Goal: Task Accomplishment & Management: Manage account settings

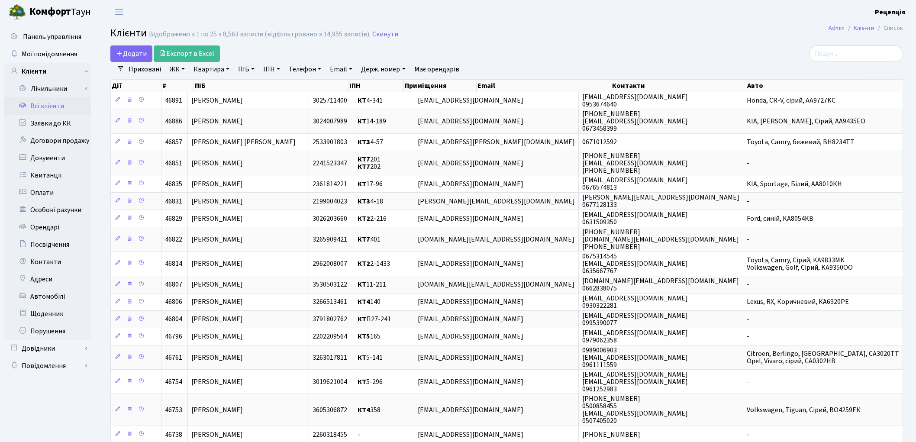
select select "25"
click at [83, 119] on link "Заявки до КК" at bounding box center [47, 123] width 87 height 17
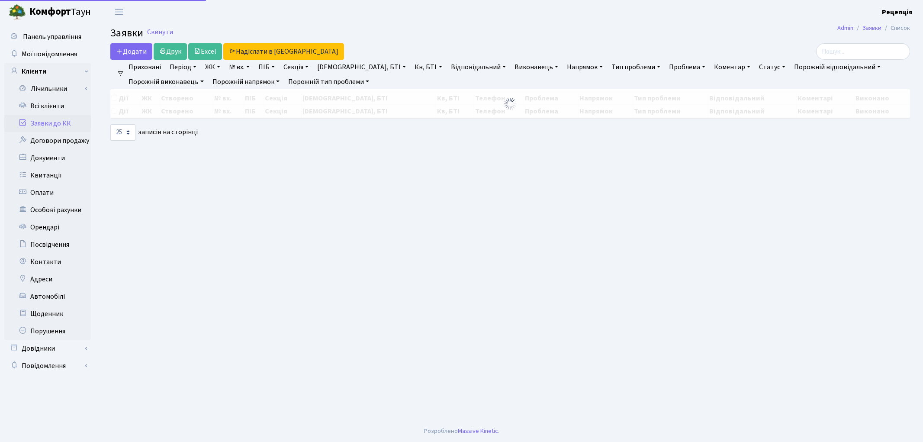
select select "25"
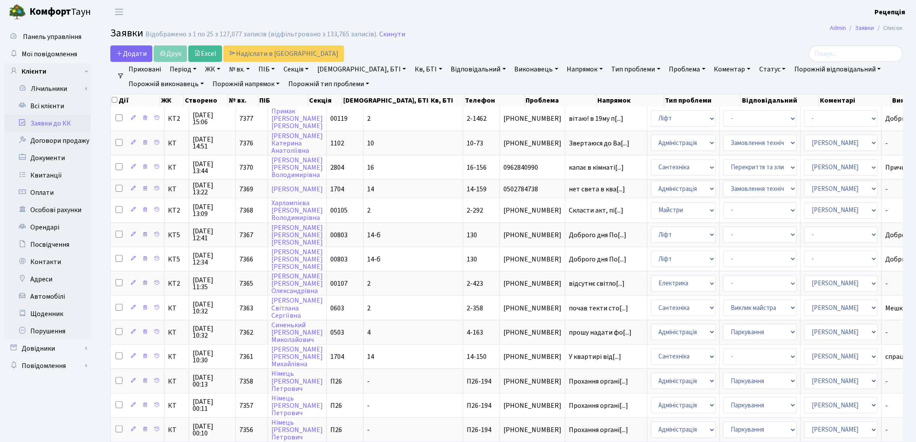
click at [239, 71] on link "№ вх." at bounding box center [240, 69] width 28 height 15
type input "7109"
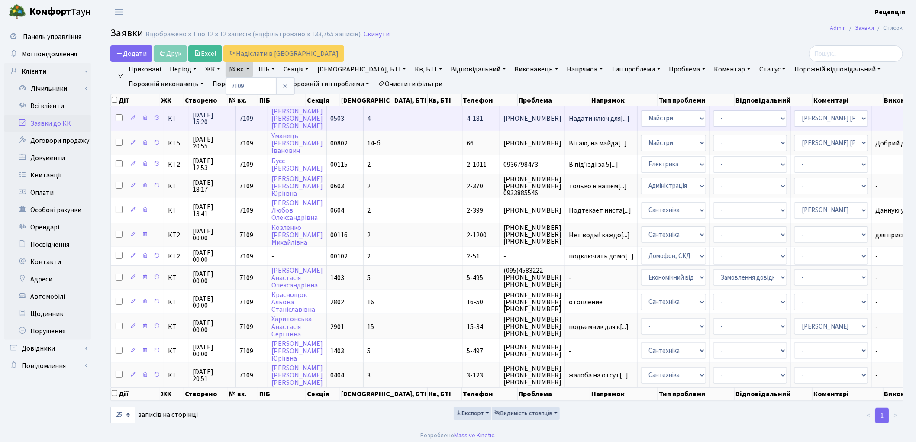
click at [503, 119] on span "[PHONE_NUMBER]" at bounding box center [532, 118] width 58 height 7
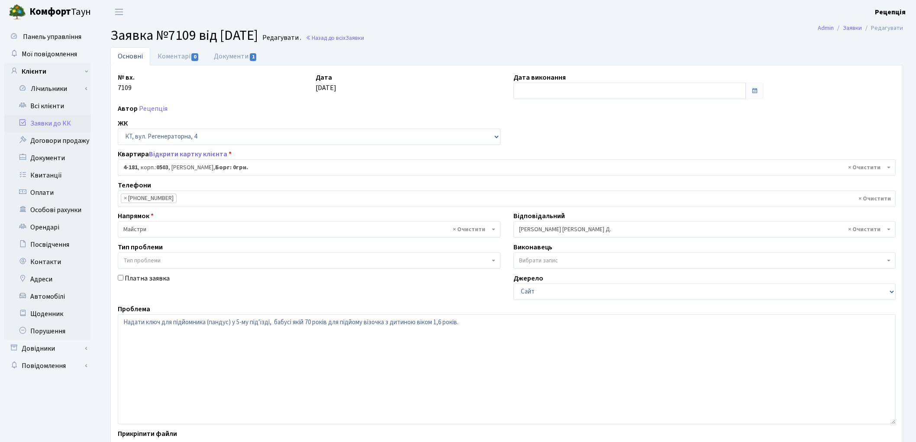
select select "1107"
click at [184, 56] on link "Коментарі 0" at bounding box center [178, 56] width 56 height 18
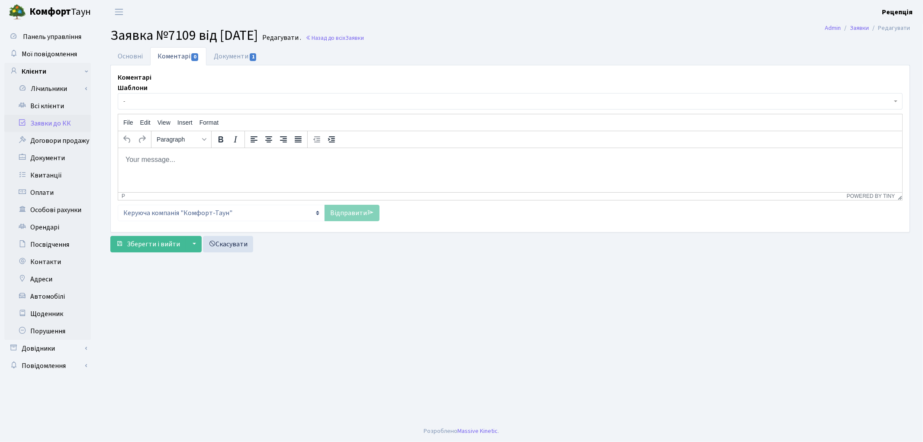
click at [196, 169] on html at bounding box center [510, 159] width 784 height 23
click at [129, 160] on p "добрий день!" at bounding box center [510, 160] width 771 height 10
click at [181, 161] on p "Добрий день!" at bounding box center [510, 160] width 771 height 10
click at [45, 118] on link "Заявки до КК" at bounding box center [47, 123] width 87 height 17
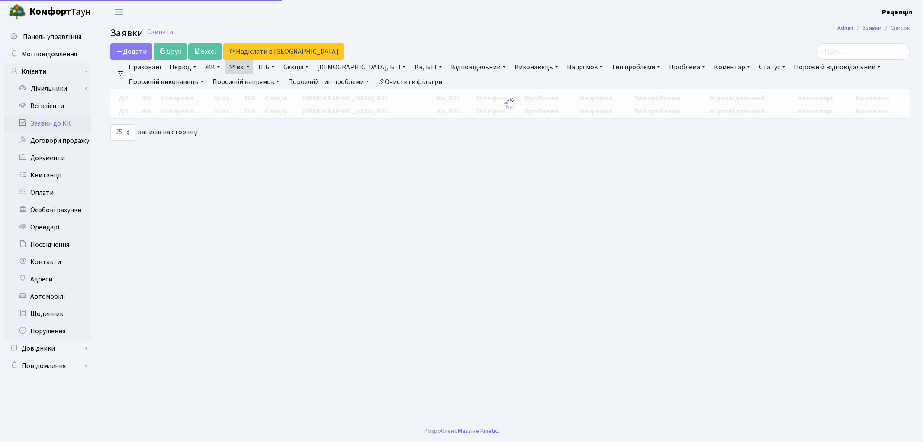
select select
select select "25"
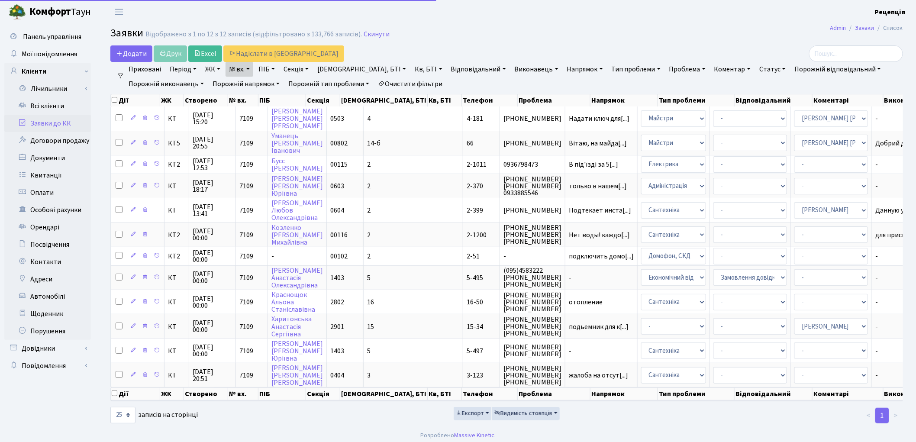
click at [403, 80] on link "Очистити фільтри" at bounding box center [409, 84] width 71 height 15
select select
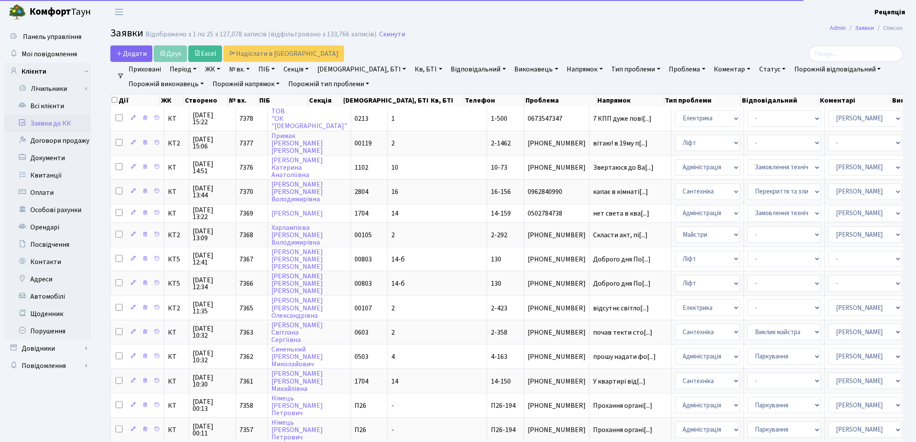
click at [208, 71] on link "ЖК" at bounding box center [213, 69] width 22 height 15
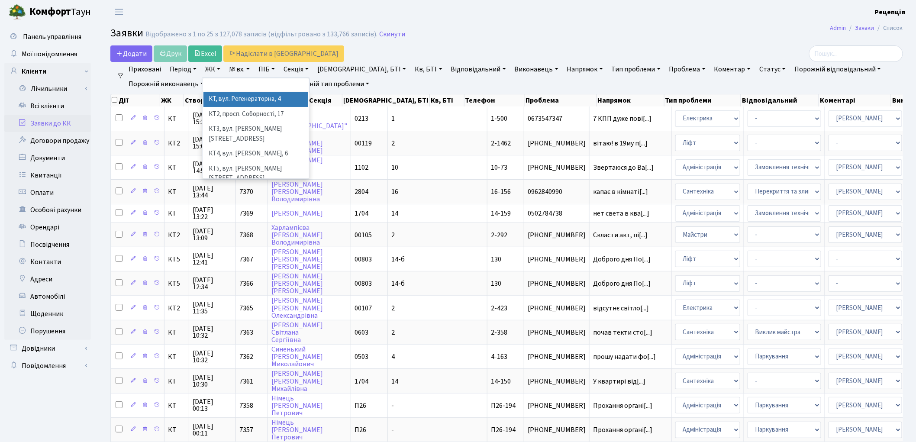
click at [227, 98] on li "КТ, вул. Регенераторна, 4" at bounding box center [255, 99] width 105 height 15
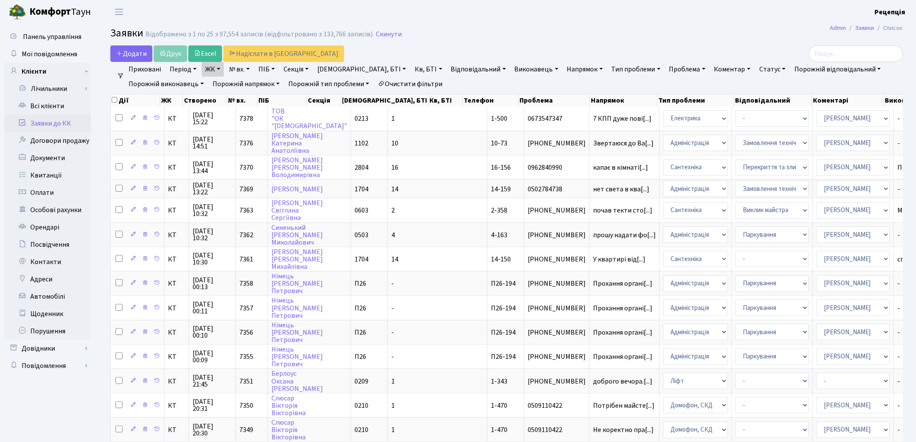
click at [411, 67] on link "Кв, БТІ" at bounding box center [428, 69] width 34 height 15
click at [438, 81] on link "Очистити фільтри" at bounding box center [409, 84] width 71 height 15
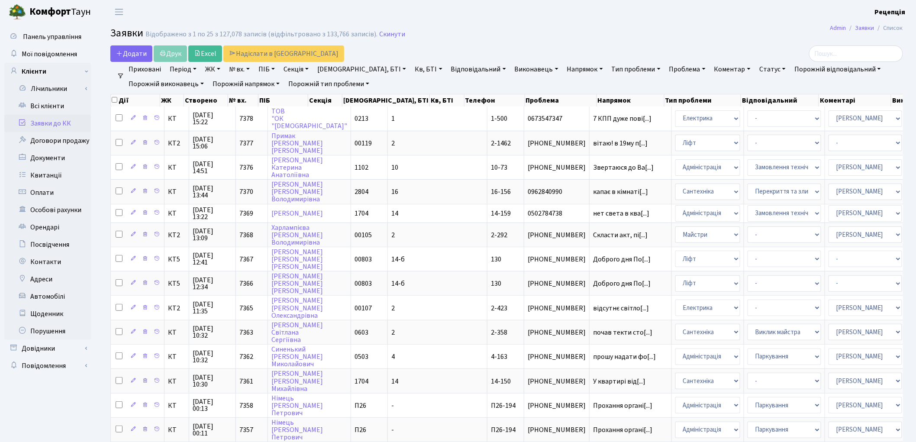
click at [247, 70] on link "№ вх." at bounding box center [240, 69] width 28 height 15
type input "7109"
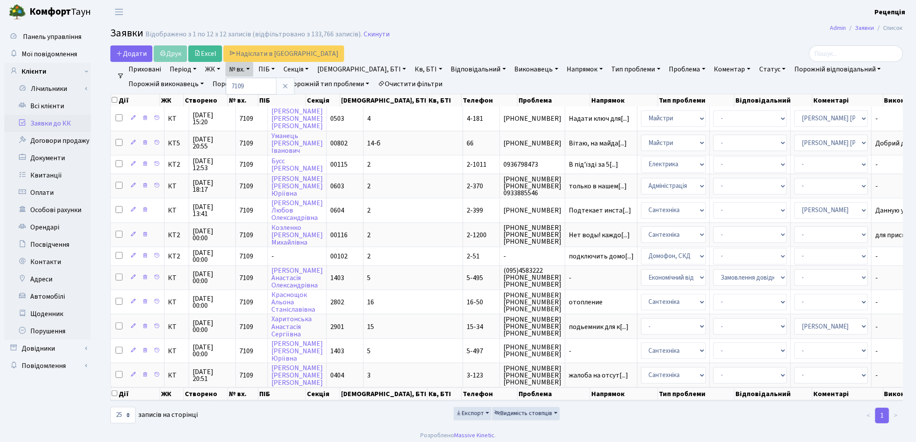
click at [406, 80] on link "Очистити фільтри" at bounding box center [409, 84] width 71 height 15
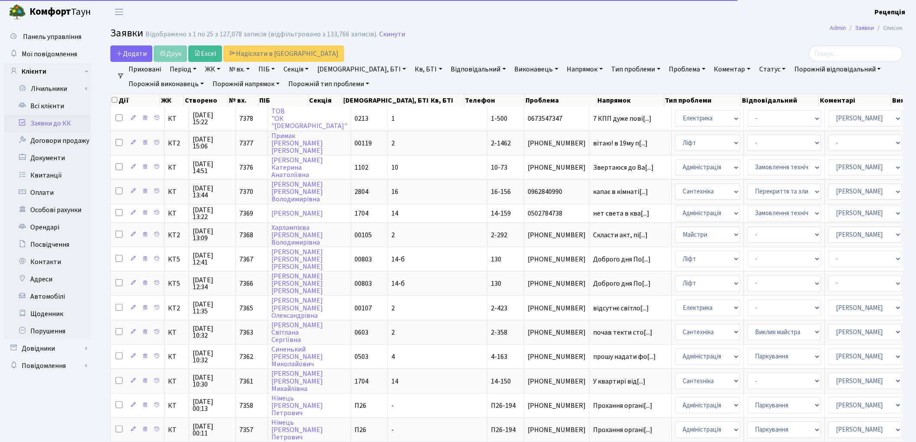
click at [213, 70] on link "ЖК" at bounding box center [213, 69] width 22 height 15
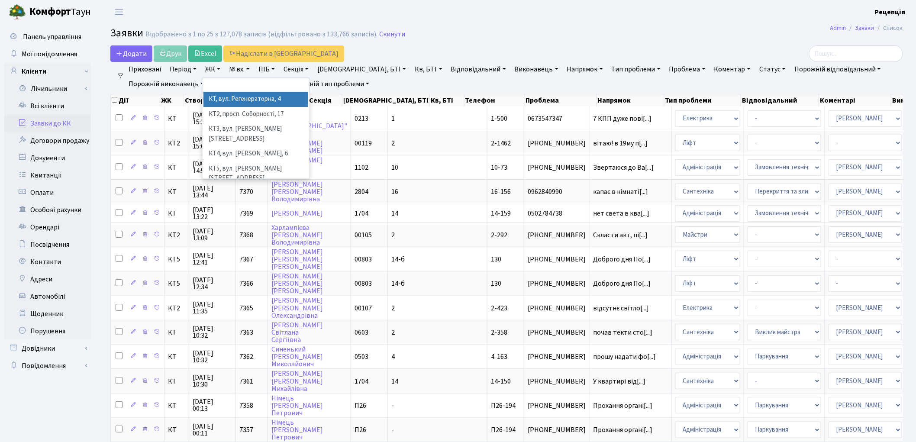
click at [232, 99] on li "КТ, вул. Регенераторна, 4" at bounding box center [255, 99] width 105 height 15
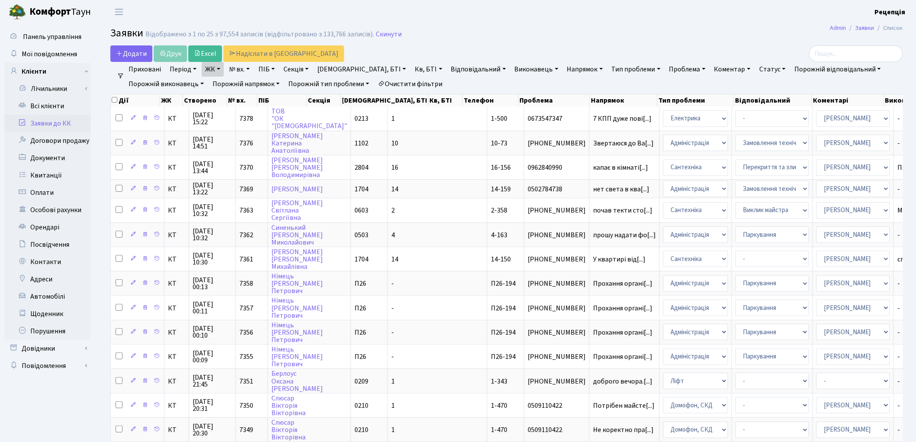
click at [411, 66] on link "Кв, БТІ" at bounding box center [428, 69] width 34 height 15
type input "4-181"
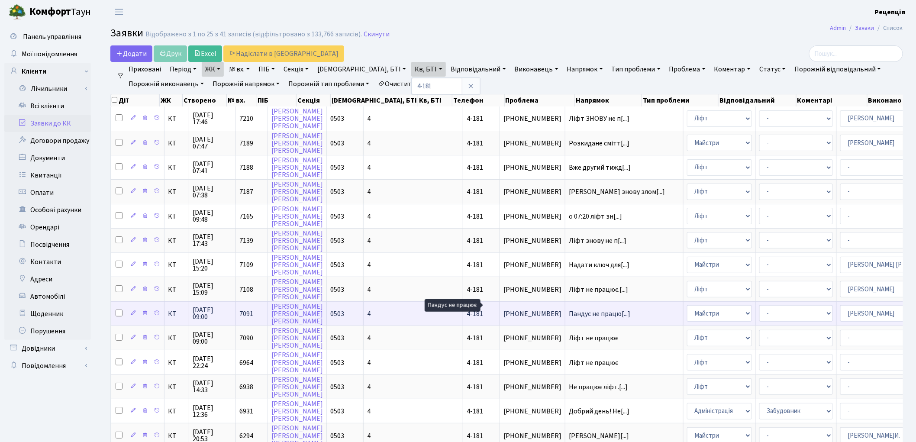
click at [569, 309] on span "Пандус не працю[...]" at bounding box center [599, 314] width 61 height 10
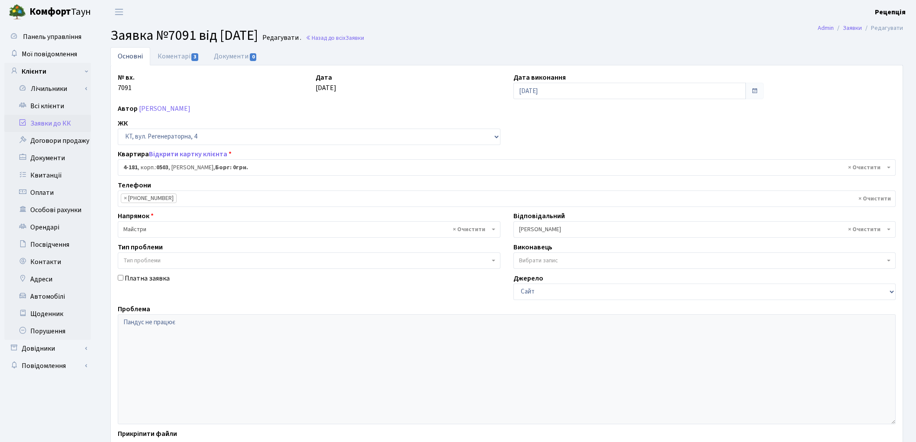
select select "1107"
click at [161, 53] on link "Коментарі 3" at bounding box center [178, 56] width 56 height 18
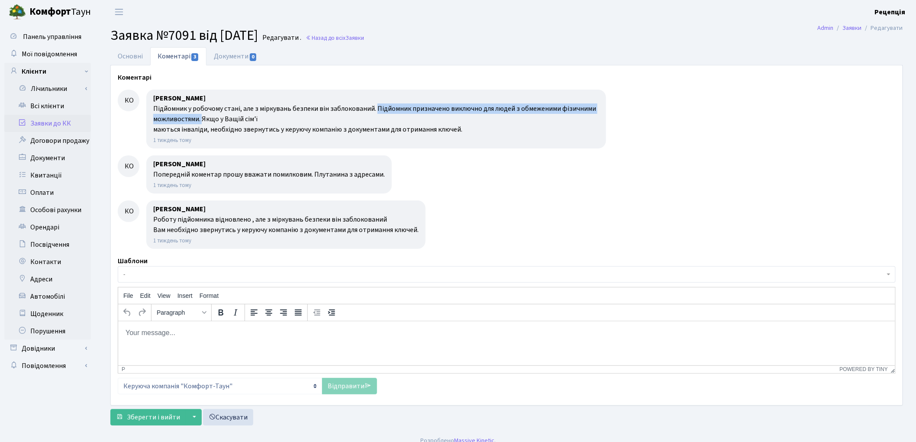
drag, startPoint x: 375, startPoint y: 108, endPoint x: 204, endPoint y: 118, distance: 171.3
click at [204, 118] on div "Підйомник у робочому стані, але з міркувань безпеки він заблокований. Підйомник…" at bounding box center [376, 118] width 446 height 31
click at [464, 166] on div at bounding box center [507, 174] width 778 height 38
click at [133, 58] on link "Основні" at bounding box center [130, 56] width 40 height 18
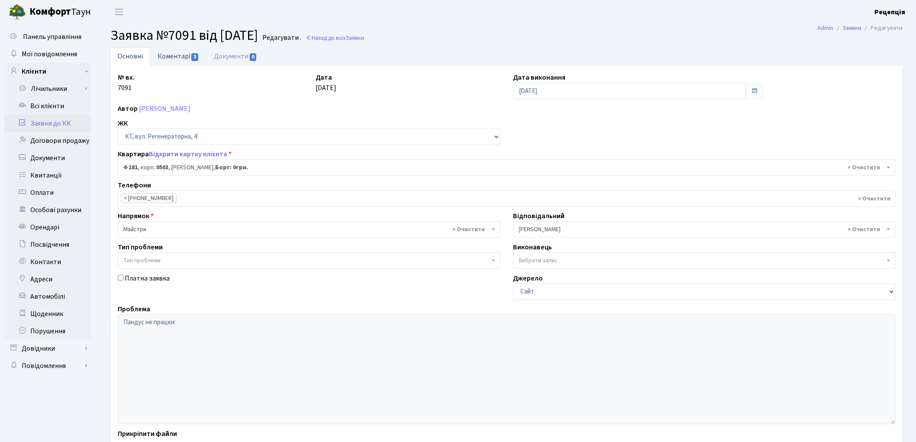
click at [176, 61] on link "Коментарі 3" at bounding box center [178, 56] width 56 height 18
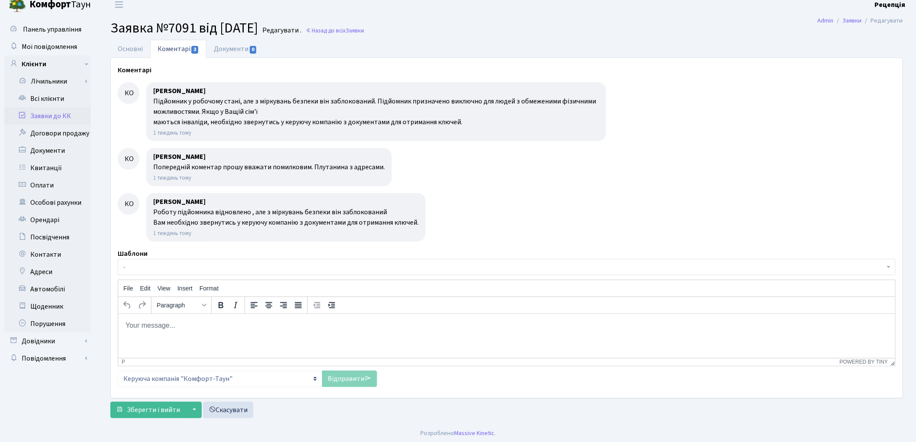
scroll to position [10, 0]
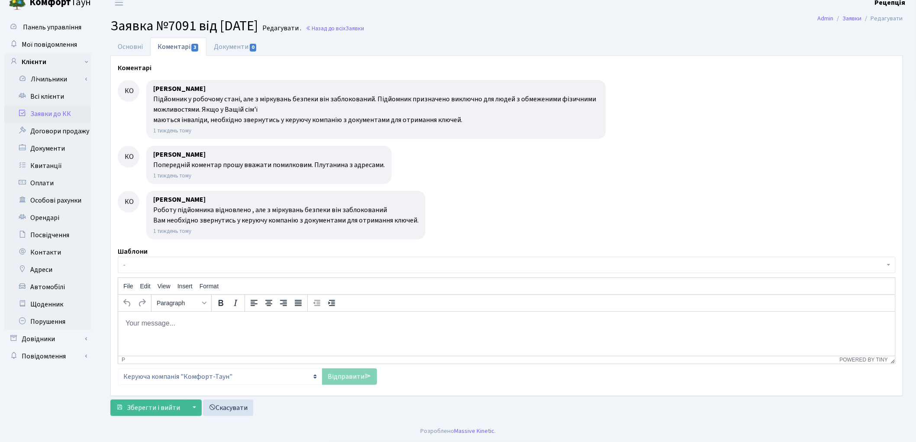
drag, startPoint x: 374, startPoint y: 100, endPoint x: 474, endPoint y: 120, distance: 102.1
click at [474, 120] on div "Підйомник у робочому стані, але з міркувань безпеки він заблокований. Підйомник…" at bounding box center [376, 109] width 446 height 31
copy div "Підйомник призначено виключно для людей з обмеженими фізичними можливостями. Як…"
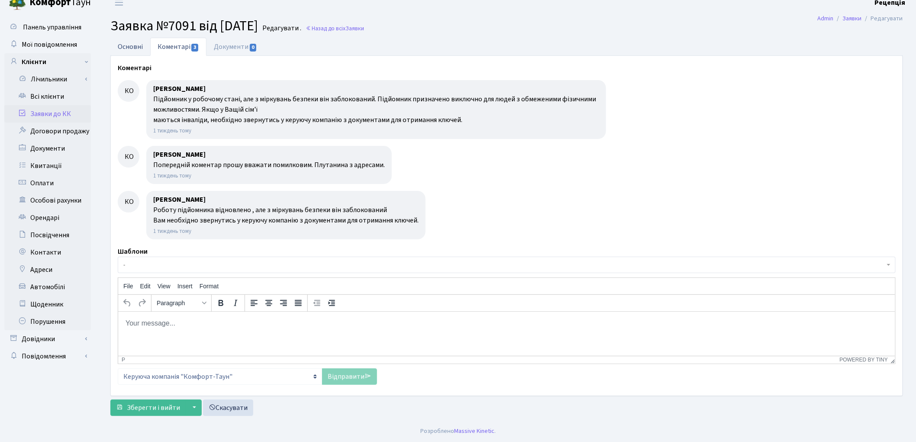
click at [138, 45] on link "Основні" at bounding box center [130, 47] width 40 height 18
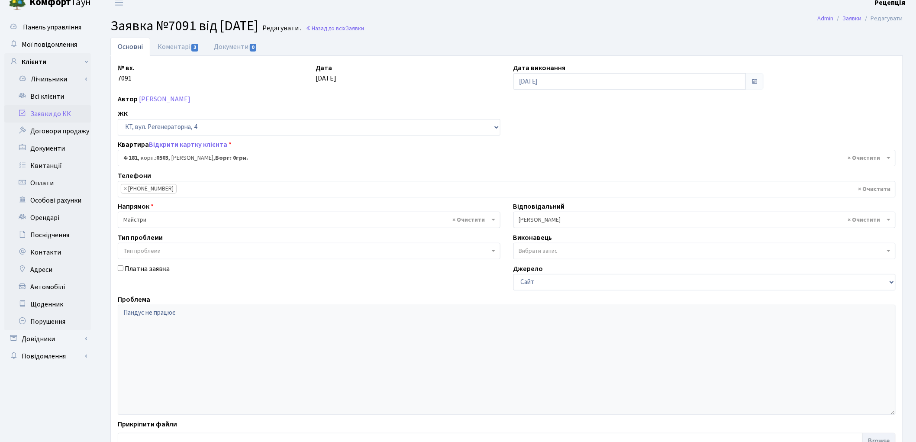
click at [69, 111] on link "Заявки до КК" at bounding box center [47, 113] width 87 height 17
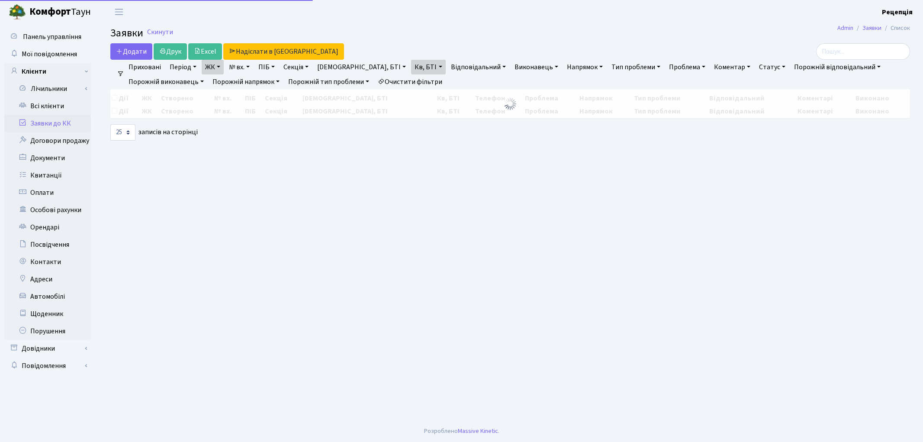
select select "25"
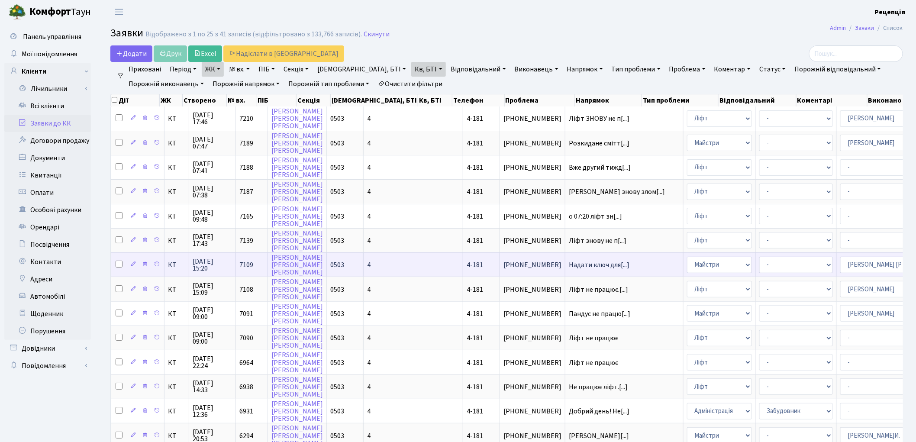
click at [565, 262] on td "Надати ключ для[...]" at bounding box center [624, 264] width 118 height 24
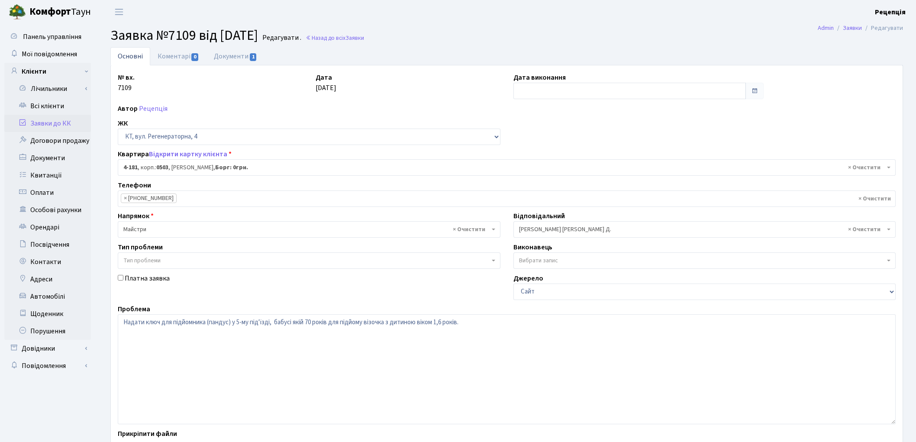
select select "1107"
click at [170, 53] on link "Коментарі 0" at bounding box center [178, 56] width 56 height 18
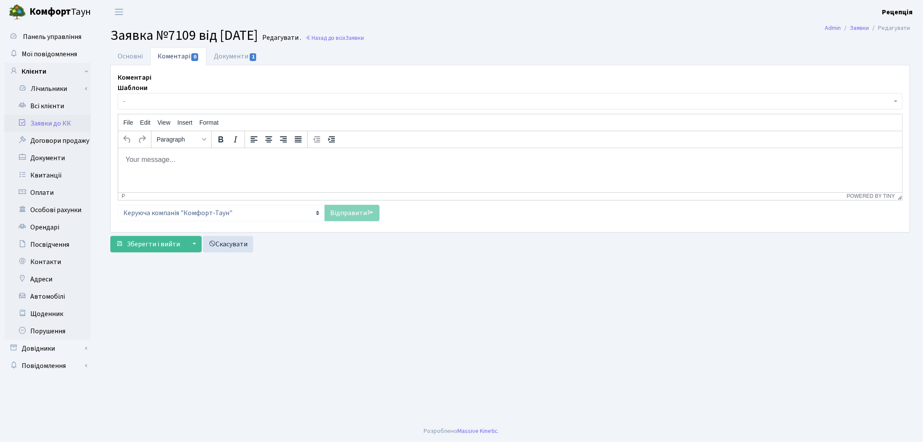
click at [148, 161] on body "Rich Text Area. Press ALT-0 for help." at bounding box center [510, 160] width 771 height 10
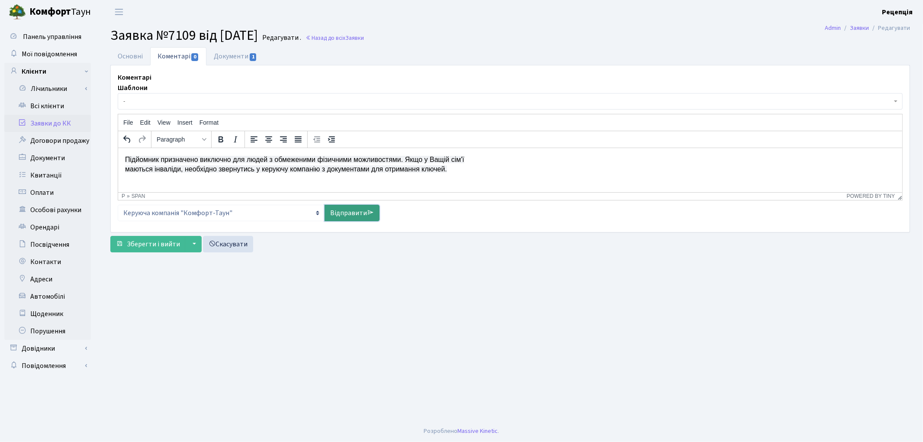
click at [350, 213] on link "Відправити" at bounding box center [352, 213] width 55 height 16
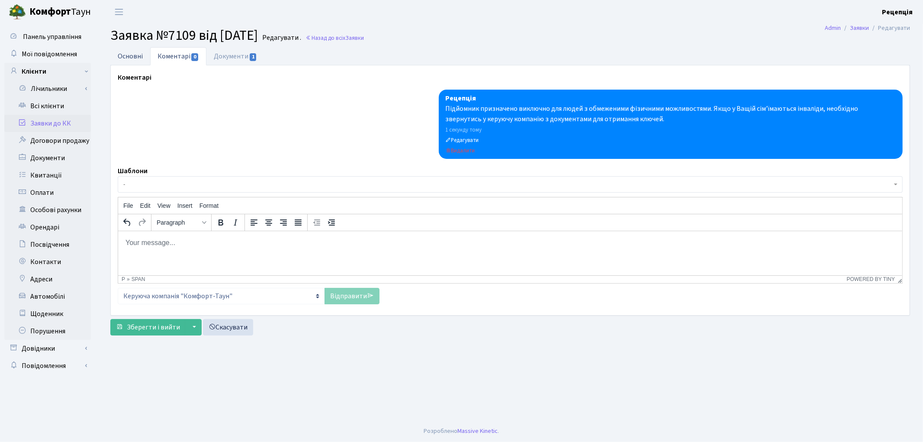
click at [137, 58] on link "Основні" at bounding box center [130, 56] width 40 height 18
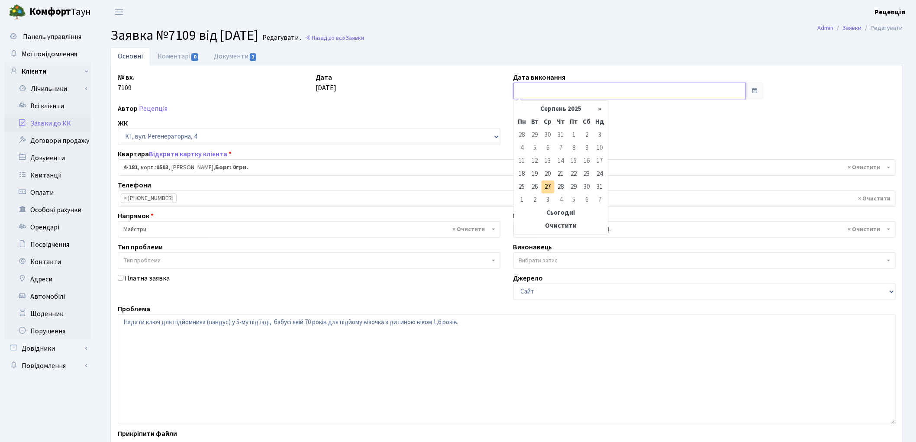
click at [545, 91] on input "text" at bounding box center [629, 91] width 233 height 16
click at [553, 183] on td "27" at bounding box center [548, 187] width 13 height 13
type input "[DATE]"
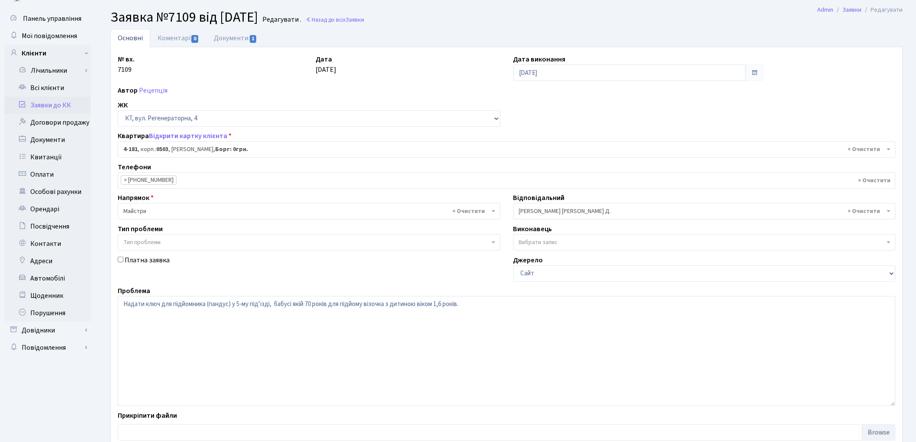
scroll to position [74, 0]
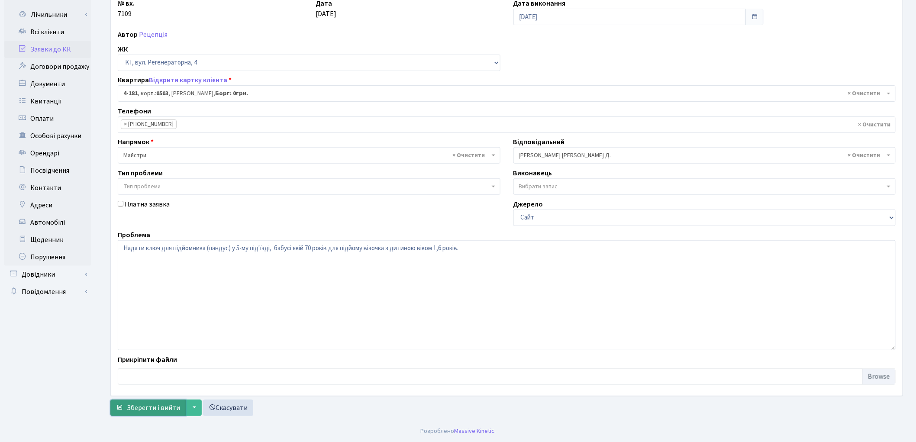
click at [139, 403] on span "Зберегти і вийти" at bounding box center [153, 408] width 53 height 10
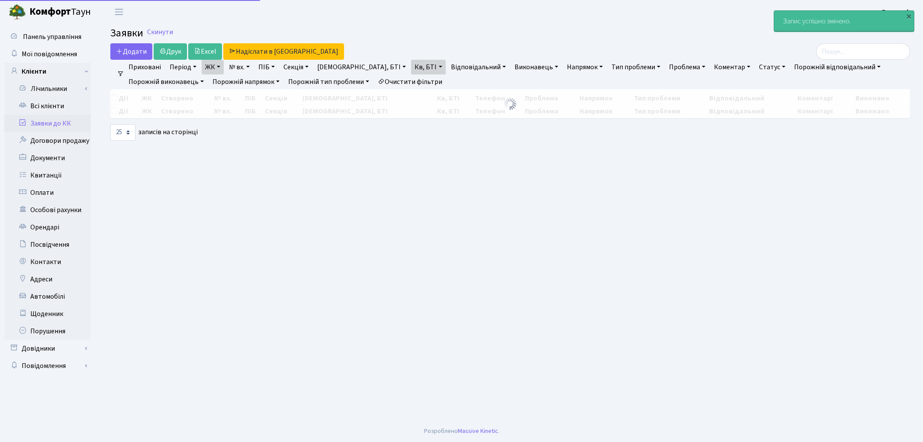
select select "25"
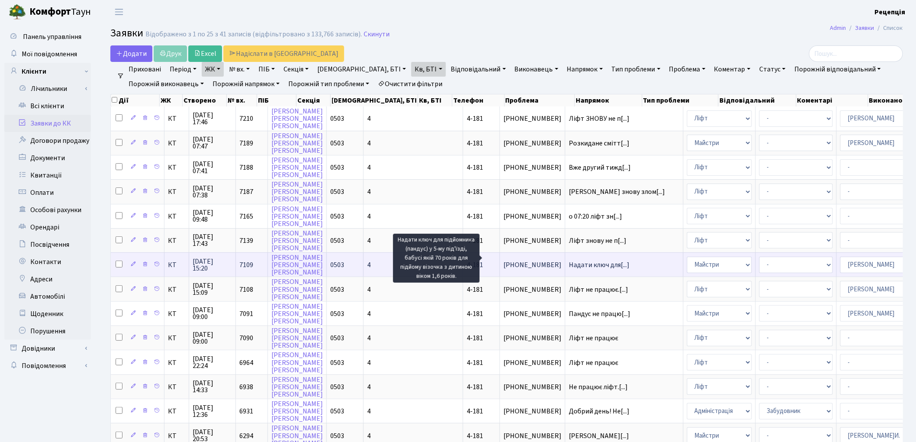
click at [569, 260] on span "Надати ключ для[...]" at bounding box center [599, 265] width 61 height 10
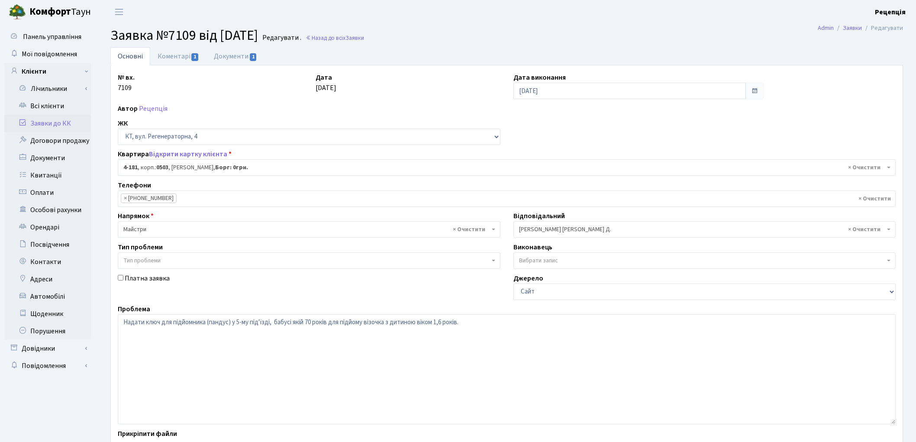
select select "1107"
click at [168, 61] on link "Коментарі 1" at bounding box center [178, 56] width 56 height 18
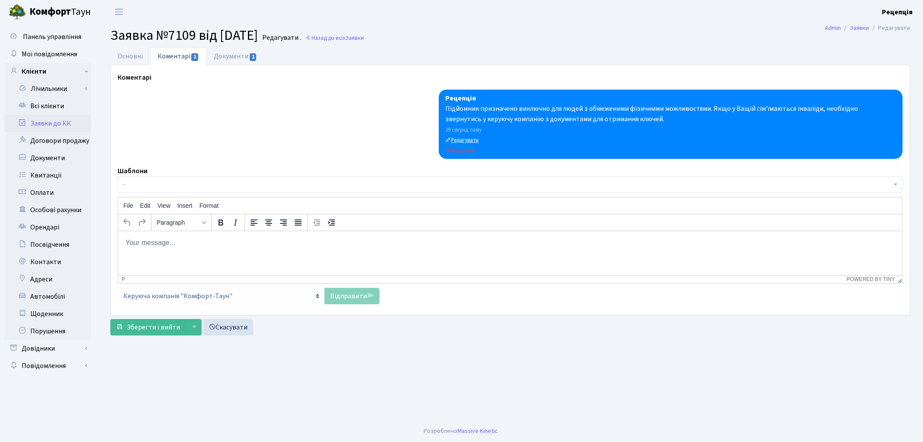
click at [464, 135] on link "Редагувати" at bounding box center [462, 140] width 33 height 10
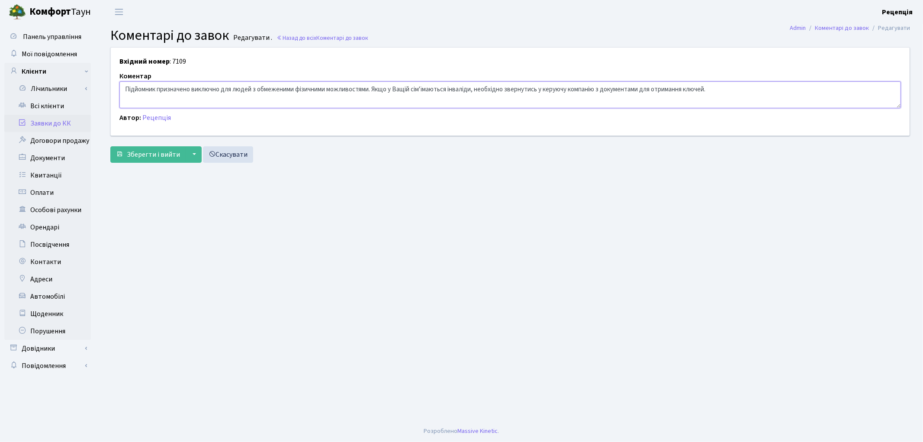
click at [408, 89] on textarea "Підйомник призначено виключно для людей з обмеженими фізичними можливостями. Як…" at bounding box center [510, 94] width 782 height 27
click at [427, 90] on textarea "Підйомник призначено виключно для людей з обмеженими фізичними можливостями. Як…" at bounding box center [510, 94] width 782 height 27
type textarea "Підйомник призначено виключно для людей з обмеженими фізичними можливостями. Як…"
click at [145, 155] on span "Зберегти і вийти" at bounding box center [153, 155] width 53 height 10
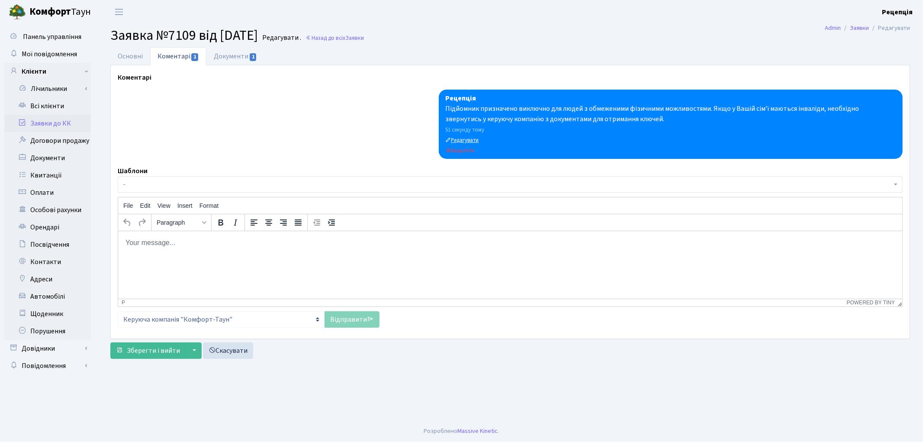
click at [468, 135] on link "Редагувати" at bounding box center [462, 140] width 33 height 10
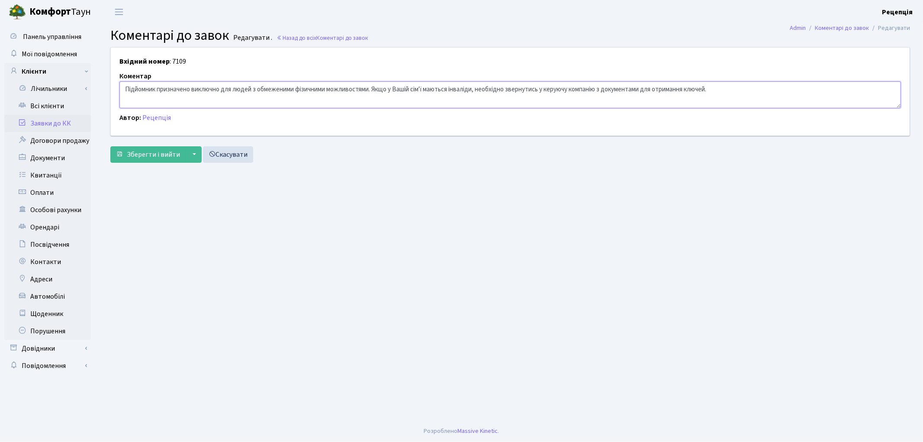
click at [711, 91] on textarea "Підйомник призначено виключно для людей з обмеженими фізичними можливостями. Як…" at bounding box center [510, 94] width 782 height 27
click at [710, 91] on textarea "Підйомник призначено виключно для людей з обмеженими фізичними можливостями. Як…" at bounding box center [510, 94] width 782 height 27
click at [609, 90] on textarea "Підйомник призначено виключно для людей з обмеженими фізичними можливостями. Як…" at bounding box center [510, 94] width 782 height 27
type textarea "Підйомник призначено виключно для людей з обмеженими фізичними можливостями. Як…"
click at [135, 157] on span "Зберегти і вийти" at bounding box center [153, 155] width 53 height 10
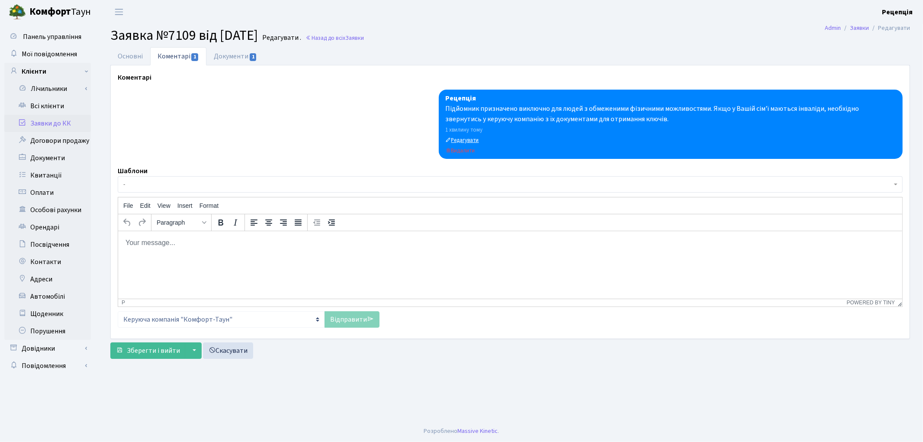
click at [475, 142] on small "Редагувати" at bounding box center [462, 140] width 33 height 8
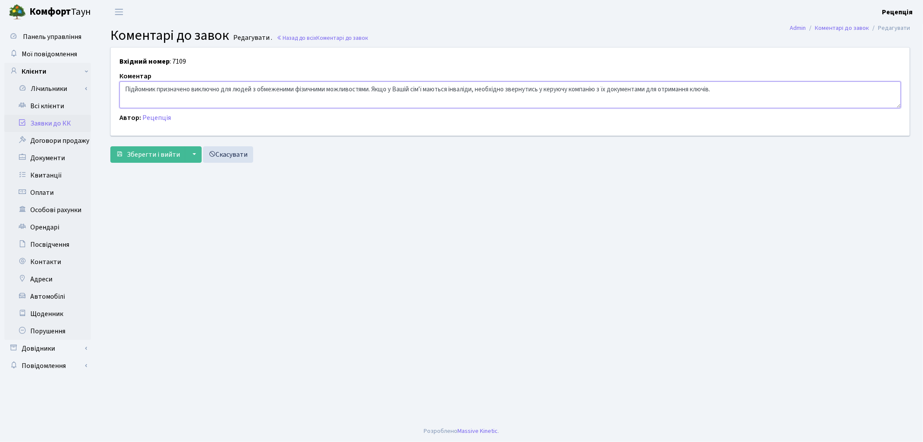
click at [253, 91] on textarea "Підйомник призначено виключно для людей з обмеженими фізичними можливостями. Як…" at bounding box center [510, 94] width 782 height 27
click at [248, 92] on textarea "Підйомник призначено виключно для людей з обмеженими фізичними можливостями. Як…" at bounding box center [510, 94] width 782 height 27
click at [446, 90] on textarea "Підйомник призначено виключно для людей з обмеженими фізичними можливостями. Як…" at bounding box center [510, 94] width 782 height 27
click at [447, 90] on textarea "Підйомник призначено виключно для людей з обмеженими фізичними можливостями. Як…" at bounding box center [510, 94] width 782 height 27
click at [473, 91] on textarea "Підйомник призначено виключно для людей з обмеженими фізичними можливостями. Як…" at bounding box center [510, 94] width 782 height 27
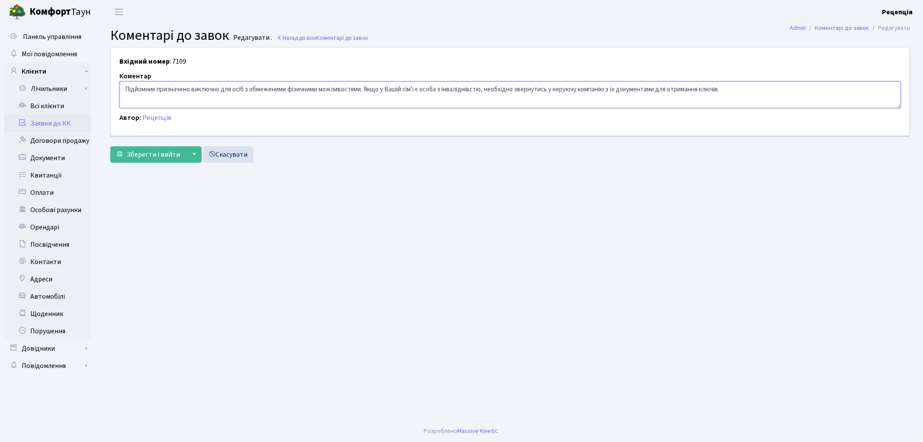
click at [477, 91] on textarea "Підйомник призначено виключно для людей з обмеженими фізичними можливостями. Як…" at bounding box center [510, 94] width 782 height 27
type textarea "Підйомник призначено виключно для осіб з обмеженими фізичними можливостями. Якщ…"
click at [152, 159] on span "Зберегти і вийти" at bounding box center [153, 155] width 53 height 10
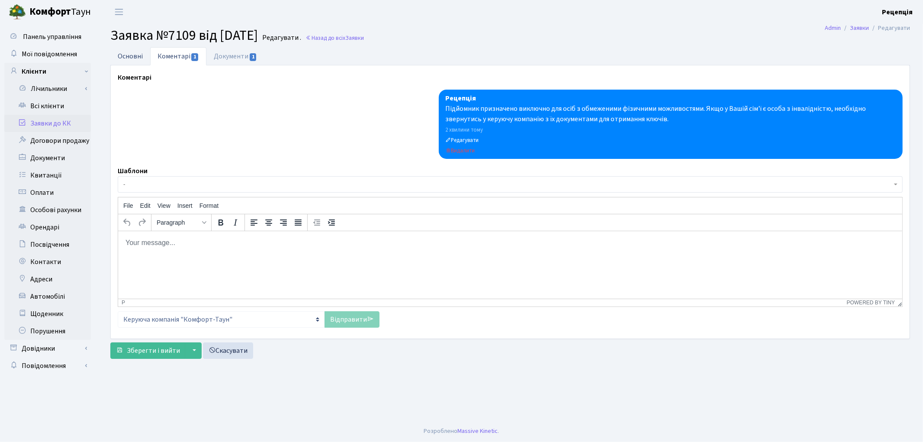
click at [134, 49] on link "Основні" at bounding box center [130, 56] width 40 height 18
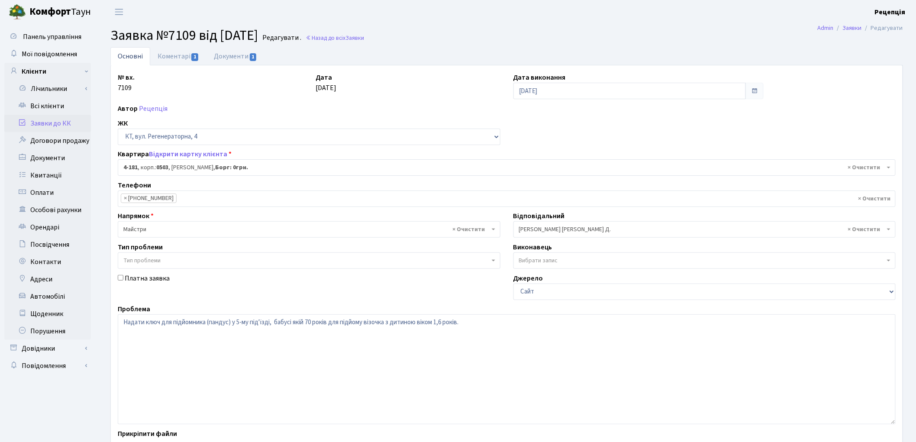
click at [75, 120] on link "Заявки до КК" at bounding box center [47, 123] width 87 height 17
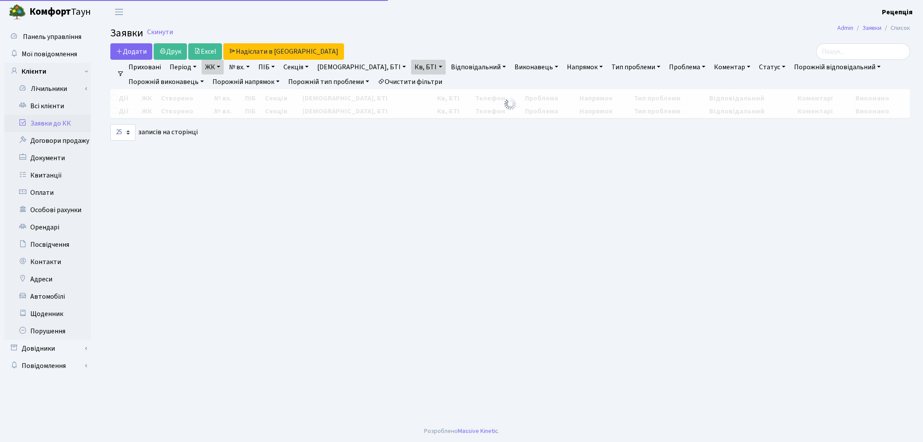
select select "25"
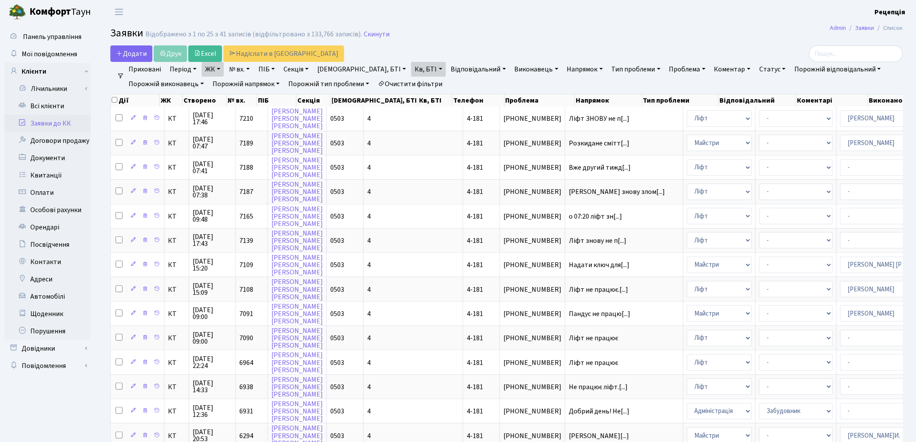
click at [394, 81] on link "Очистити фільтри" at bounding box center [409, 84] width 71 height 15
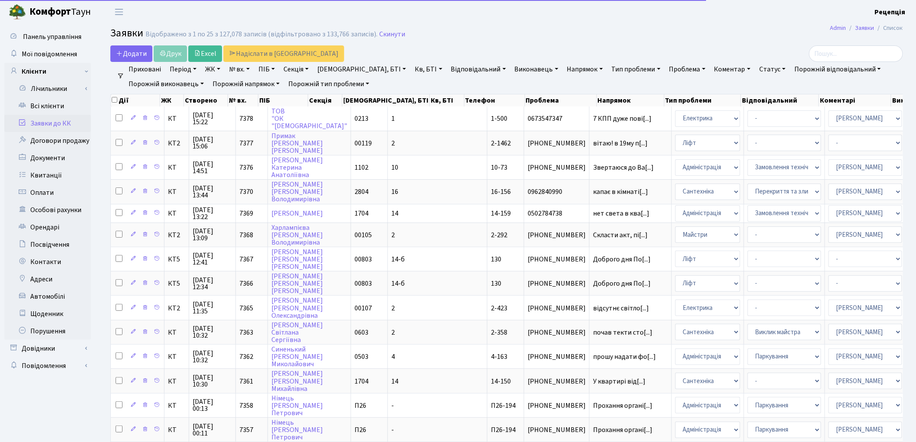
click at [245, 71] on link "№ вх." at bounding box center [240, 69] width 28 height 15
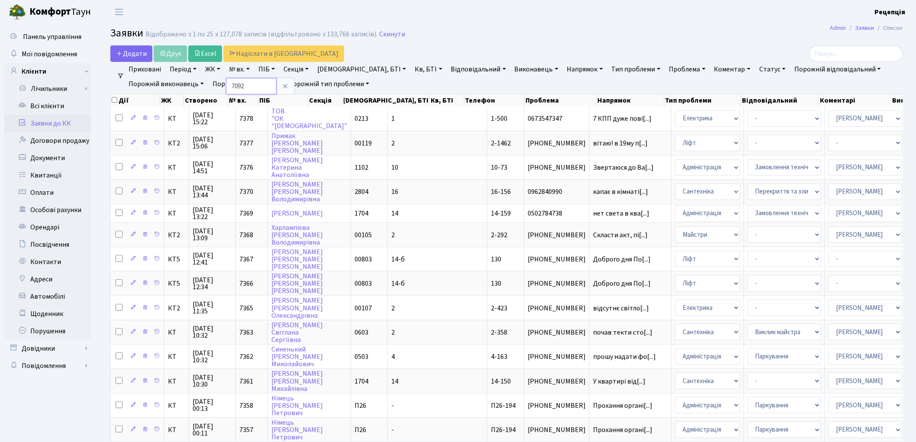
type input "7092"
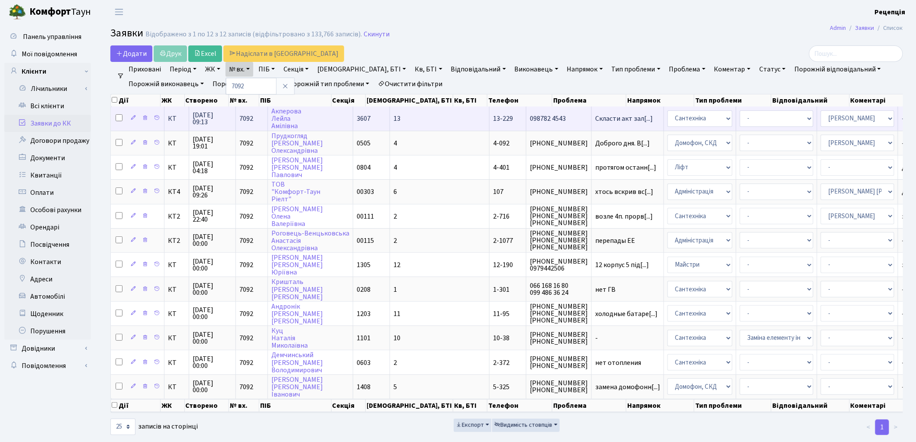
click at [364, 119] on span "3607" at bounding box center [364, 119] width 14 height 10
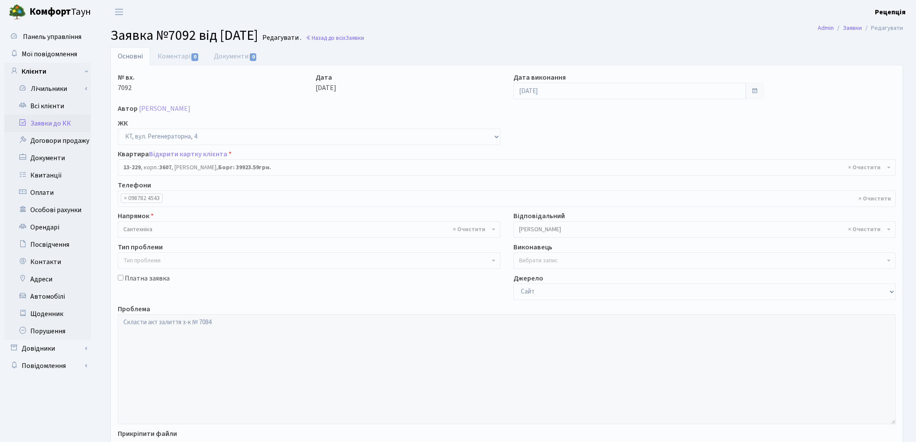
select select "7875"
click at [182, 61] on link "Коментарі 0" at bounding box center [178, 56] width 56 height 18
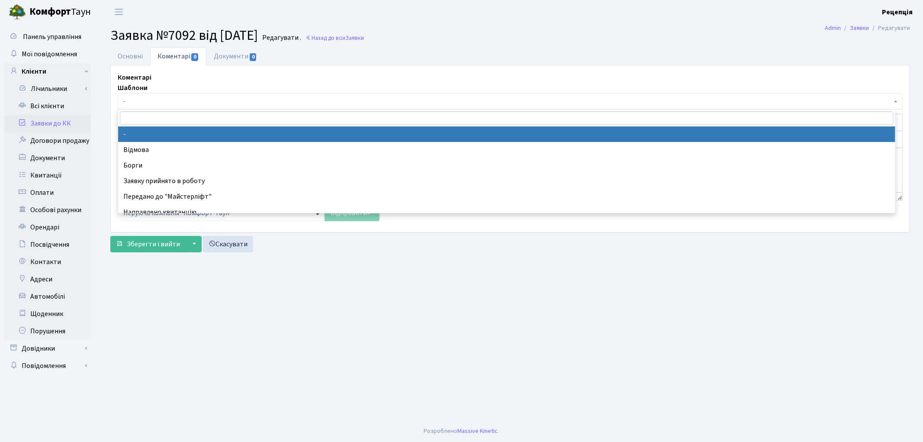
click at [174, 97] on span "-" at bounding box center [507, 101] width 769 height 9
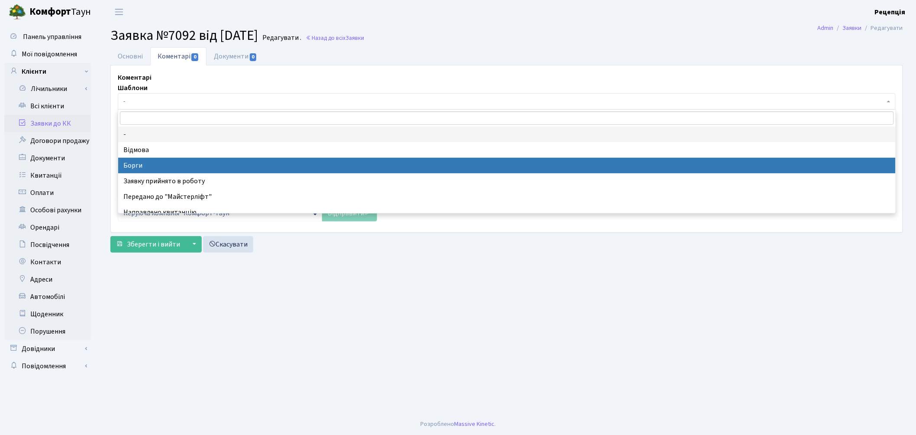
select select "3"
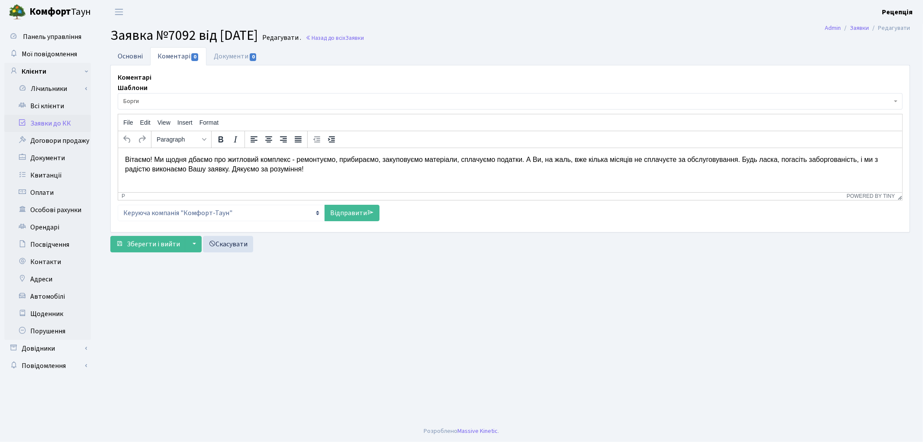
click at [129, 57] on link "Основні" at bounding box center [130, 56] width 40 height 18
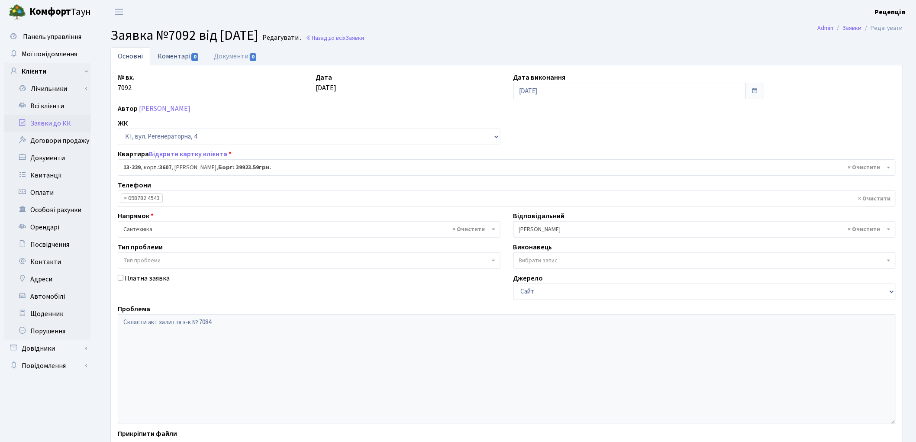
click at [179, 54] on link "Коментарі 0" at bounding box center [178, 56] width 56 height 18
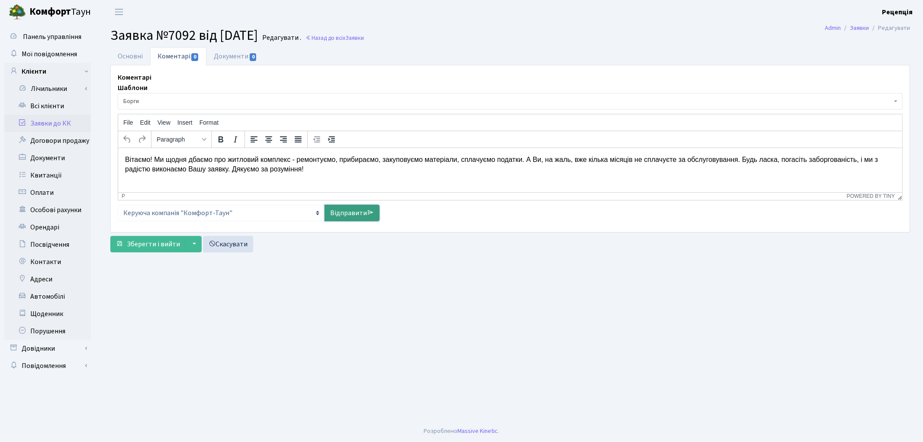
click at [343, 209] on link "Відправити" at bounding box center [352, 213] width 55 height 16
select select
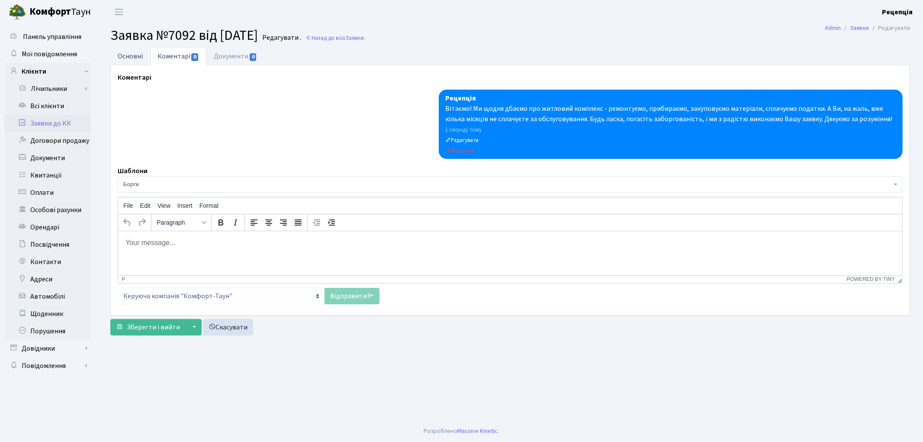
click at [132, 59] on link "Основні" at bounding box center [130, 56] width 40 height 18
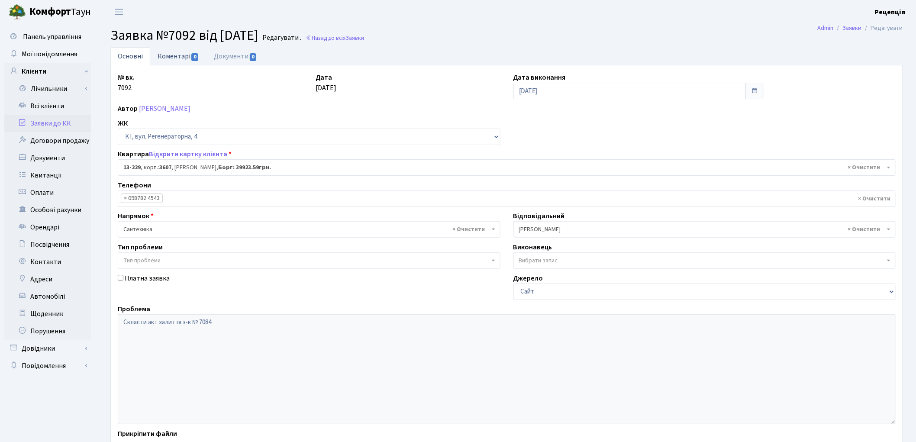
click at [187, 57] on link "Коментарі 0" at bounding box center [178, 56] width 56 height 18
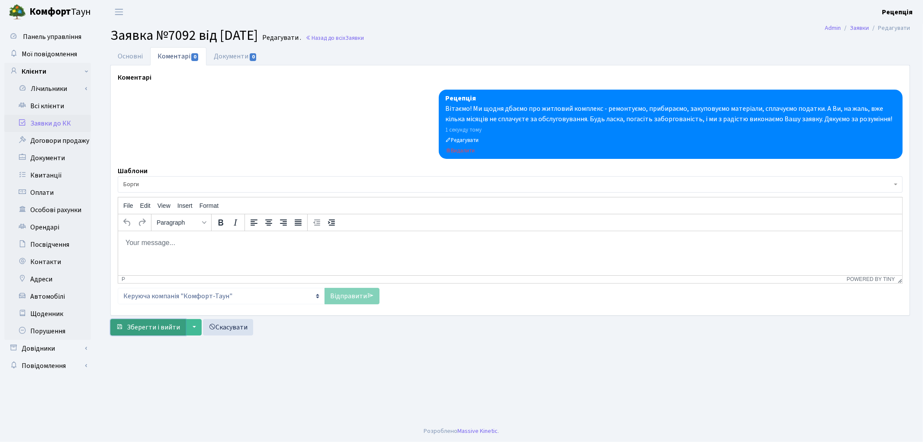
click at [142, 327] on span "Зберегти і вийти" at bounding box center [153, 327] width 53 height 10
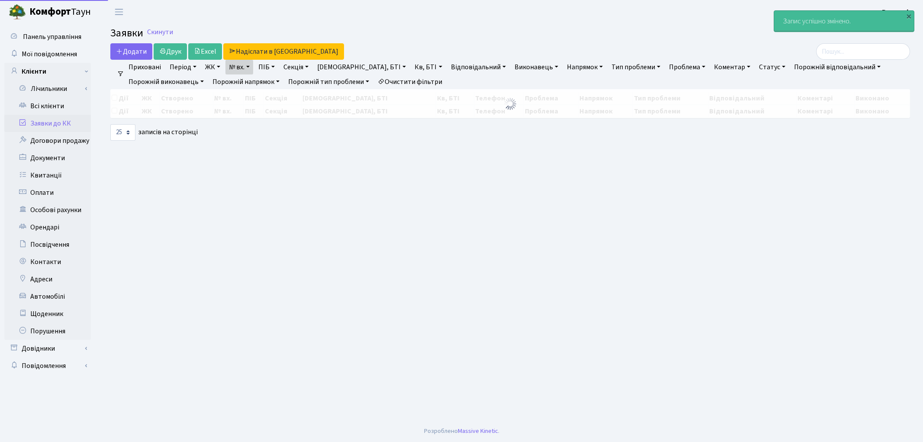
select select "25"
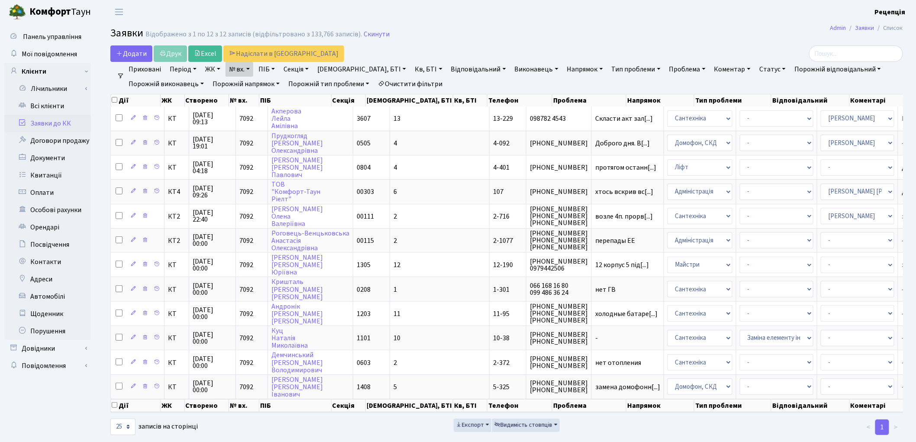
click at [247, 68] on link "№ вх." at bounding box center [240, 69] width 28 height 15
click at [258, 85] on input "7092" at bounding box center [251, 86] width 51 height 16
type input "7109"
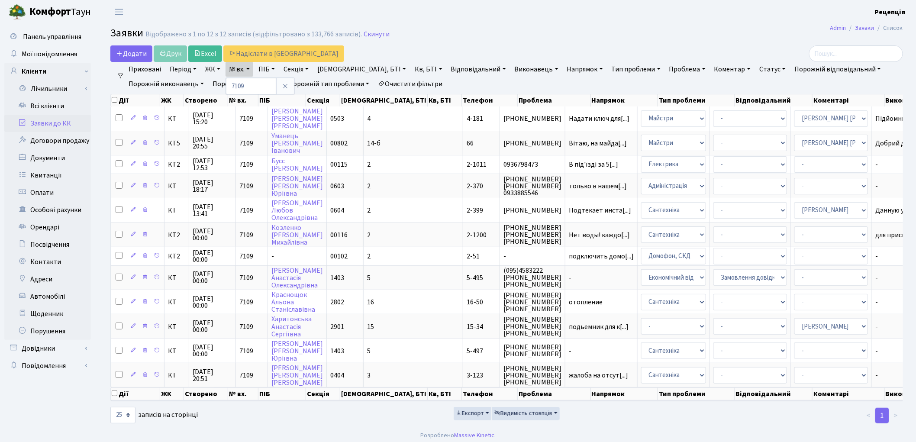
click at [403, 84] on link "Очистити фільтри" at bounding box center [409, 84] width 71 height 15
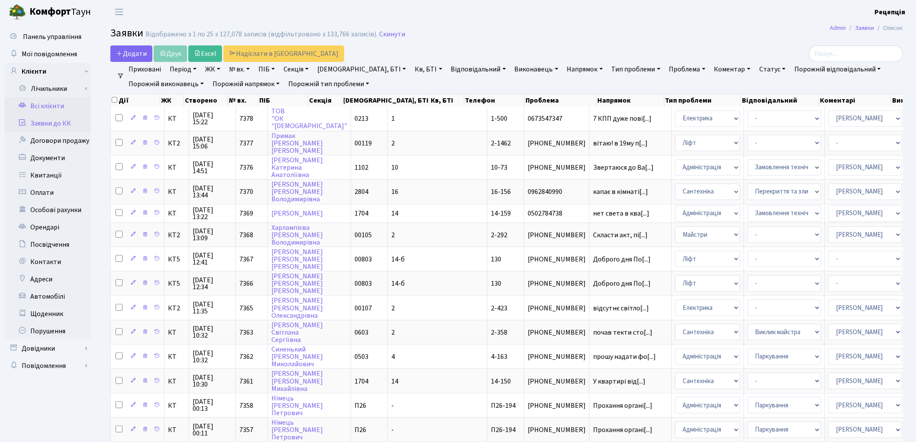
click at [32, 104] on link "Всі клієнти" at bounding box center [47, 105] width 87 height 17
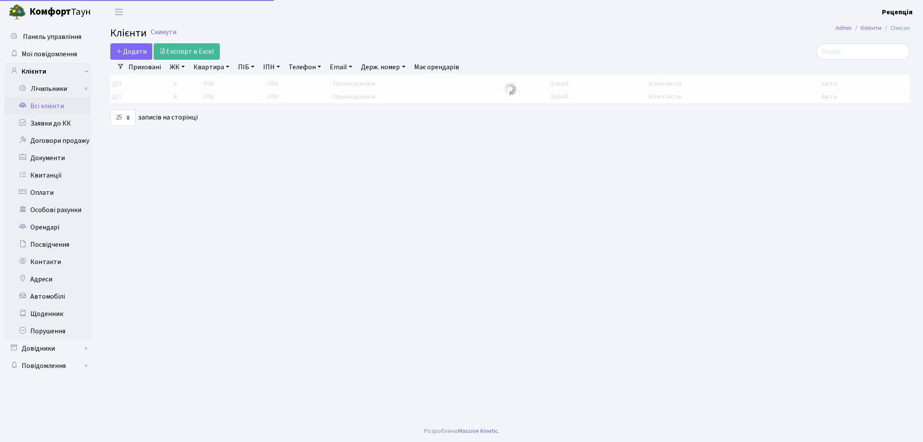
select select "25"
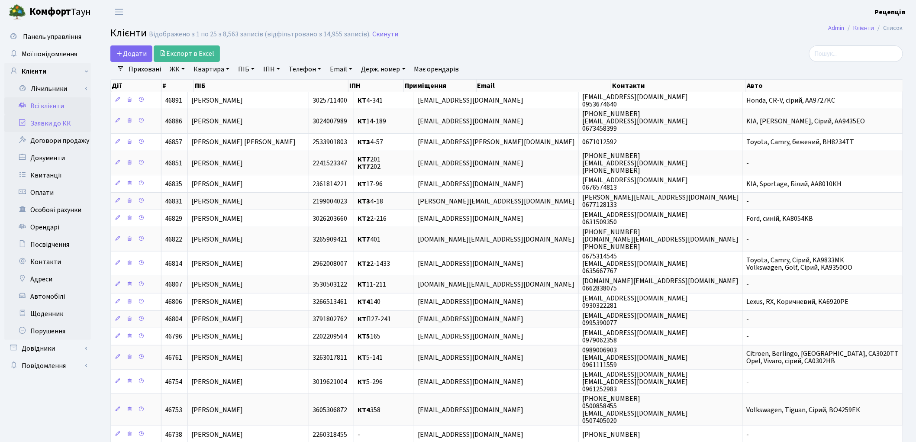
click at [60, 126] on link "Заявки до КК" at bounding box center [47, 123] width 87 height 17
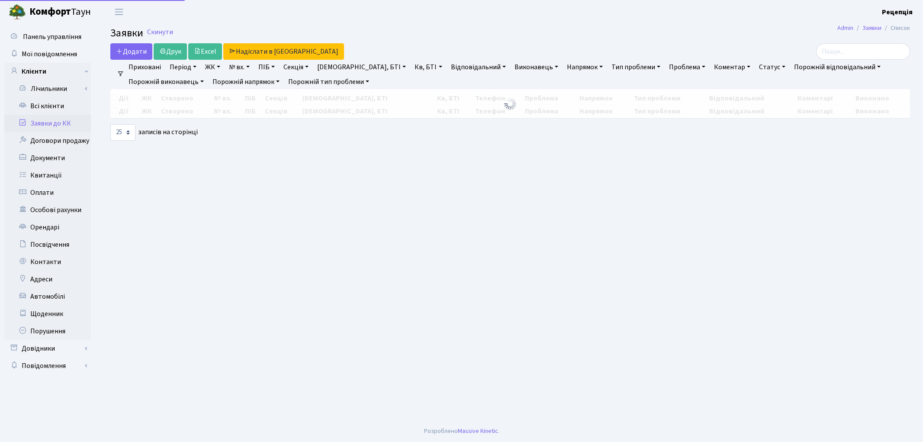
select select "25"
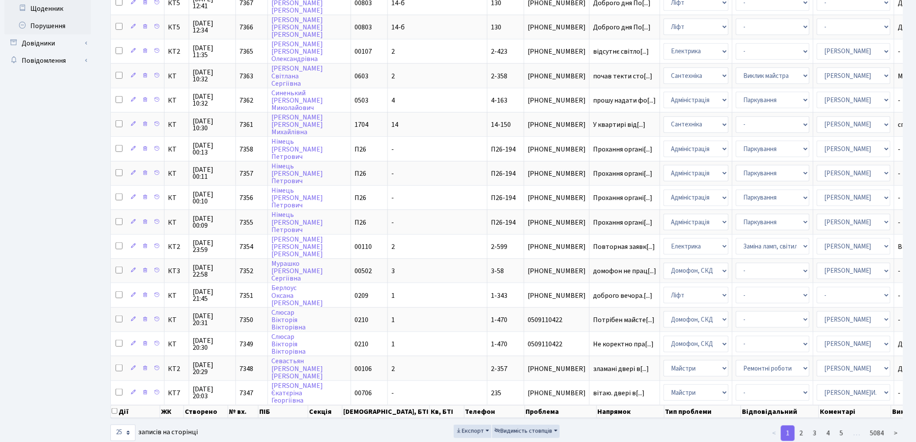
scroll to position [306, 0]
click at [801, 425] on link "2" at bounding box center [801, 433] width 14 height 16
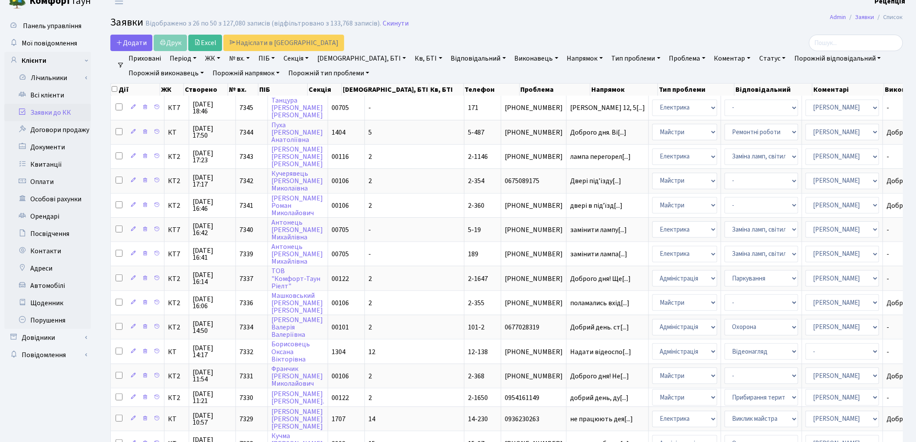
scroll to position [1, 0]
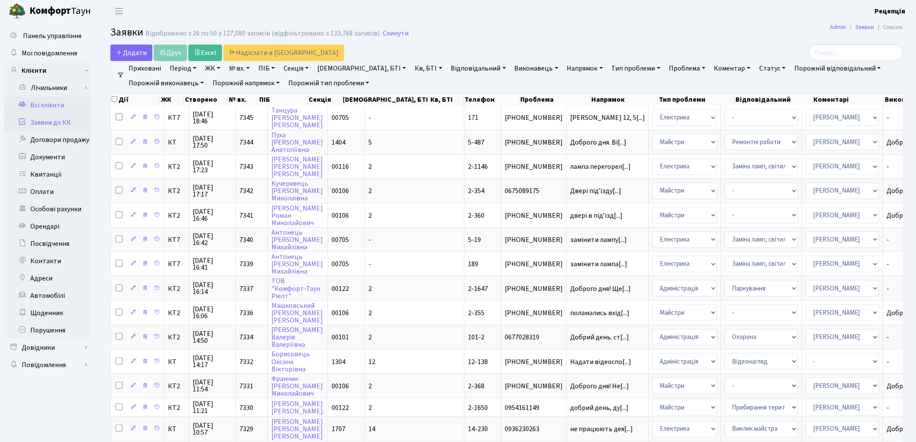
click at [57, 101] on link "Всі клієнти" at bounding box center [47, 105] width 87 height 17
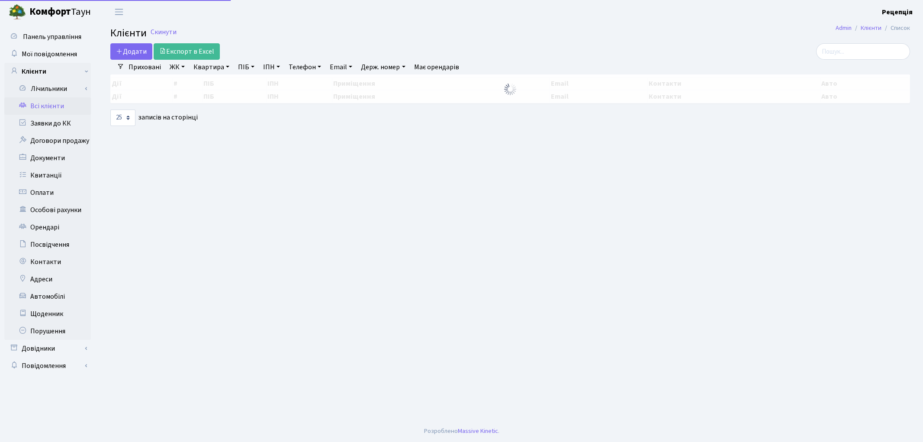
select select "25"
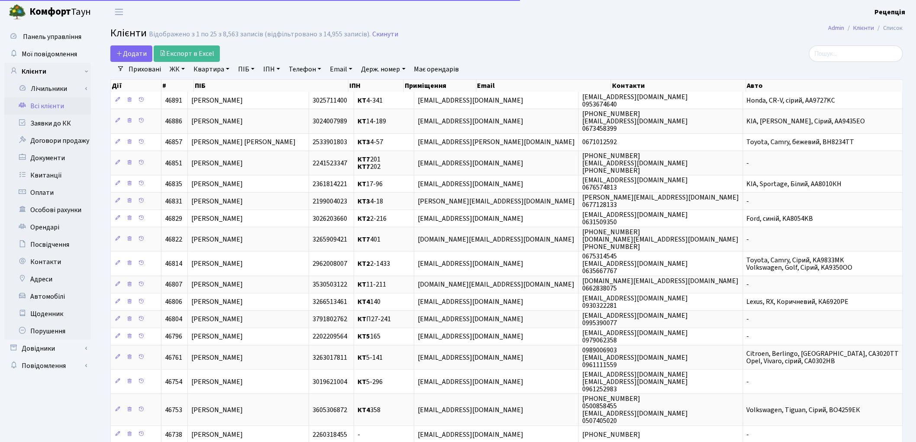
click at [176, 72] on link "ЖК" at bounding box center [177, 69] width 22 height 15
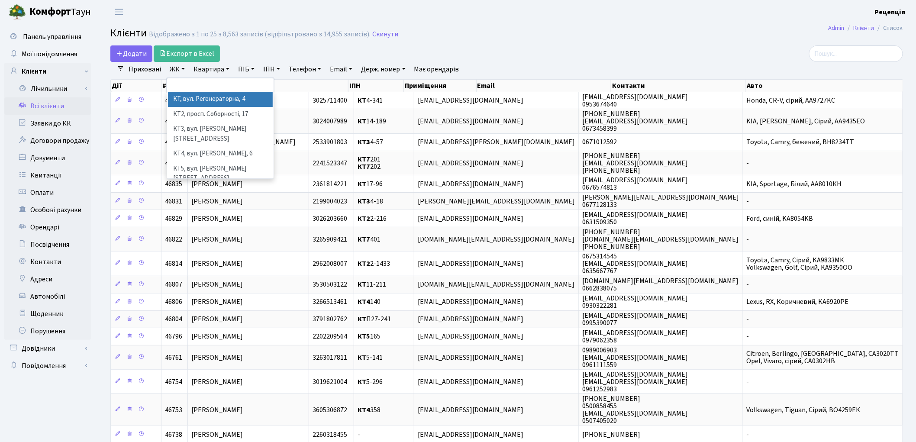
click at [187, 97] on li "КТ, вул. Регенераторна, 4" at bounding box center [220, 99] width 105 height 15
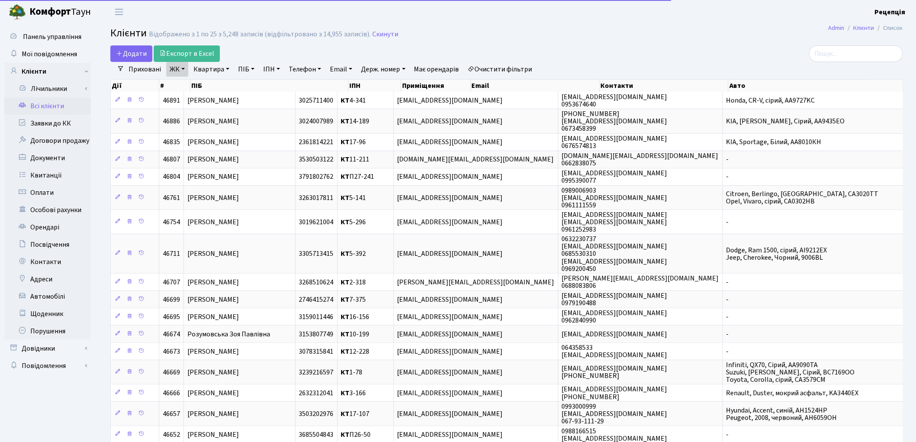
click at [218, 64] on link "Квартира" at bounding box center [211, 69] width 43 height 15
type input "4-077"
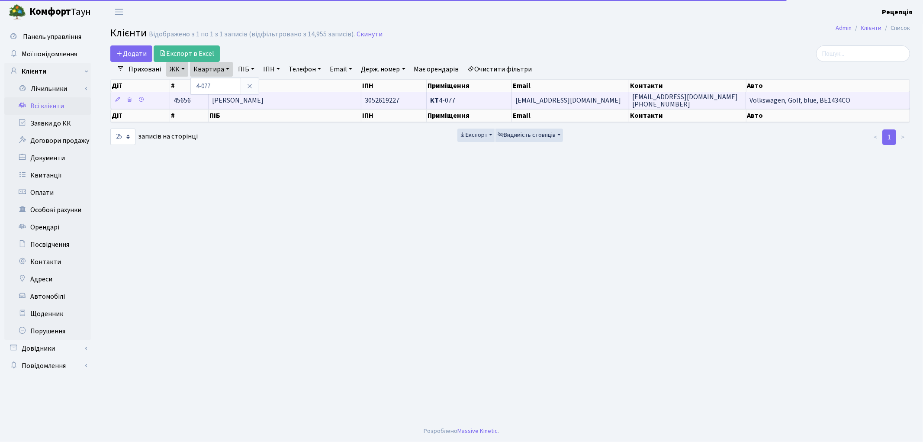
click at [273, 94] on td "[PERSON_NAME]" at bounding box center [285, 100] width 153 height 17
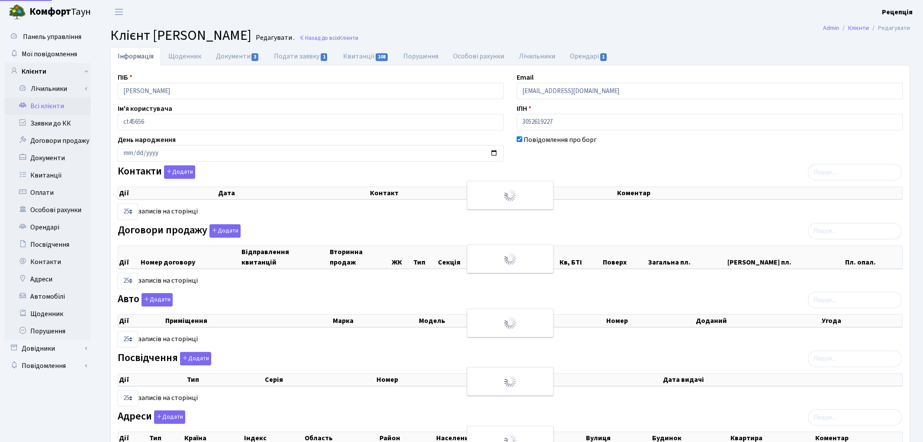
select select "25"
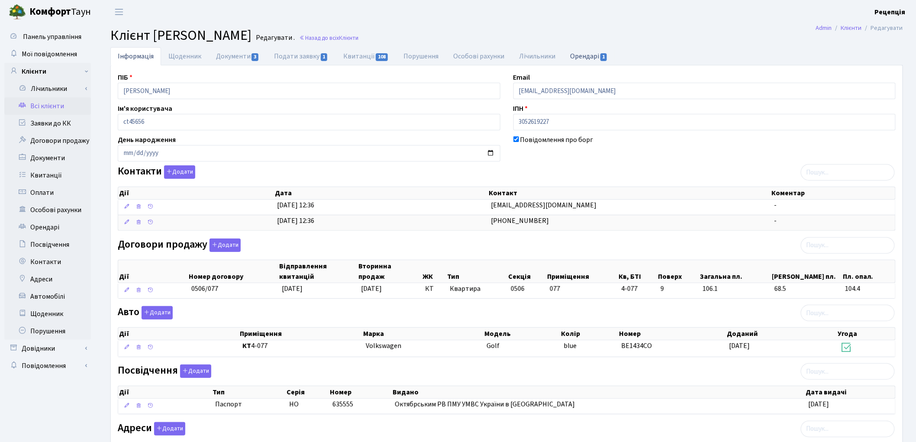
click at [585, 49] on link "Орендарі 1" at bounding box center [589, 56] width 52 height 18
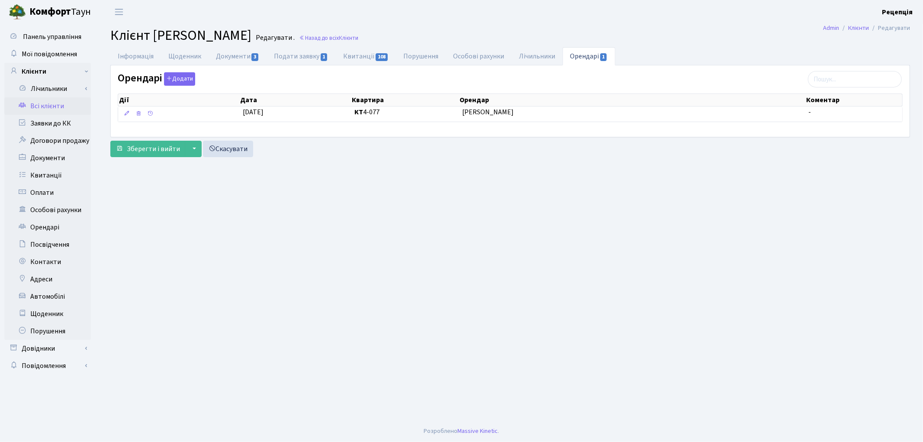
click at [50, 103] on link "Всі клієнти" at bounding box center [47, 105] width 87 height 17
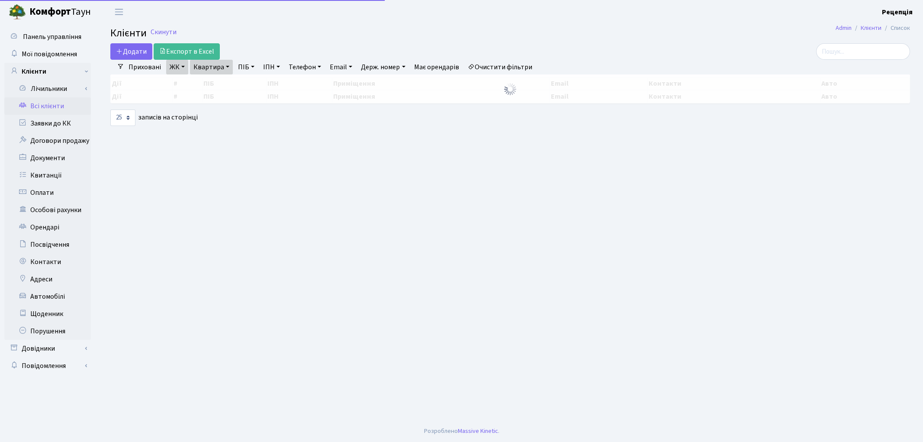
select select "25"
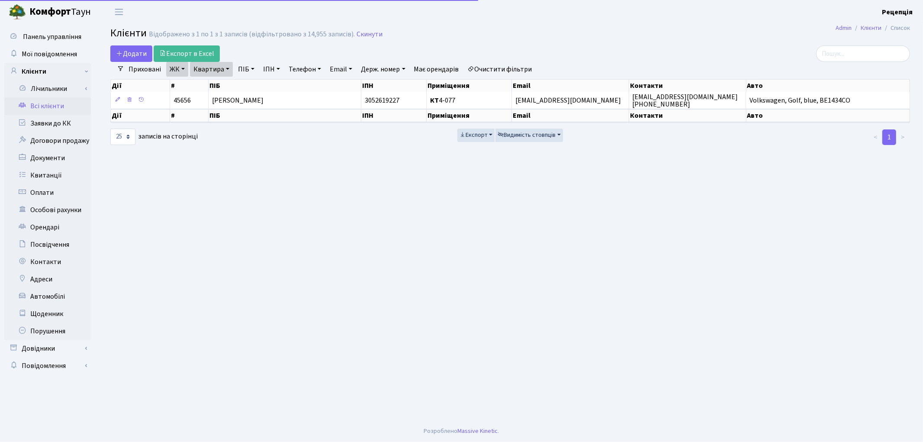
click at [516, 64] on link "Очистити фільтри" at bounding box center [499, 69] width 71 height 15
select select
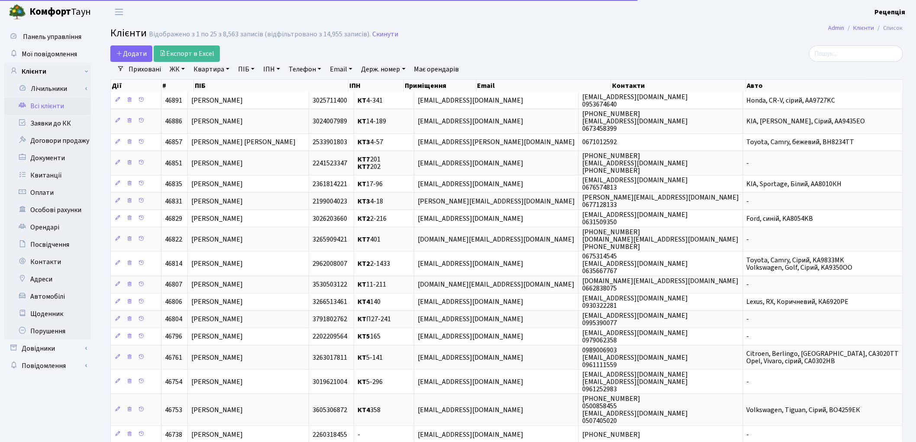
click at [177, 71] on link "ЖК" at bounding box center [177, 69] width 22 height 15
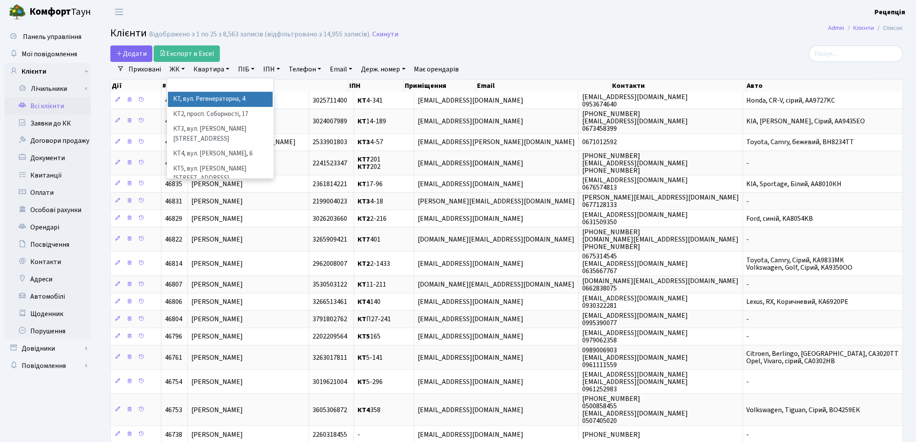
click at [202, 104] on li "КТ, вул. Регенераторна, 4" at bounding box center [220, 99] width 105 height 15
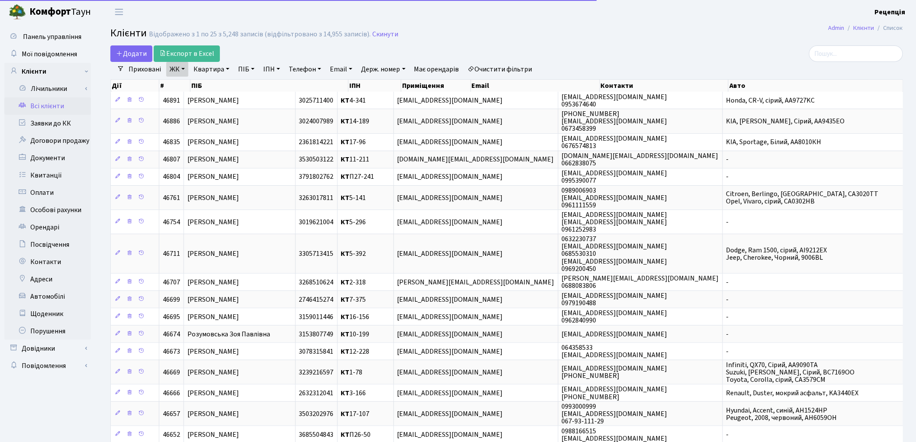
click at [206, 71] on link "Квартира" at bounding box center [211, 69] width 43 height 15
type input "4-341"
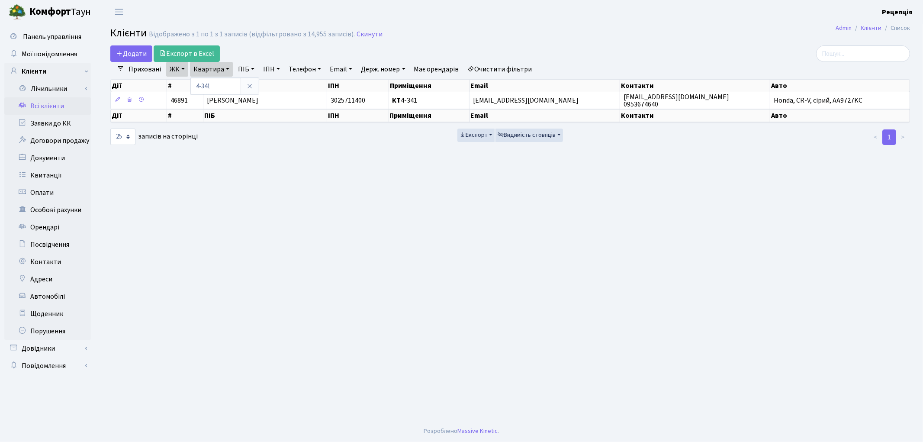
click at [315, 88] on th "ПІБ" at bounding box center [265, 86] width 124 height 12
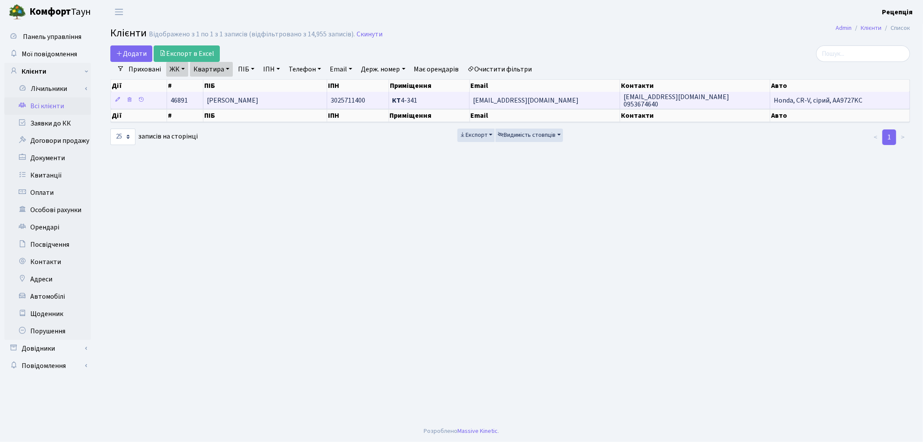
click at [315, 98] on td "[PERSON_NAME]" at bounding box center [265, 100] width 124 height 17
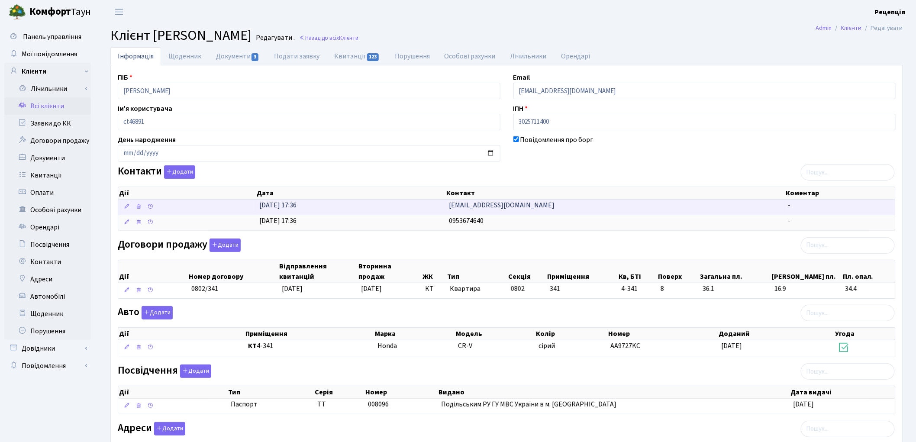
drag, startPoint x: 560, startPoint y: 205, endPoint x: 444, endPoint y: 208, distance: 116.1
click at [444, 208] on \<\/span\>\a "[DATE] 17:36 [EMAIL_ADDRESS][DOMAIN_NAME] -" at bounding box center [506, 207] width 777 height 15
copy \<\/span\>\a "[EMAIL_ADDRESS][DOMAIN_NAME]"
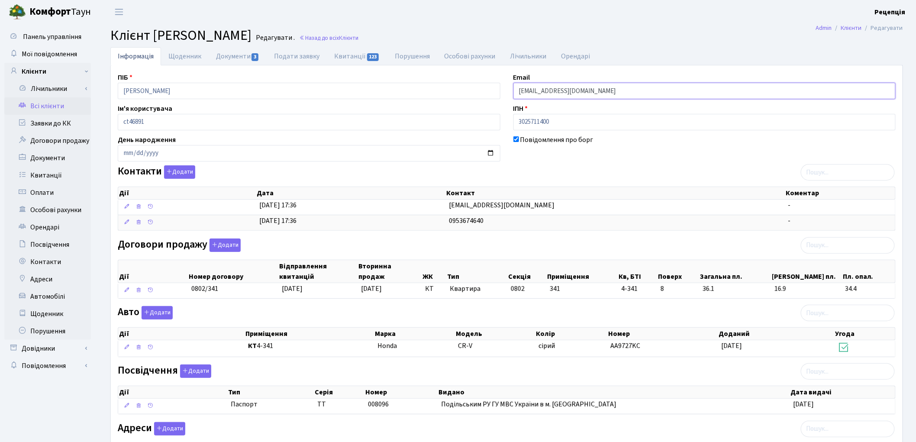
click at [615, 88] on input "[EMAIL_ADDRESS][DOMAIN_NAME]" at bounding box center [704, 91] width 383 height 16
drag, startPoint x: 611, startPoint y: 92, endPoint x: 454, endPoint y: 93, distance: 157.1
click at [454, 93] on div "ПІБ [PERSON_NAME] Email [EMAIL_ADDRESS][DOMAIN_NAME] Ім'я користувача ct46891 І…" at bounding box center [506, 275] width 791 height 407
type input "[EMAIL_ADDRESS][DOMAIN_NAME]"
click at [607, 90] on input "[EMAIL_ADDRESS][DOMAIN_NAME]" at bounding box center [704, 91] width 383 height 16
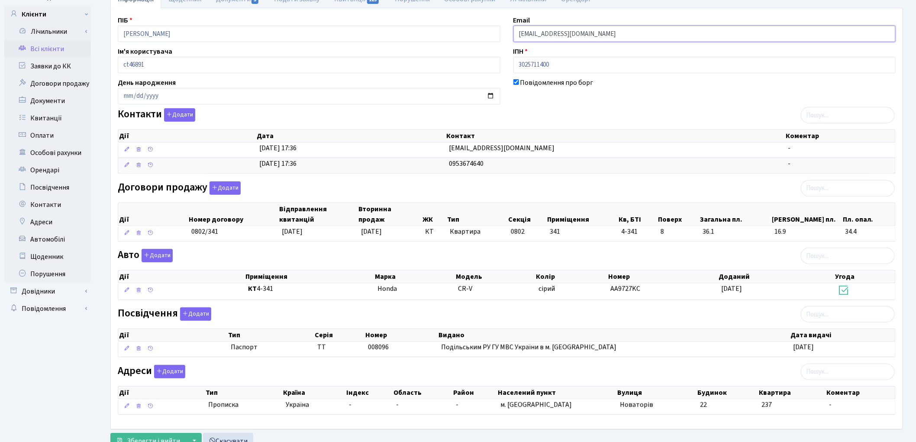
scroll to position [92, 0]
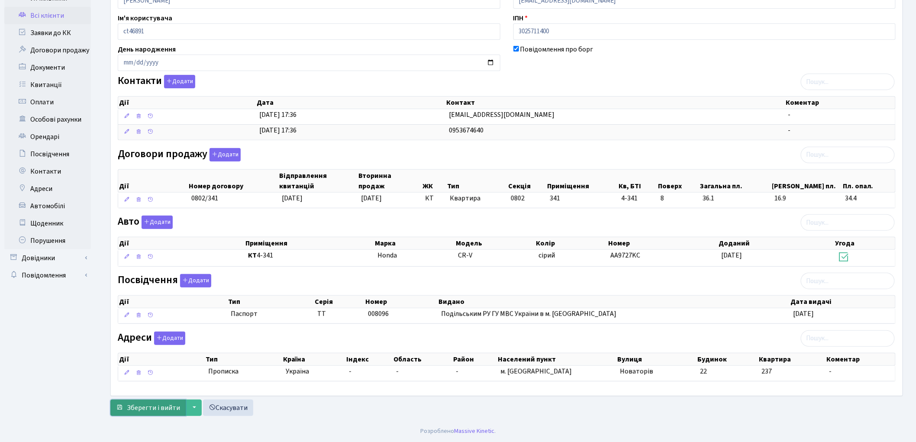
click at [156, 409] on span "Зберегти і вийти" at bounding box center [153, 408] width 53 height 10
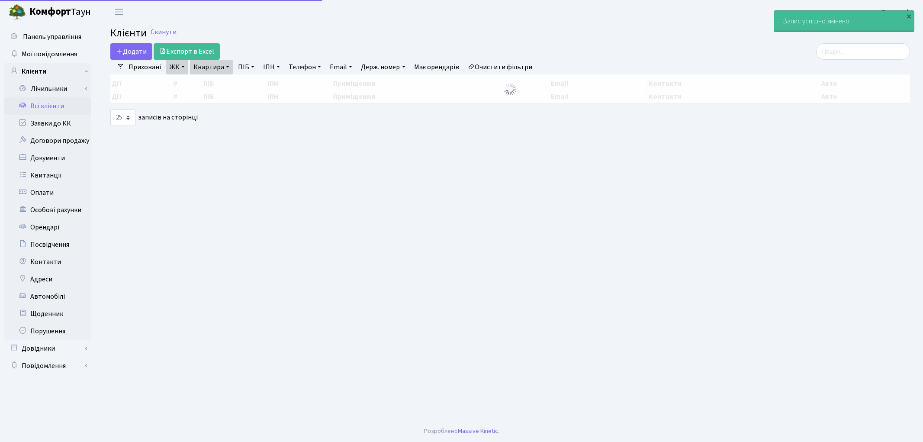
select select "25"
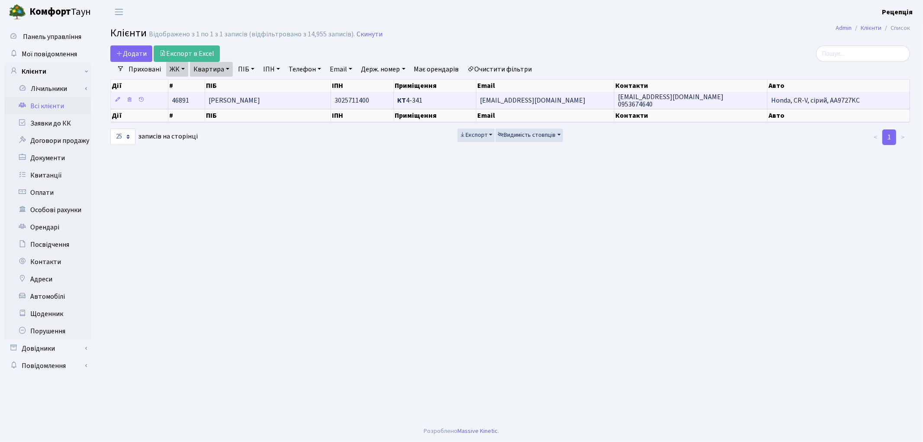
click at [253, 101] on span "[PERSON_NAME]" at bounding box center [235, 101] width 52 height 10
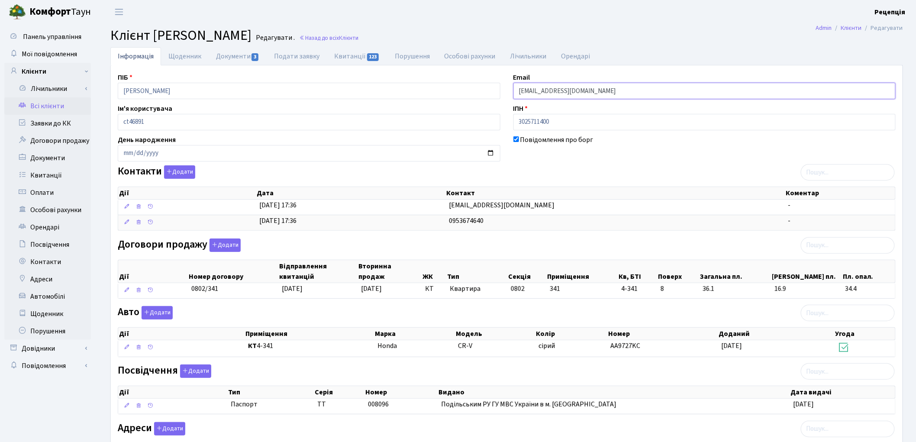
drag, startPoint x: 606, startPoint y: 89, endPoint x: 498, endPoint y: 94, distance: 108.7
click at [495, 93] on div "ПІБ Дзюба Катерина Ігорівна Email bezprozvanna.tanya@ukr.net Ім'я користувача c…" at bounding box center [506, 275] width 791 height 407
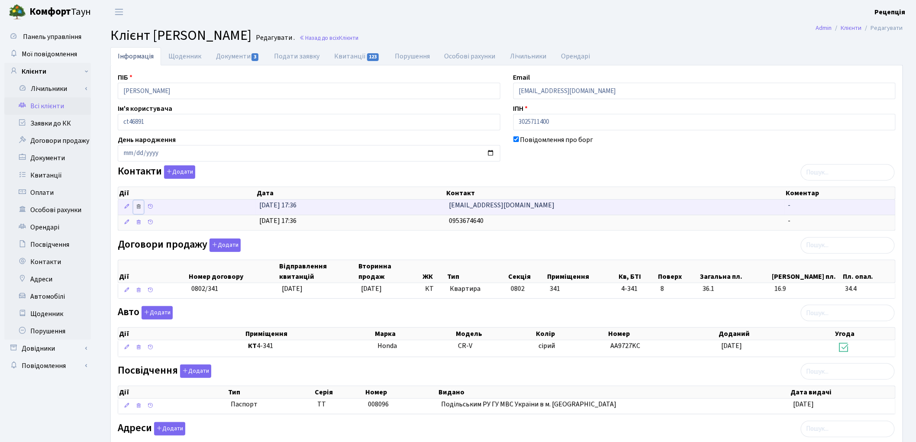
click at [139, 208] on icon at bounding box center [138, 206] width 6 height 6
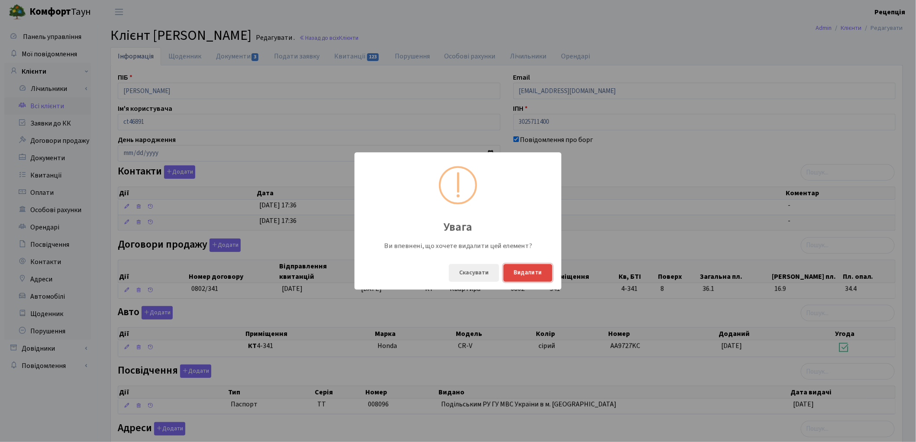
click at [526, 271] on button "Видалити" at bounding box center [527, 273] width 49 height 18
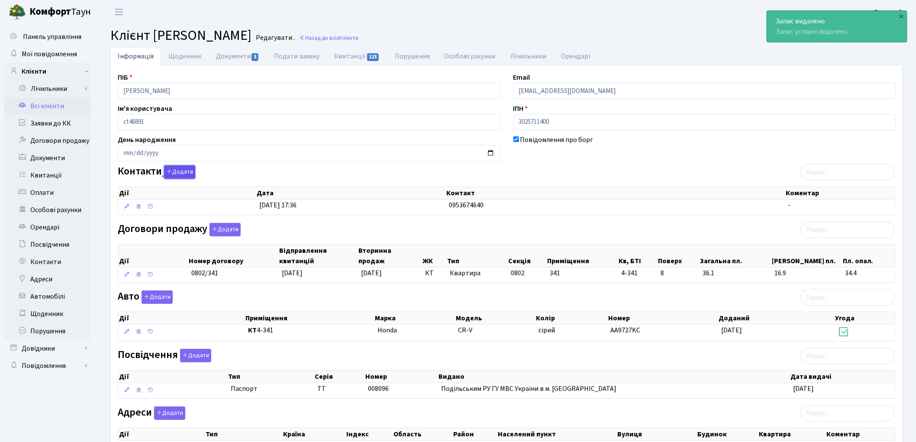
click at [185, 168] on button "Додати" at bounding box center [179, 171] width 31 height 13
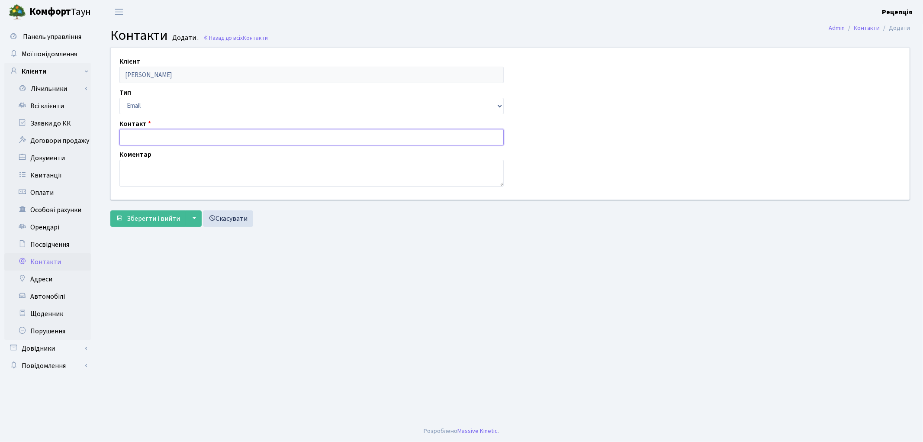
click at [134, 137] on input "text" at bounding box center [311, 137] width 384 height 16
paste input "[EMAIL_ADDRESS][DOMAIN_NAME]"
click at [125, 137] on input "[EMAIL_ADDRESS][DOMAIN_NAME]" at bounding box center [311, 137] width 384 height 16
type input "[EMAIL_ADDRESS][DOMAIN_NAME]"
click at [145, 214] on span "Зберегти і вийти" at bounding box center [153, 219] width 53 height 10
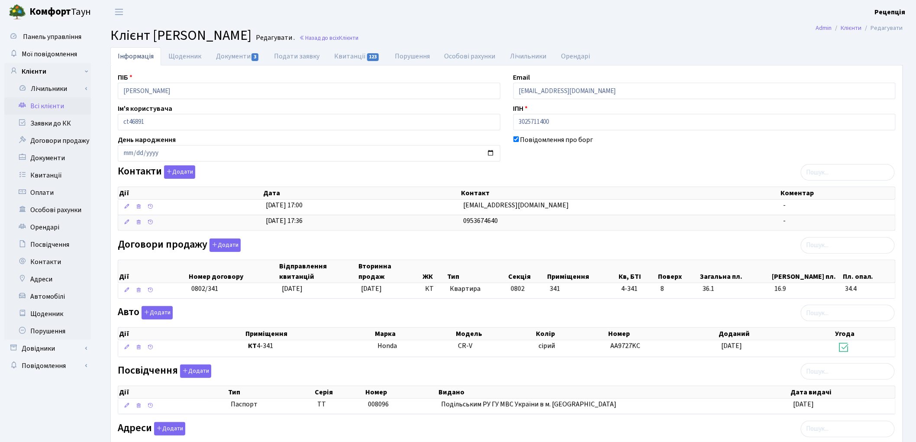
scroll to position [92, 0]
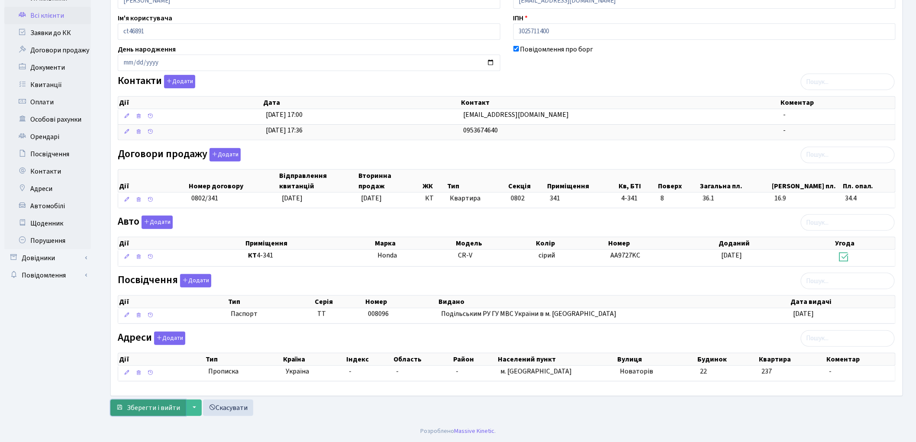
click at [135, 414] on button "Зберегти і вийти" at bounding box center [147, 408] width 75 height 16
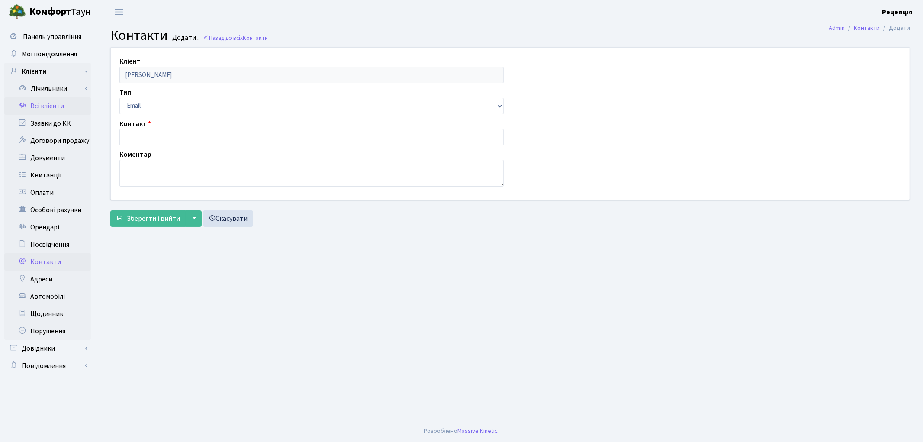
click at [53, 104] on link "Всі клієнти" at bounding box center [47, 105] width 87 height 17
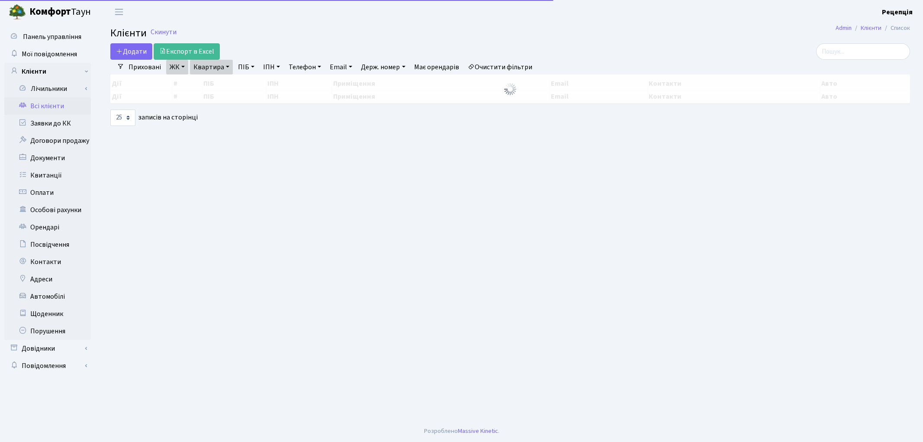
select select "25"
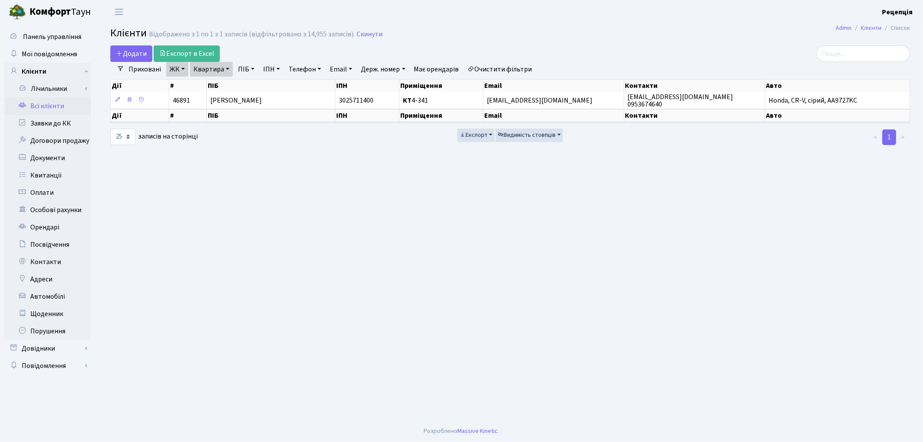
click at [512, 68] on link "Очистити фільтри" at bounding box center [499, 69] width 71 height 15
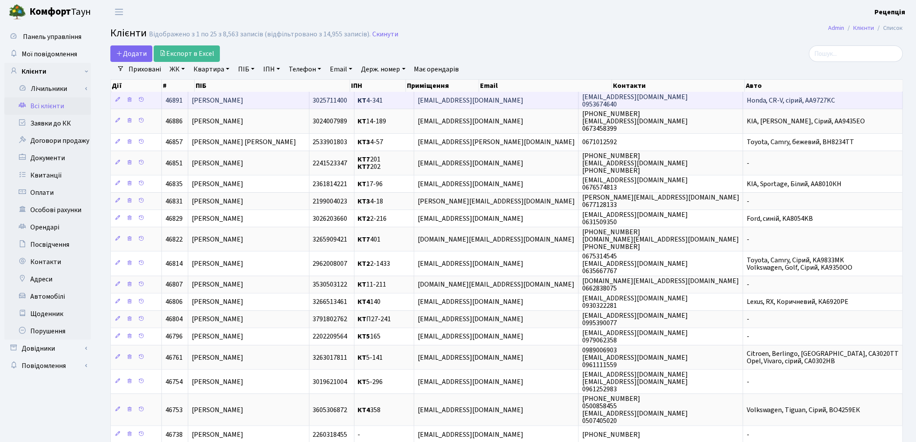
click at [283, 102] on td "[PERSON_NAME]" at bounding box center [248, 100] width 121 height 17
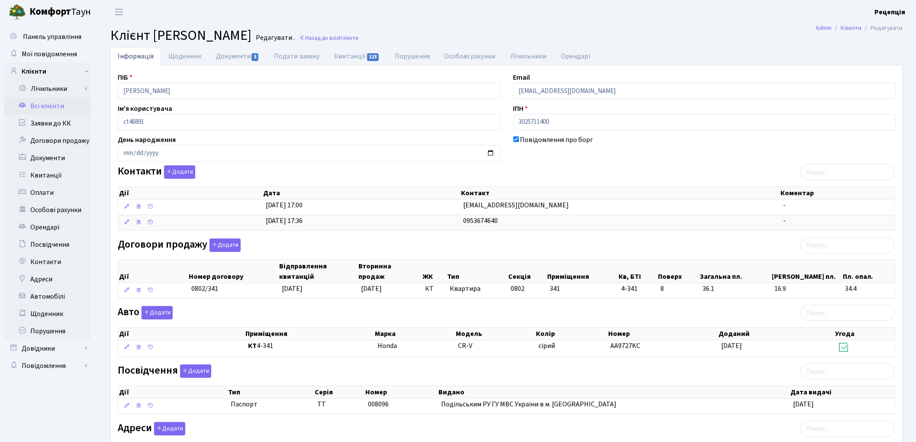
click at [39, 103] on link "Всі клієнти" at bounding box center [47, 105] width 87 height 17
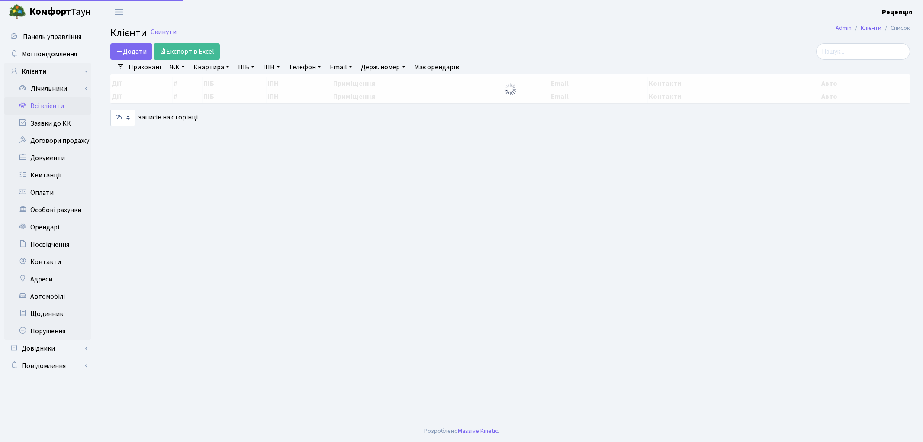
select select "25"
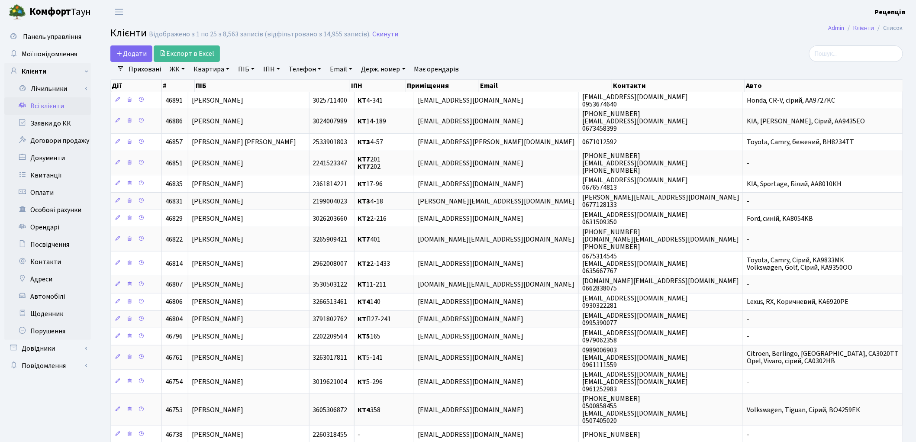
click at [179, 71] on link "ЖК" at bounding box center [177, 69] width 22 height 15
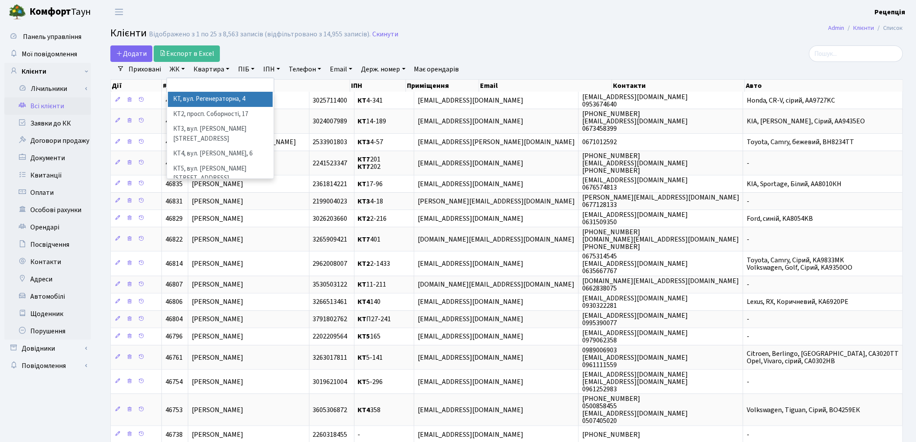
click at [189, 98] on li "КТ, вул. Регенераторна, 4" at bounding box center [220, 99] width 105 height 15
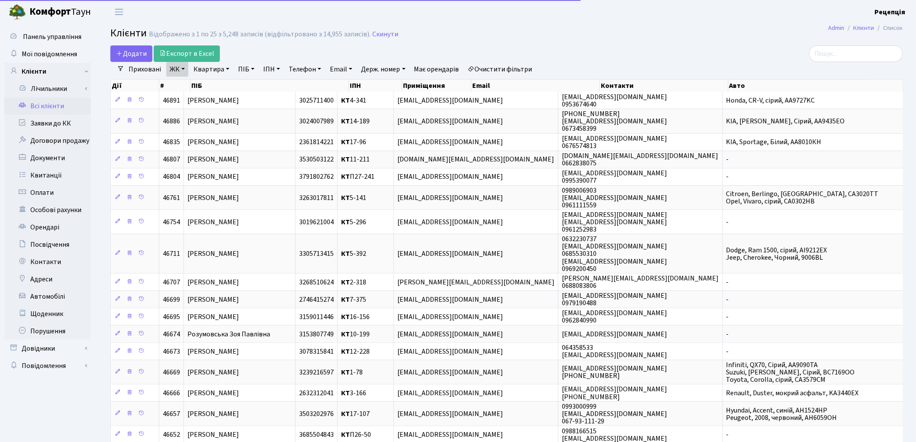
click at [213, 68] on link "Квартира" at bounding box center [211, 69] width 43 height 15
type input "1-135"
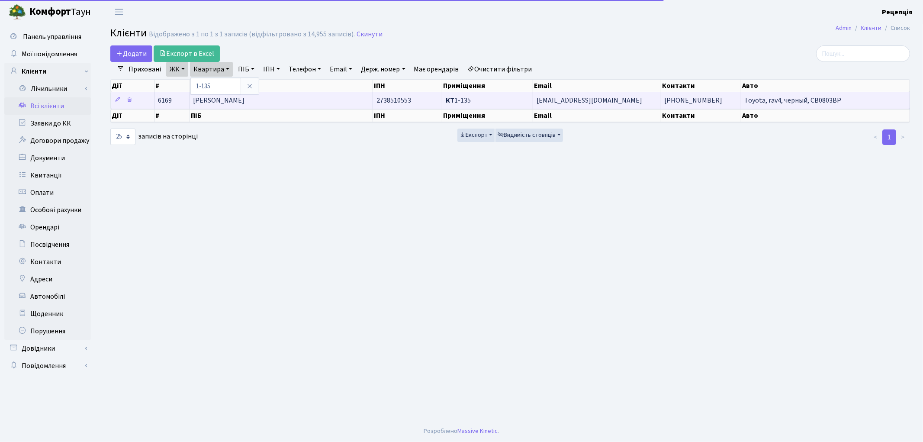
click at [326, 101] on td "[PERSON_NAME]" at bounding box center [281, 100] width 183 height 17
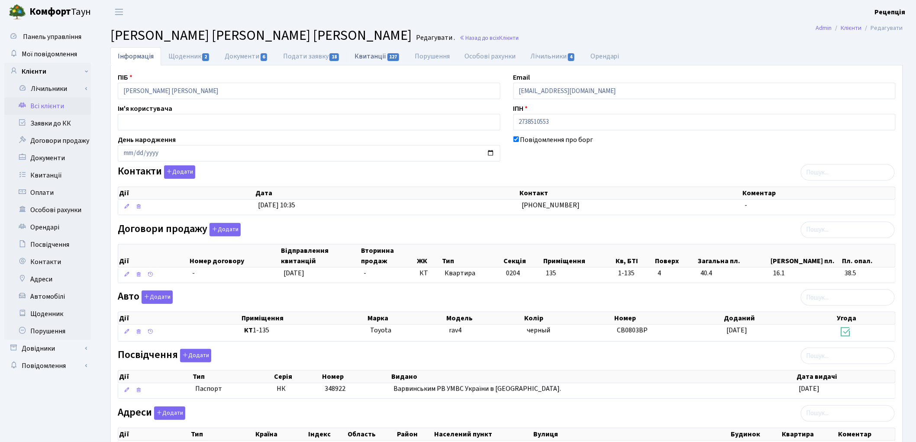
click at [364, 53] on link "Квитанції 127" at bounding box center [377, 56] width 60 height 18
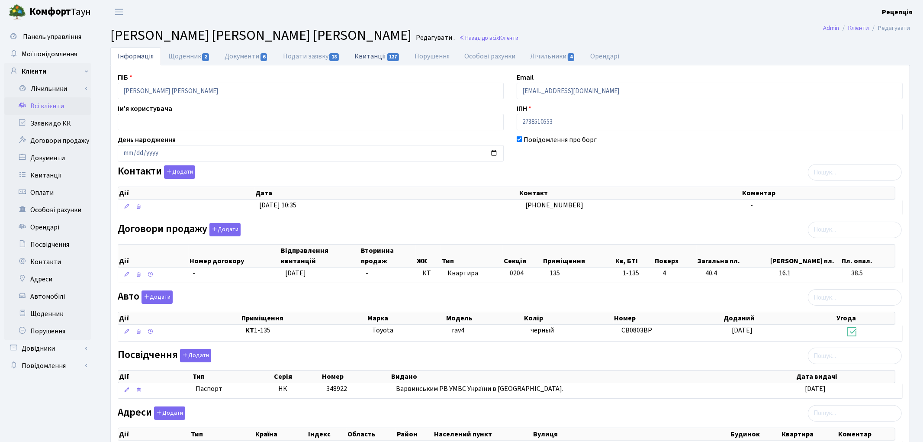
select select "25"
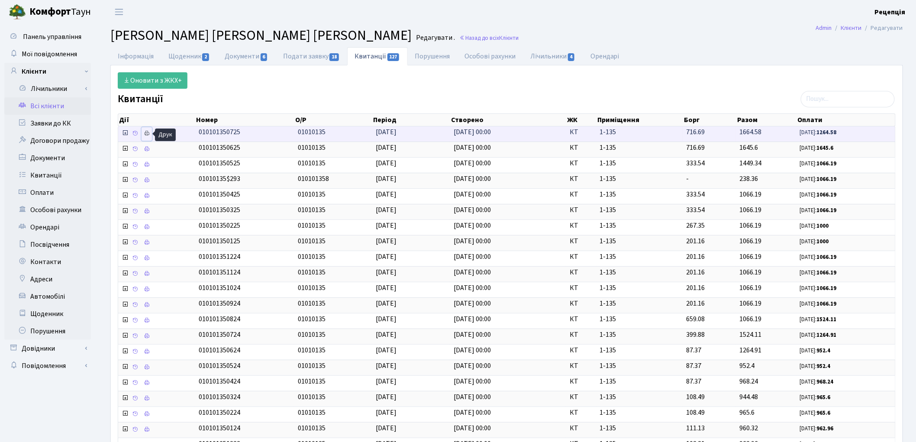
click at [149, 134] on icon at bounding box center [147, 133] width 6 height 6
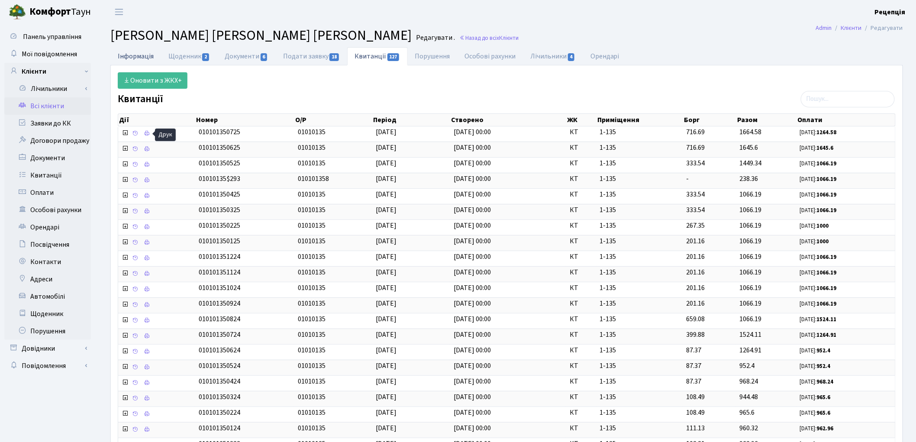
click at [133, 58] on link "Інформація" at bounding box center [135, 56] width 51 height 18
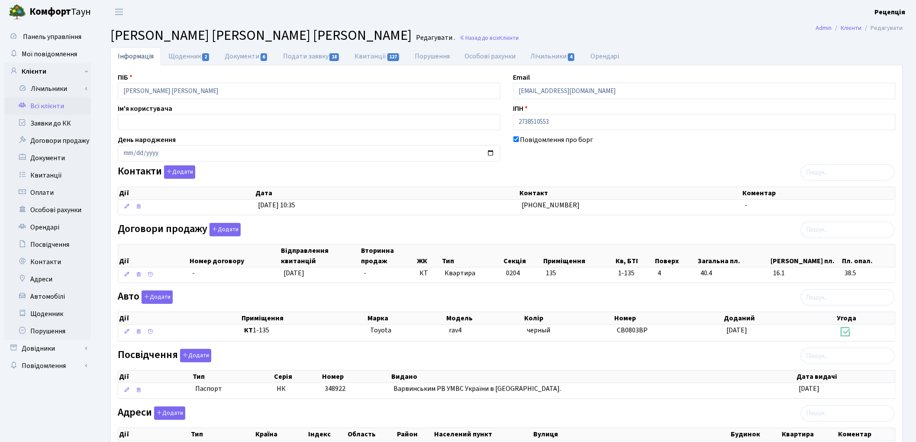
click at [57, 103] on link "Всі клієнти" at bounding box center [47, 105] width 87 height 17
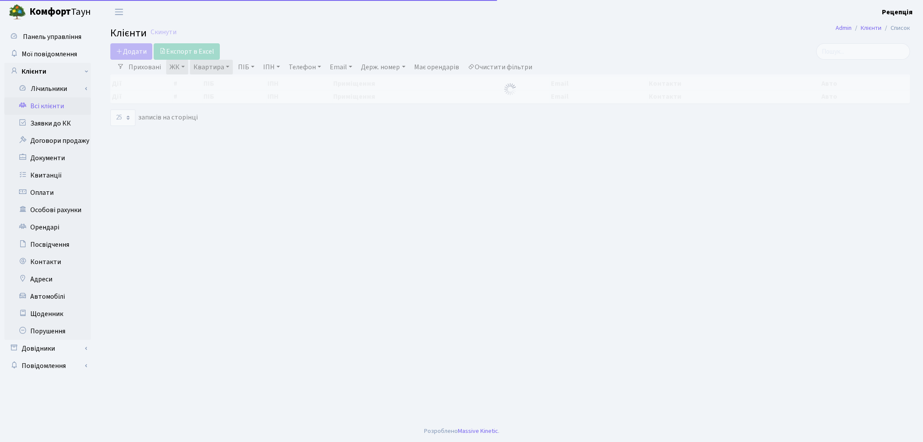
select select "25"
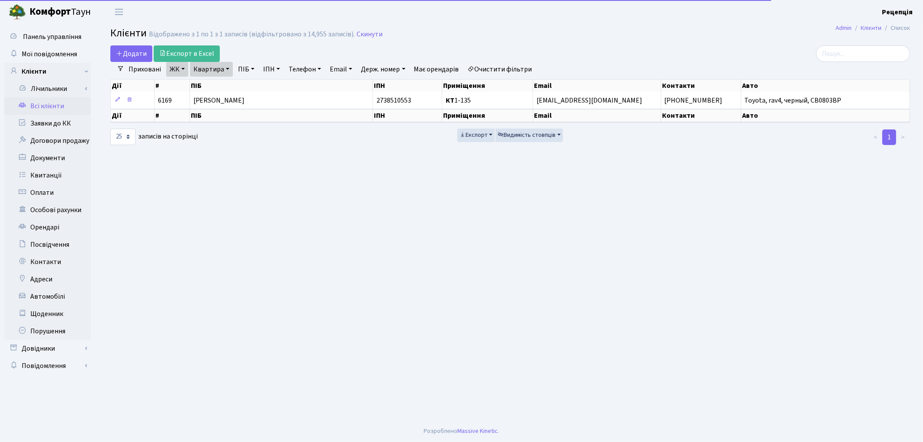
click at [522, 68] on link "Очистити фільтри" at bounding box center [499, 69] width 71 height 15
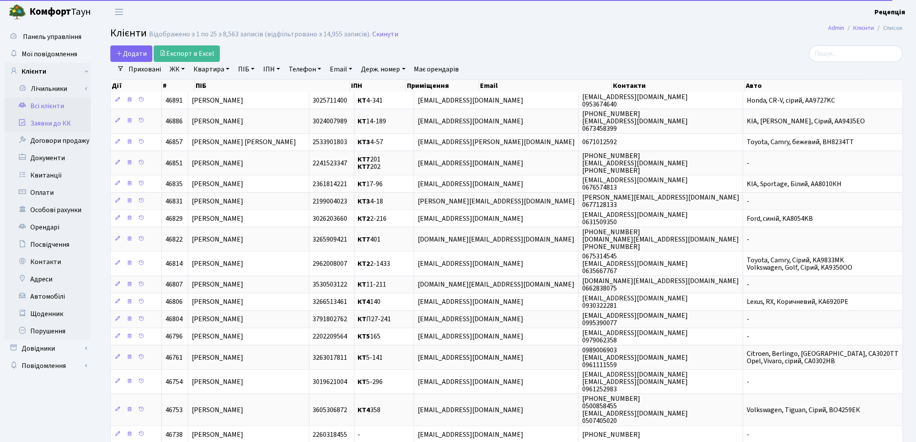
click at [72, 126] on link "Заявки до КК" at bounding box center [47, 123] width 87 height 17
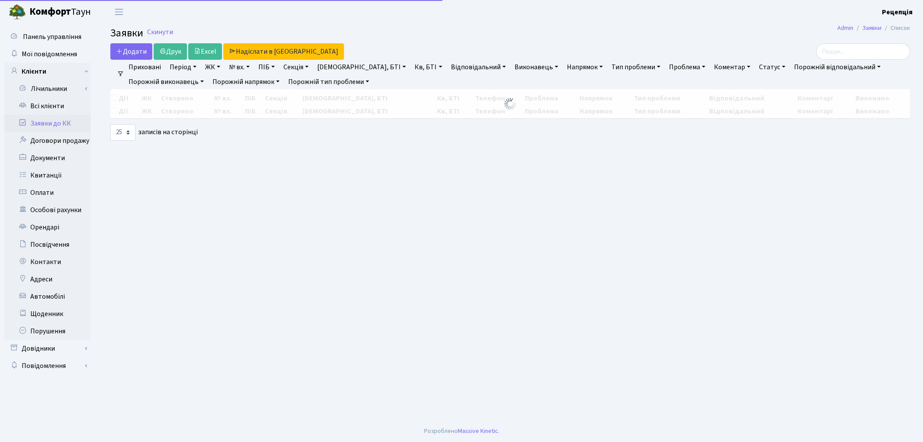
select select "25"
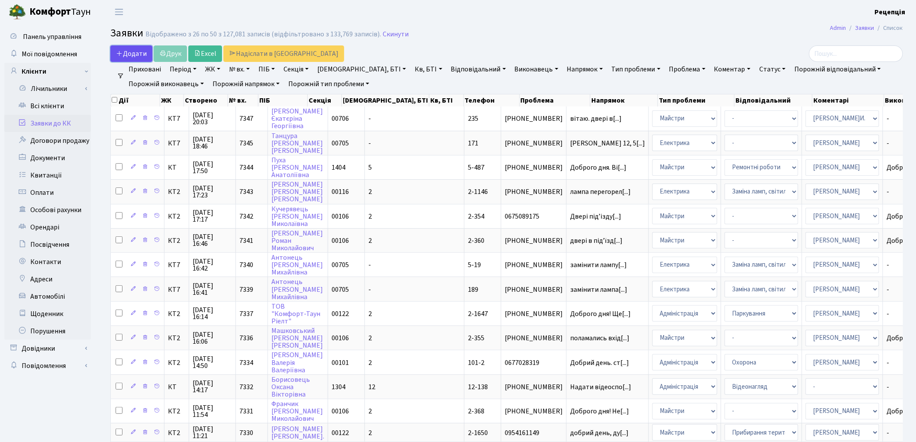
click at [139, 55] on span "Додати" at bounding box center [131, 54] width 31 height 10
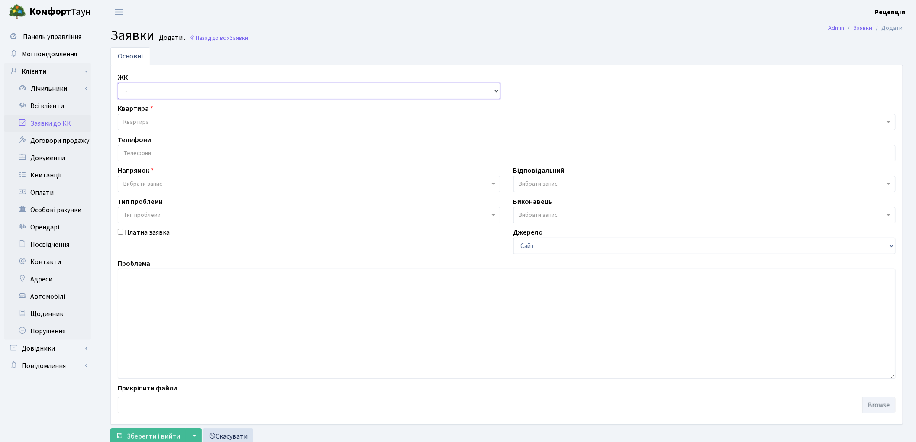
click at [149, 92] on select "- КТ, вул. Регенераторна, 4 КТ2, просп. Соборності, 17 КТ3, вул. Березнева, 16 …" at bounding box center [309, 91] width 383 height 16
select select "271"
click at [118, 83] on select "- КТ, вул. Регенераторна, 4 КТ2, просп. Соборності, 17 КТ3, вул. Березнева, 16 …" at bounding box center [309, 91] width 383 height 16
select select
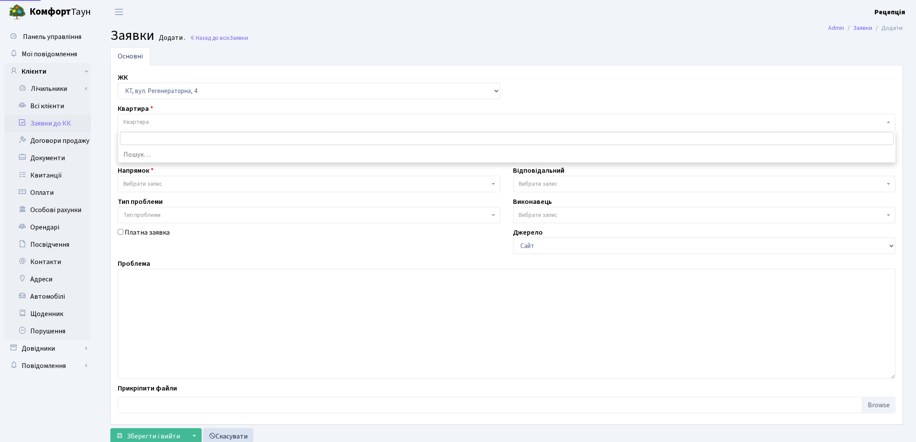
click at [153, 117] on span "Квартира" at bounding box center [507, 122] width 778 height 16
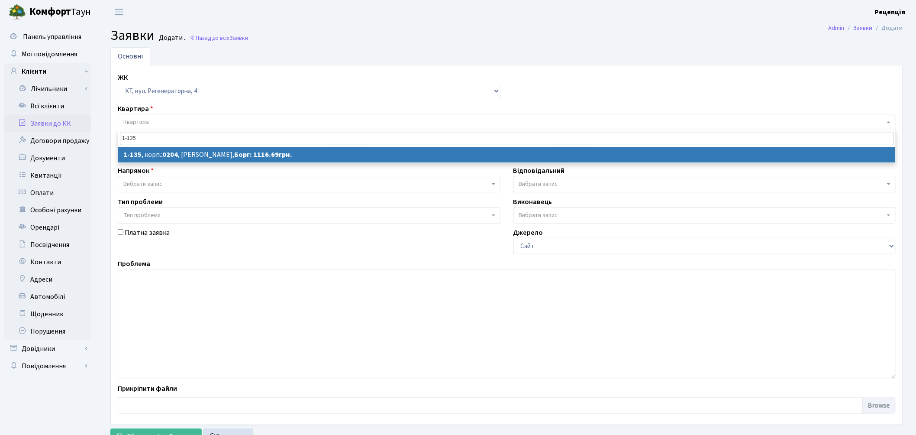
type input "1-135"
select select
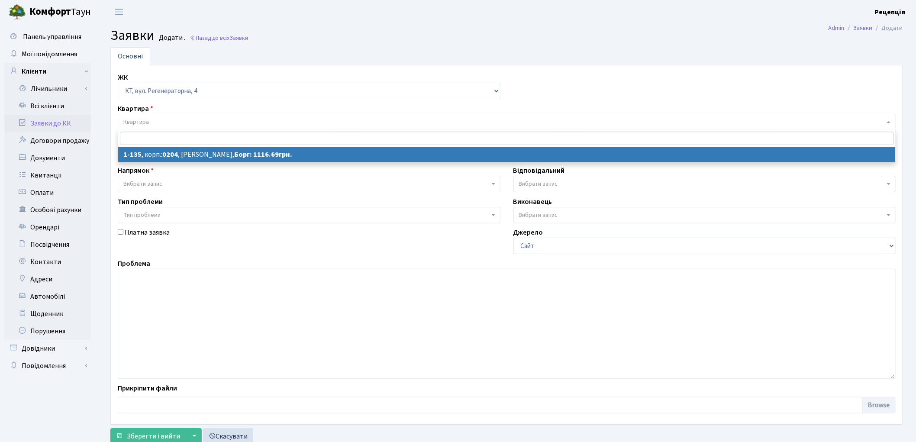
select select "135"
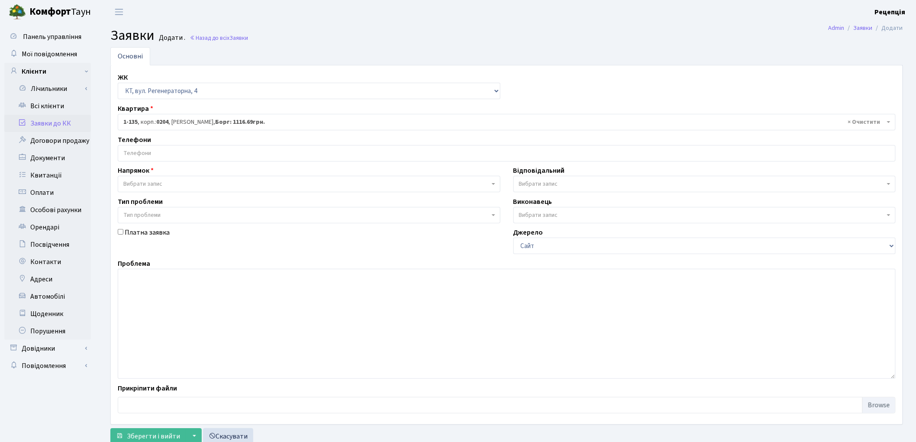
click at [166, 149] on input "search" at bounding box center [506, 153] width 777 height 16
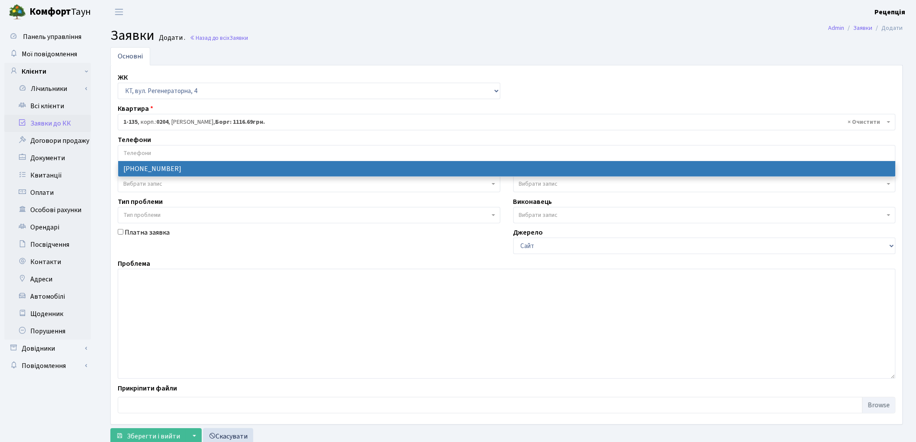
select select "21844"
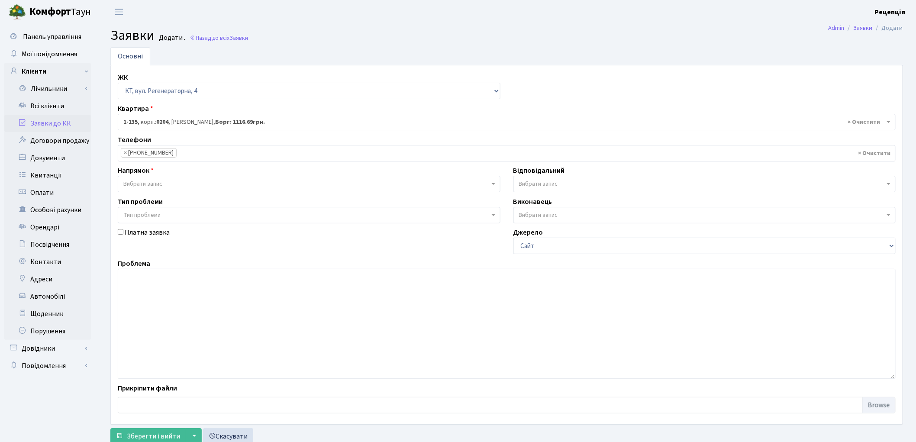
click at [160, 181] on span "Вибрати запис" at bounding box center [142, 184] width 39 height 9
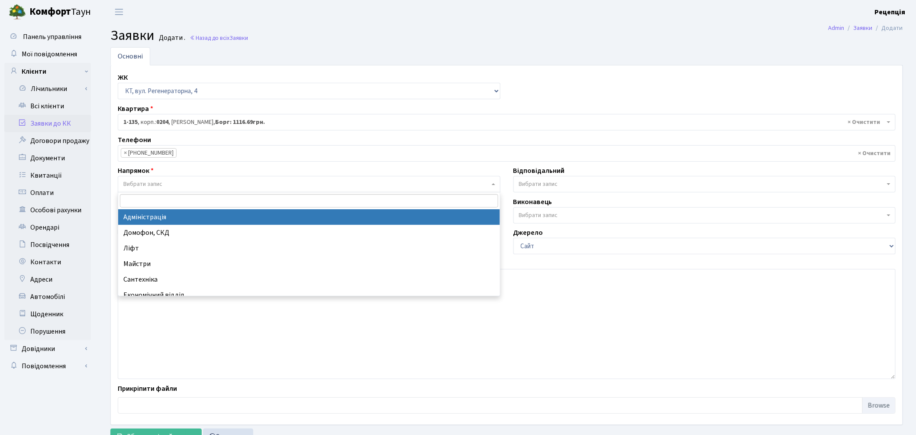
select select "5"
select select
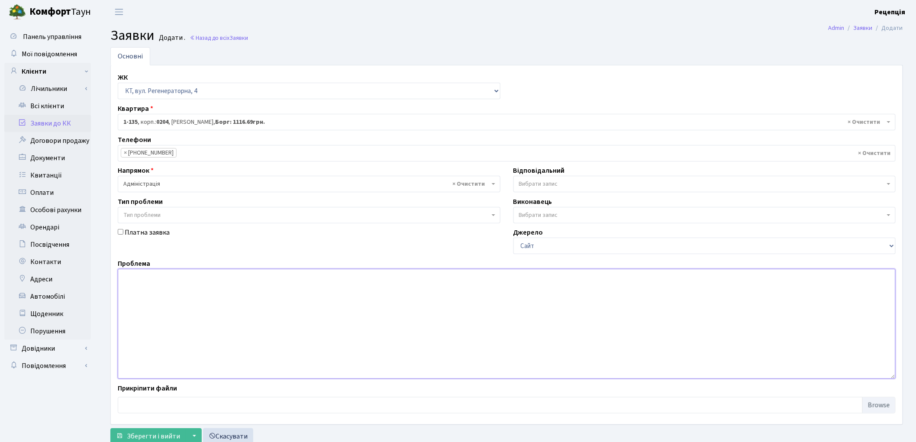
click at [171, 278] on textarea at bounding box center [507, 324] width 778 height 110
type textarea "роз'яснення щодо міжповерхової"
click at [146, 430] on button "Зберегти і вийти" at bounding box center [147, 436] width 75 height 16
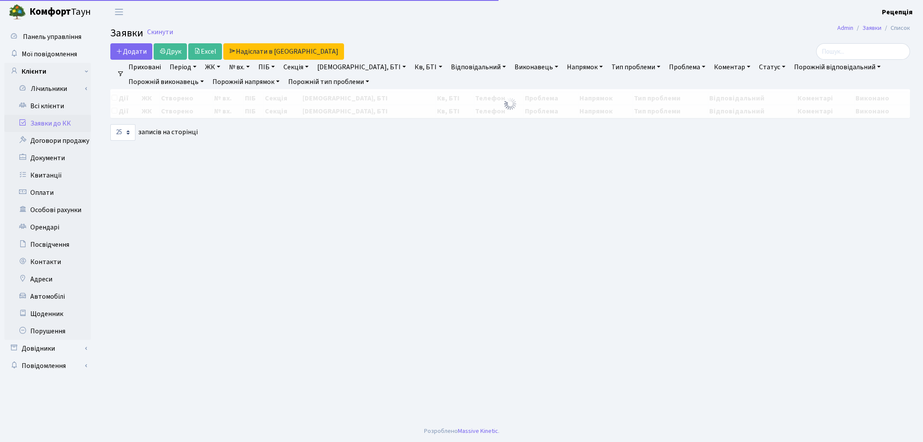
select select "25"
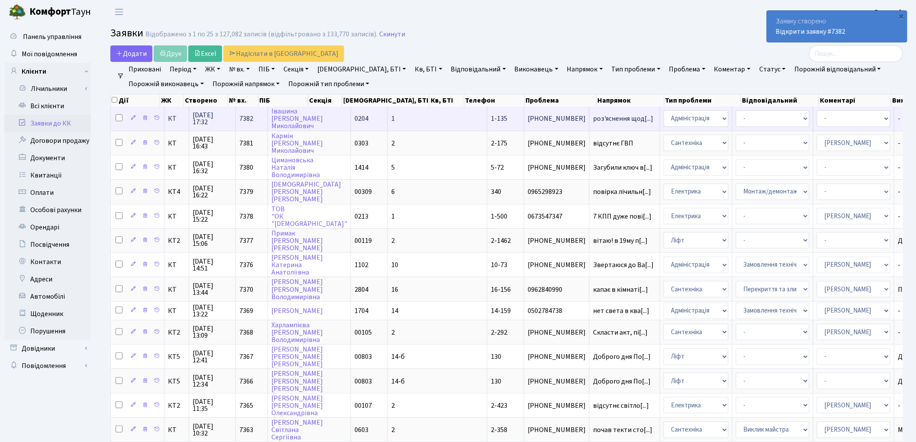
click at [491, 118] on span "1-135" at bounding box center [499, 119] width 16 height 10
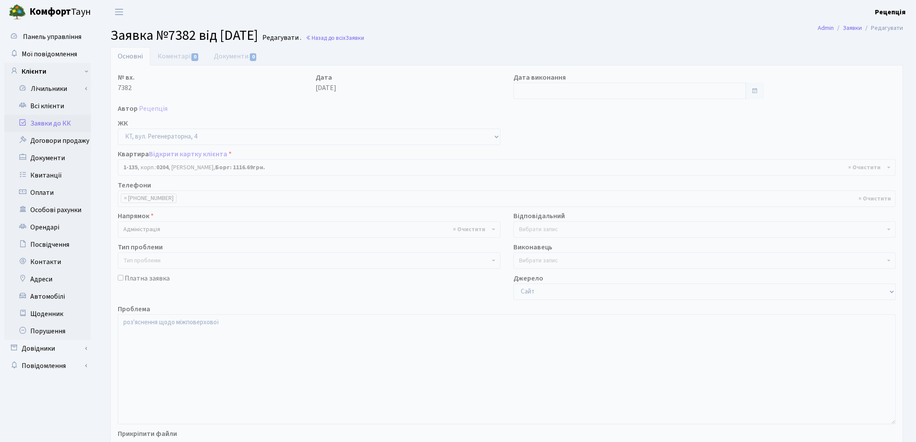
select select "135"
click at [226, 58] on link "Документи 0" at bounding box center [235, 56] width 58 height 18
select select "25"
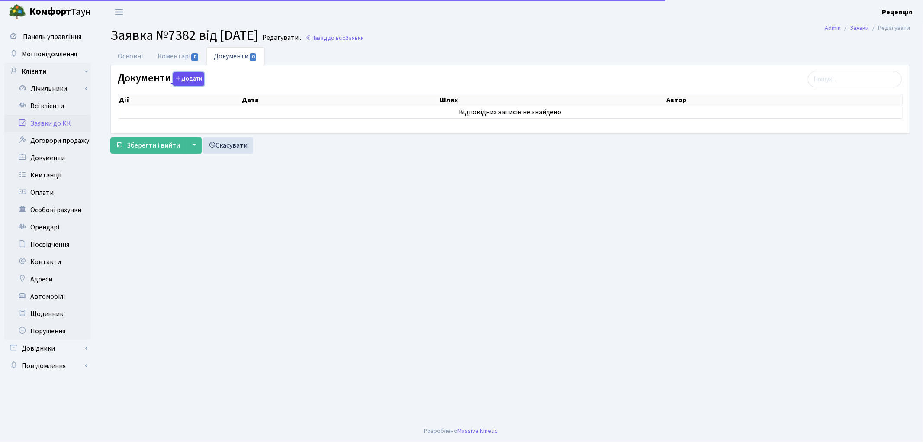
click at [184, 80] on button "Додати" at bounding box center [188, 78] width 31 height 13
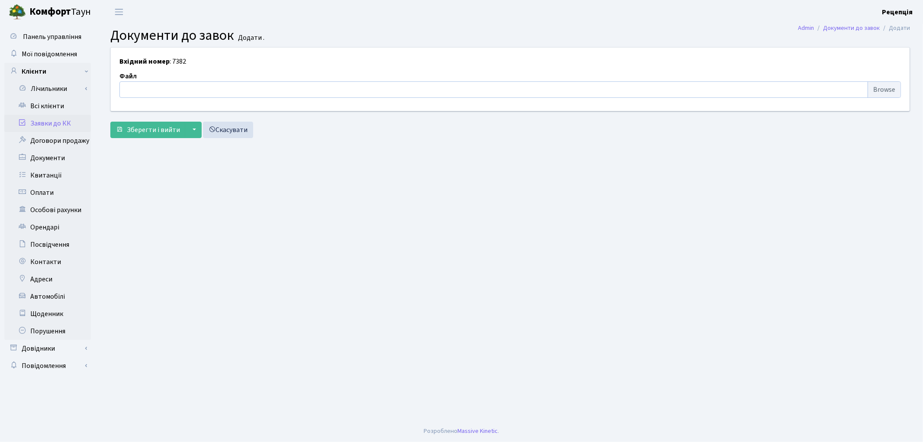
click at [884, 89] on input "file" at bounding box center [510, 89] width 782 height 16
type input "C:\fakepath\сканирование0595.pdf"
click at [149, 132] on span "Зберегти і вийти" at bounding box center [153, 130] width 53 height 10
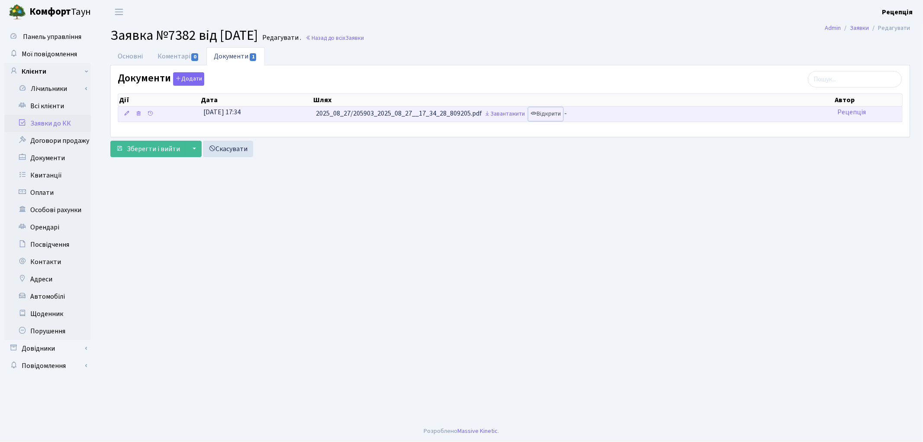
click at [563, 114] on link "Відкрити" at bounding box center [546, 113] width 35 height 13
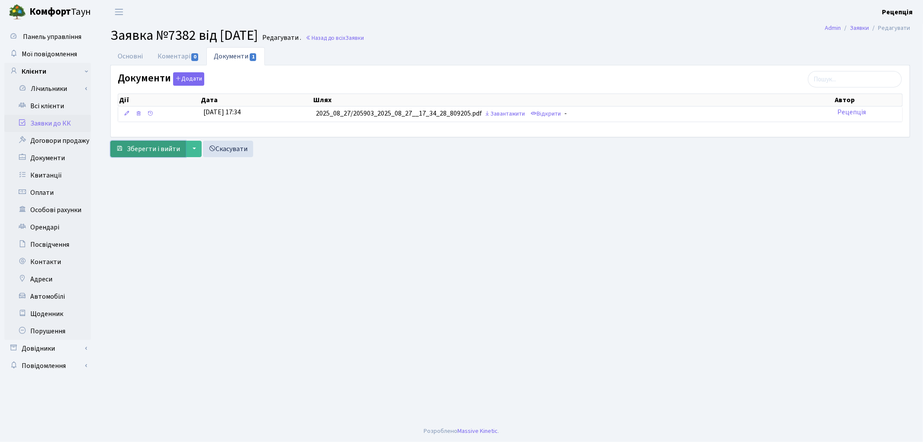
click at [145, 149] on span "Зберегти і вийти" at bounding box center [153, 149] width 53 height 10
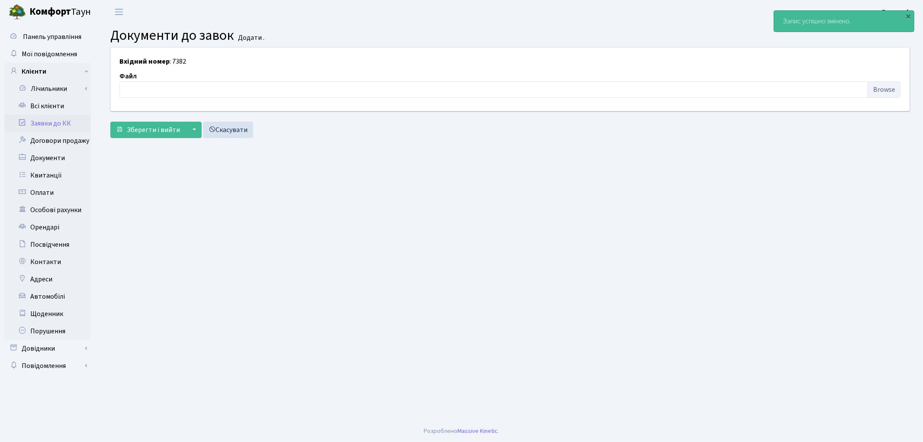
click at [54, 120] on link "Заявки до КК" at bounding box center [47, 123] width 87 height 17
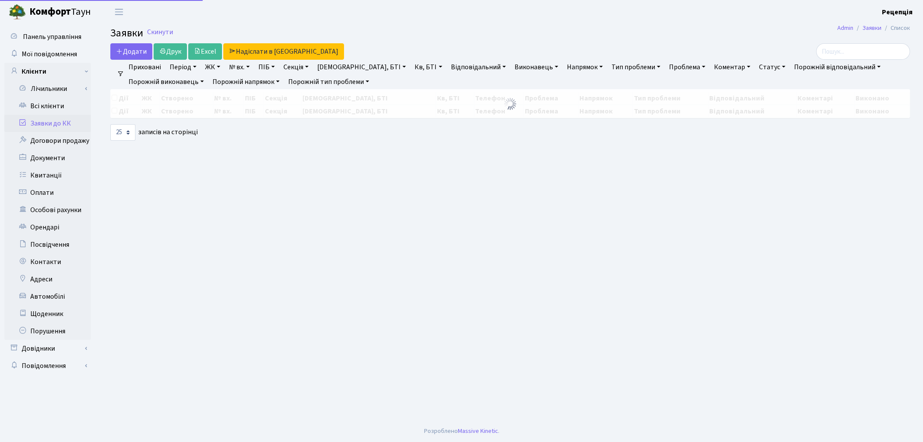
select select "25"
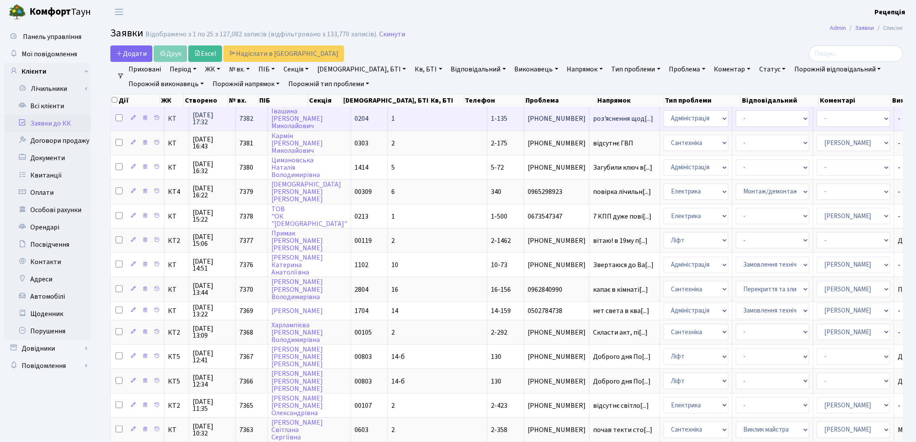
click at [487, 120] on td "1-135" at bounding box center [505, 118] width 37 height 24
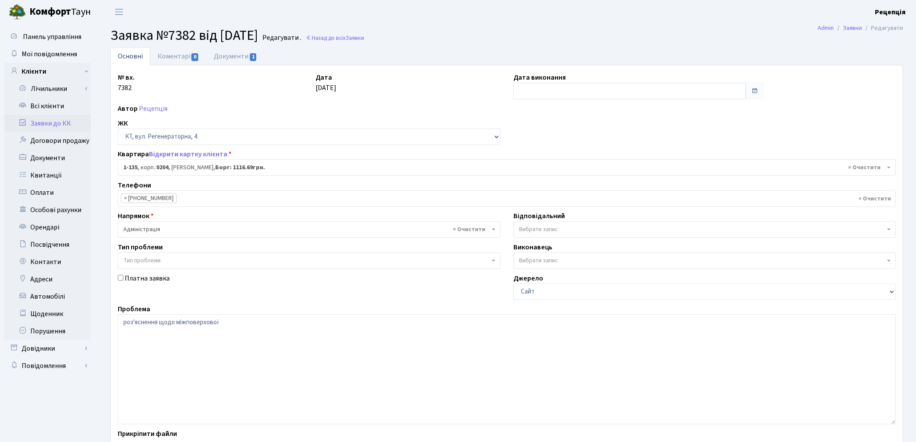
select select "135"
click at [248, 329] on textarea "роз'яснення щодо міжповерхової" at bounding box center [507, 369] width 778 height 110
click at [124, 322] on textarea "роз'яснення щодо міжповерхової" at bounding box center [507, 369] width 778 height 110
click at [202, 321] on textarea "роз'яснення щодо міжповерхової" at bounding box center [507, 369] width 778 height 110
click at [198, 322] on textarea "роз'яснення щодо міжповерхової" at bounding box center [507, 369] width 778 height 110
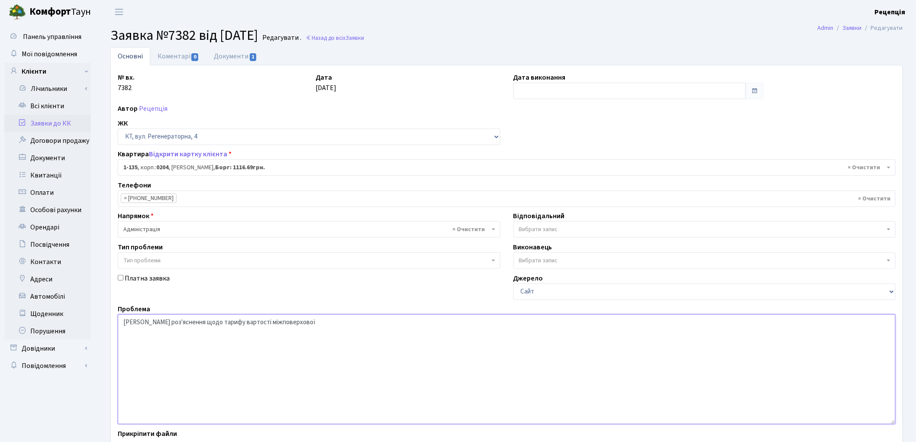
click at [291, 325] on textarea "роз'яснення щодо міжповерхової" at bounding box center [507, 369] width 778 height 110
click at [446, 325] on textarea "роз'яснення щодо міжповерхової" at bounding box center [507, 369] width 778 height 110
click at [438, 322] on textarea "роз'яснення щодо міжповерхової" at bounding box center [507, 369] width 778 height 110
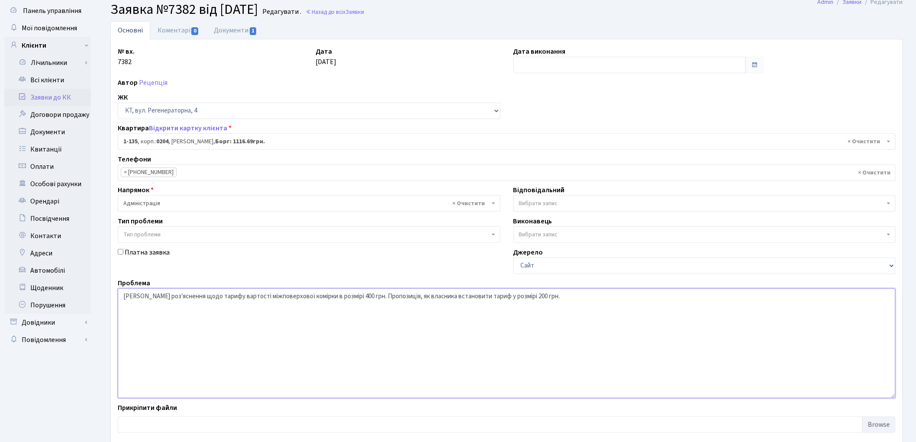
scroll to position [65, 0]
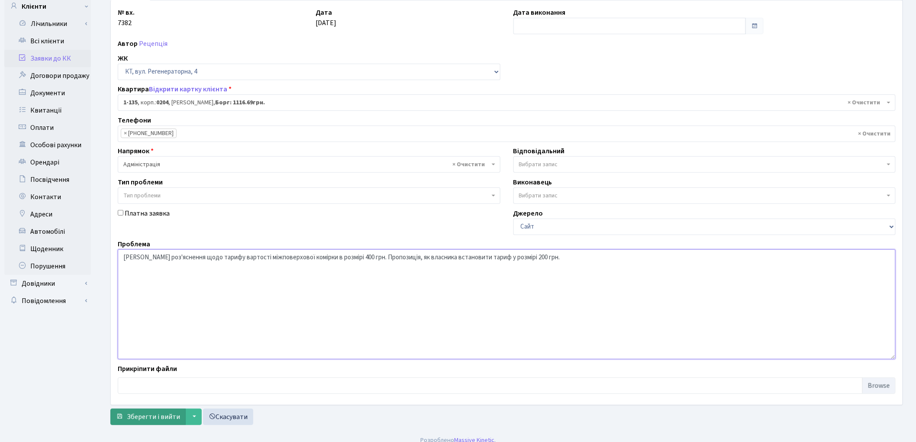
type textarea "[PERSON_NAME] роз'яснення щодо тарифу вартості міжповерхової комірки в розмірі …"
click at [145, 413] on span "Зберегти і вийти" at bounding box center [153, 417] width 53 height 10
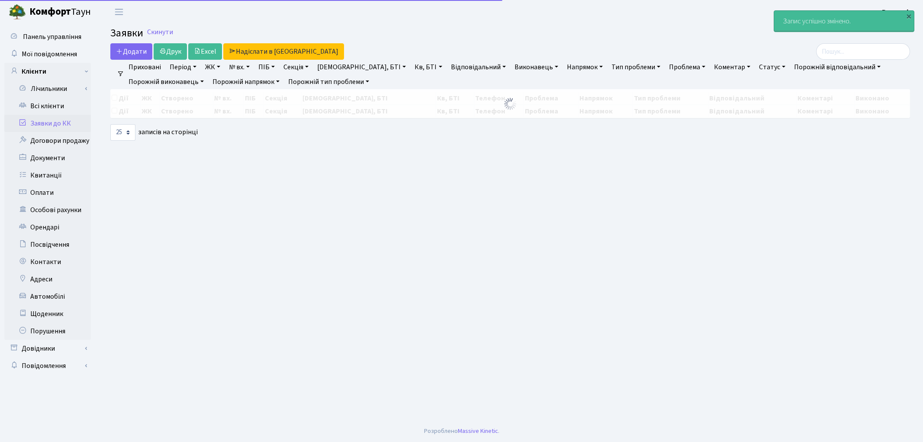
select select "25"
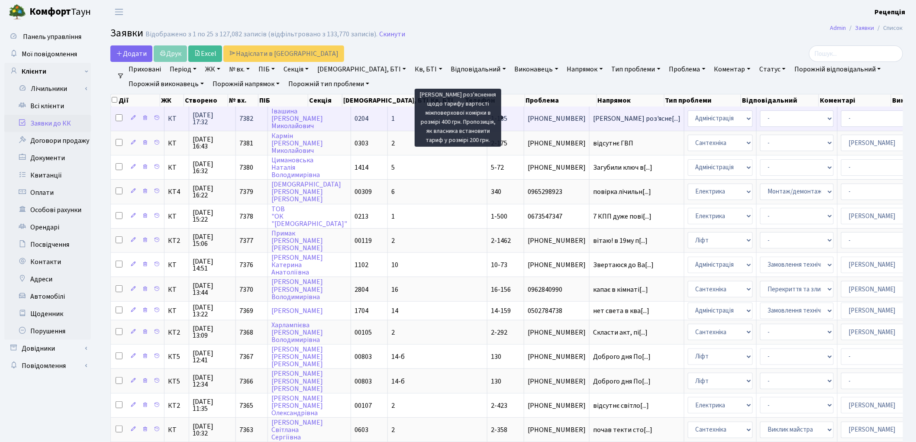
click at [593, 119] on span "Надати роз'ясне[...]" at bounding box center [636, 119] width 87 height 10
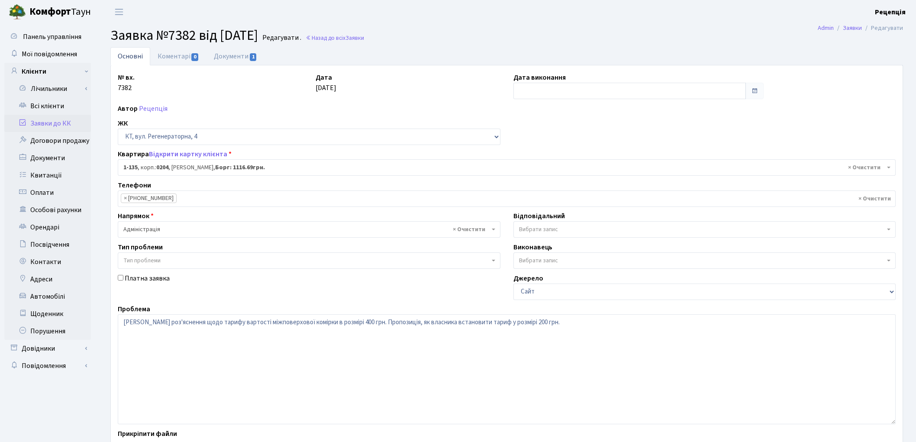
select select "135"
drag, startPoint x: 340, startPoint y: 321, endPoint x: 361, endPoint y: 322, distance: 21.2
click at [361, 322] on textarea "Надати роз'яснення щодо тарифу вартості міжповерхової комірки в розмірі 400 грн…" at bounding box center [507, 369] width 778 height 110
click at [248, 325] on textarea "Надати роз'яснення щодо тарифу вартості міжповерхової комірки в розмірі 400 грн…" at bounding box center [507, 369] width 778 height 110
paste textarea "400 грн"
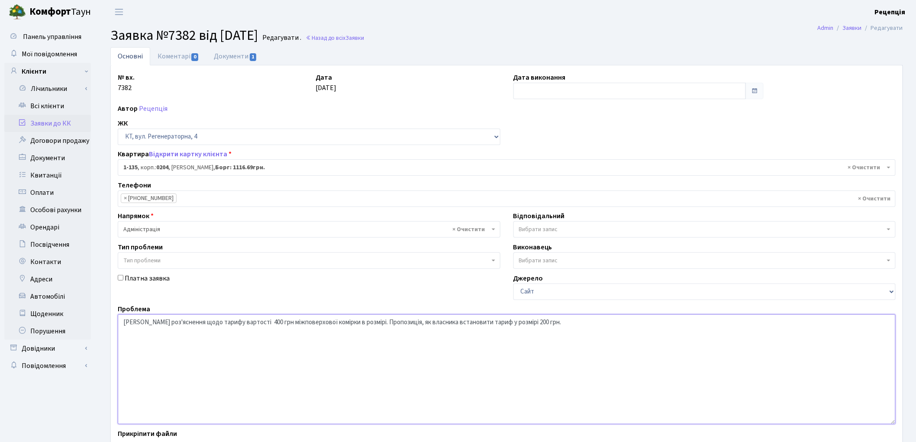
click at [258, 325] on textarea "Надати роз'яснення щодо тарифу вартості міжповерхової комірки в розмірі 400 грн…" at bounding box center [507, 369] width 778 height 110
click at [248, 324] on textarea "Надати роз'яснення щодо тарифу вартості міжповерхової комірки в розмірі 400 грн…" at bounding box center [507, 369] width 778 height 110
click at [295, 323] on textarea "Надати роз'яснення щодо тарифу вартості міжповерхової комірки в розмірі 400 грн…" at bounding box center [507, 369] width 778 height 110
click at [384, 322] on textarea "Надати роз'яснення щодо тарифу вартості міжповерхової комірки в розмірі 400 грн…" at bounding box center [507, 369] width 778 height 110
click at [412, 323] on textarea "Надати роз'яснення щодо тарифу вартості міжповерхової комірки в розмірі 400 грн…" at bounding box center [507, 369] width 778 height 110
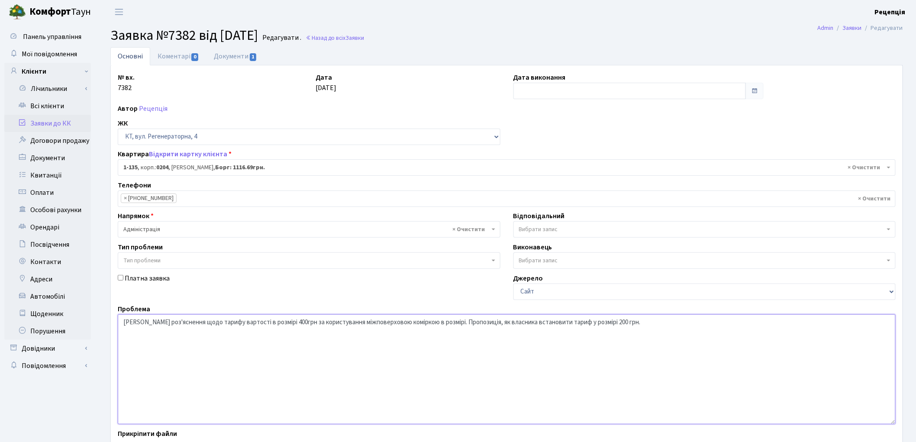
drag, startPoint x: 418, startPoint y: 325, endPoint x: 445, endPoint y: 326, distance: 26.9
click at [445, 326] on textarea "Надати роз'яснення щодо тарифу вартості міжповерхової комірки в розмірі 400 грн…" at bounding box center [507, 369] width 778 height 110
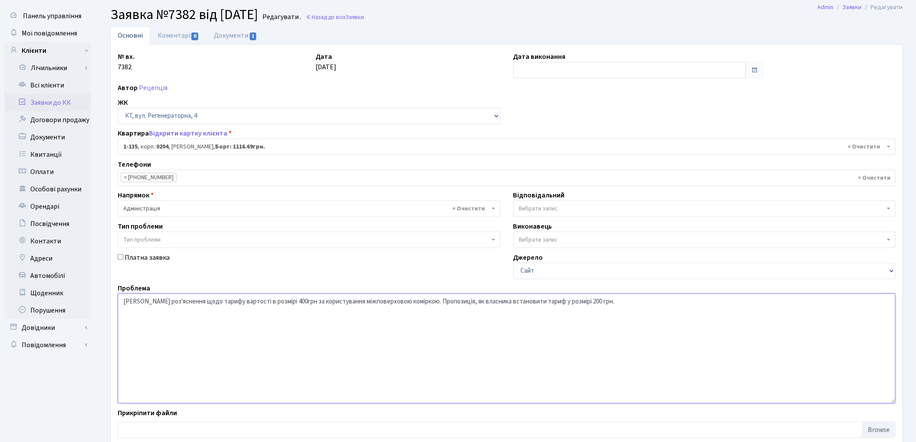
scroll to position [74, 0]
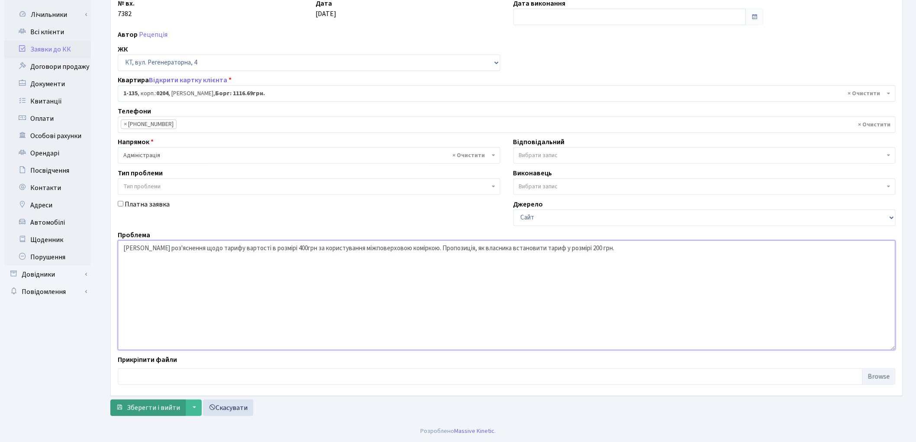
type textarea "Надати роз'яснення щодо тарифу вартості в розмірі 400грн за користування міжпов…"
click at [150, 405] on span "Зберегти і вийти" at bounding box center [153, 408] width 53 height 10
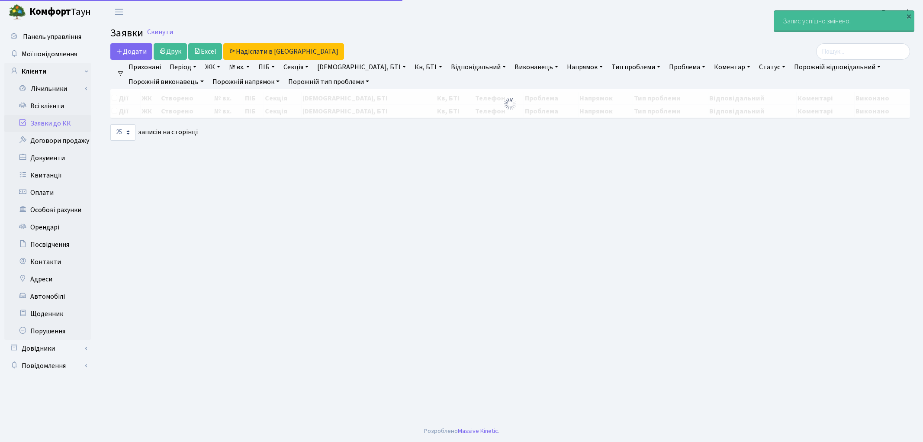
select select "25"
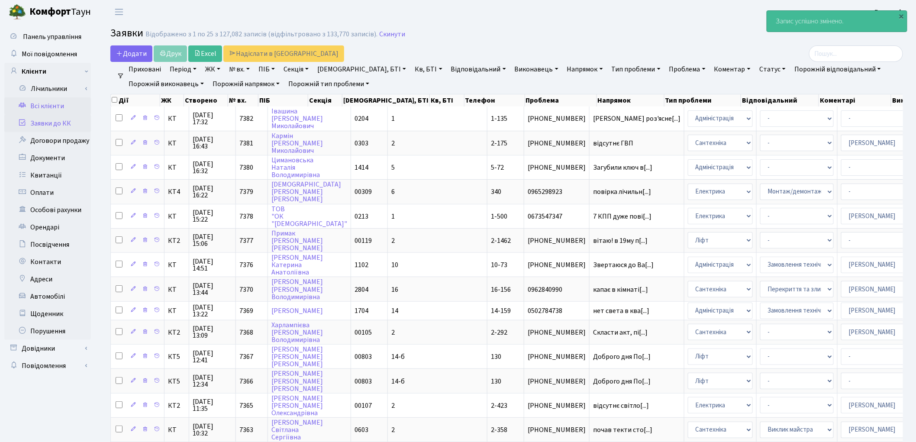
click at [47, 110] on link "Всі клієнти" at bounding box center [47, 105] width 87 height 17
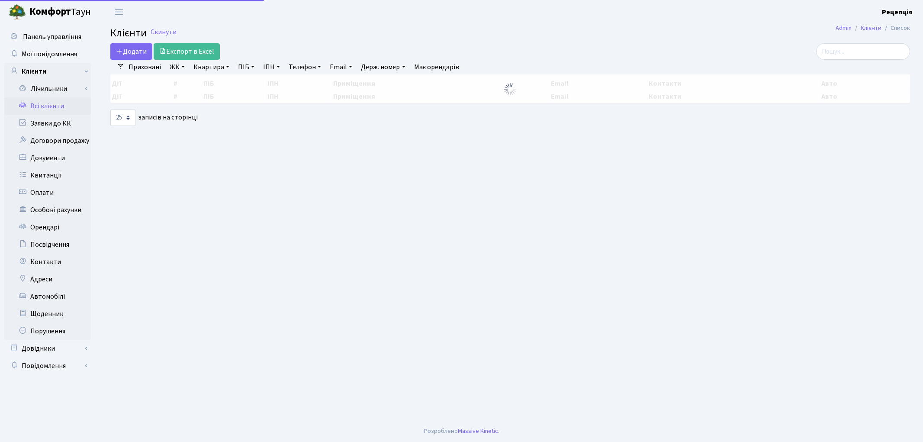
select select "25"
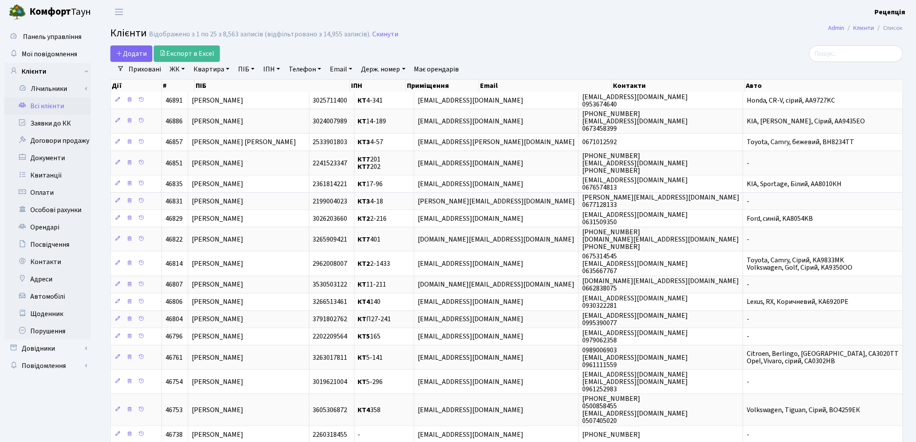
click at [175, 68] on link "ЖК" at bounding box center [177, 69] width 22 height 15
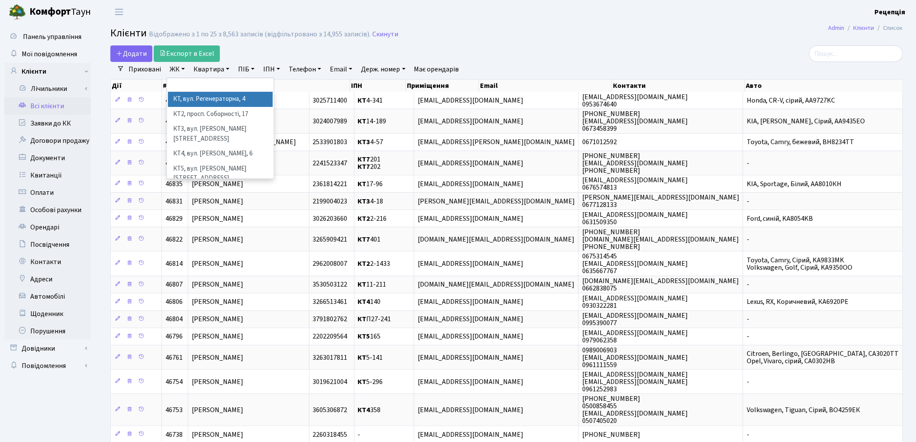
click at [211, 98] on li "КТ, вул. Регенераторна, 4" at bounding box center [220, 99] width 105 height 15
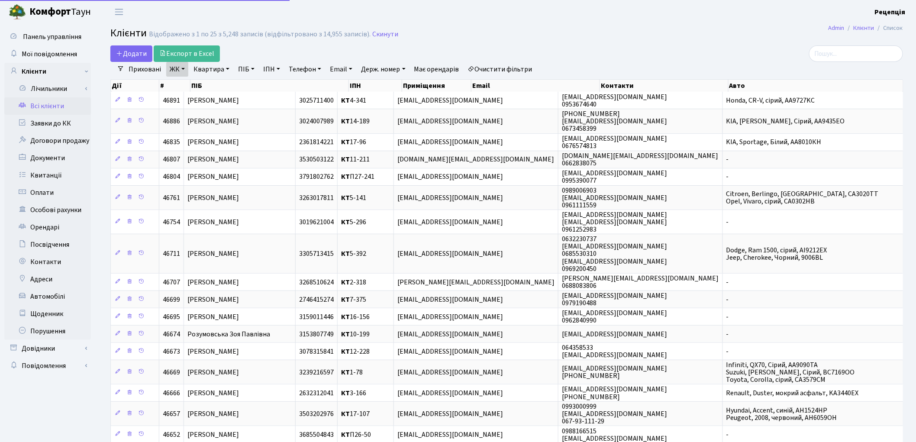
click at [219, 68] on link "Квартира" at bounding box center [211, 69] width 43 height 15
type input "7-137"
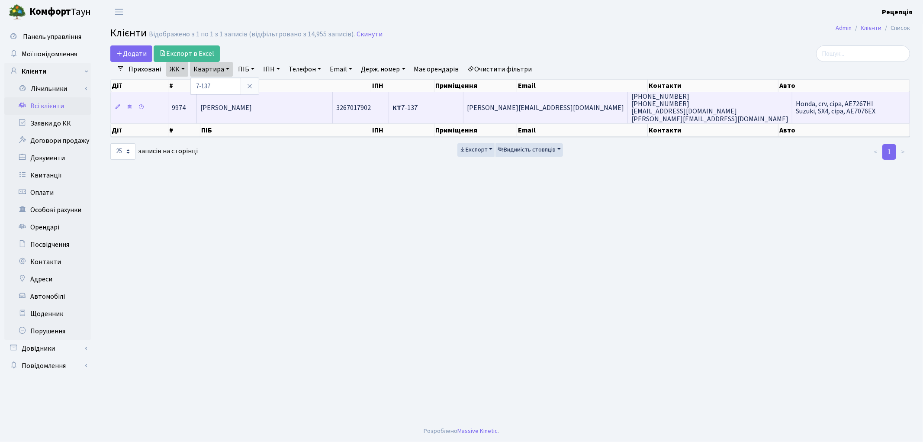
click at [281, 92] on td "Переверзєва Олена Костянтинівна" at bounding box center [265, 107] width 136 height 31
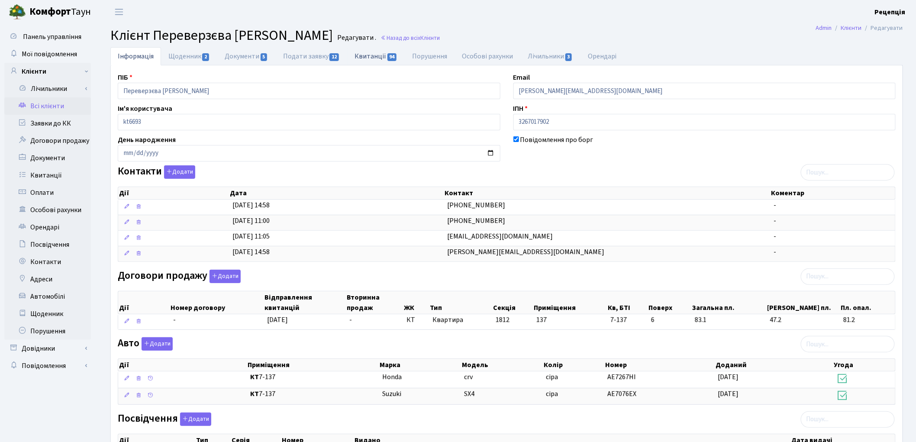
click at [364, 58] on link "Квитанції 94" at bounding box center [376, 56] width 58 height 18
select select "25"
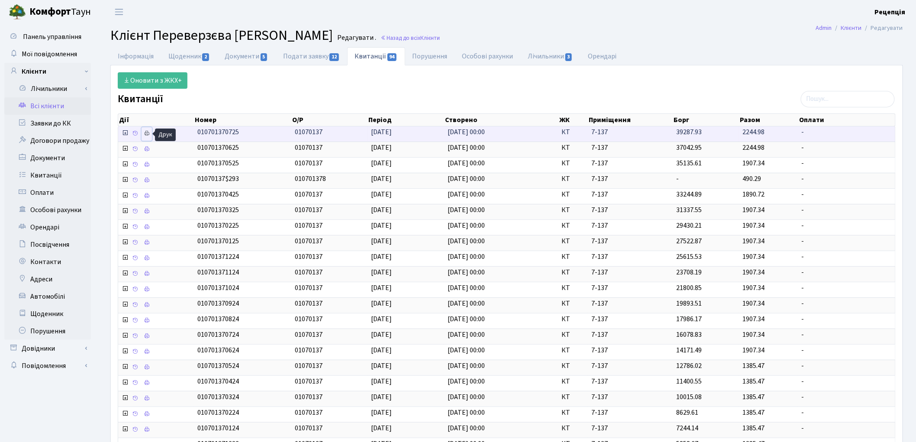
click at [149, 131] on icon at bounding box center [147, 133] width 6 height 6
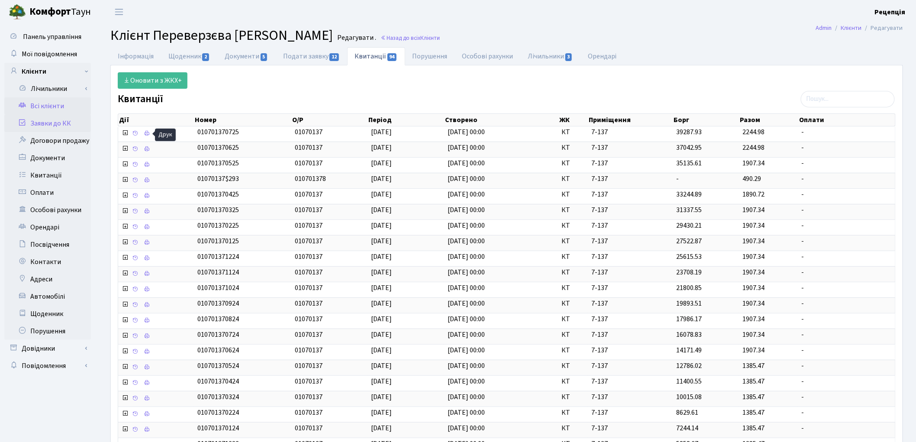
click at [61, 123] on link "Заявки до КК" at bounding box center [47, 123] width 87 height 17
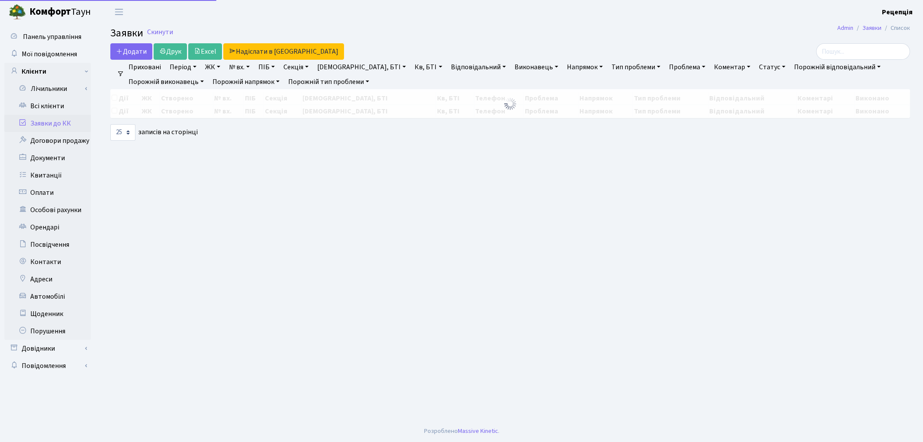
select select "25"
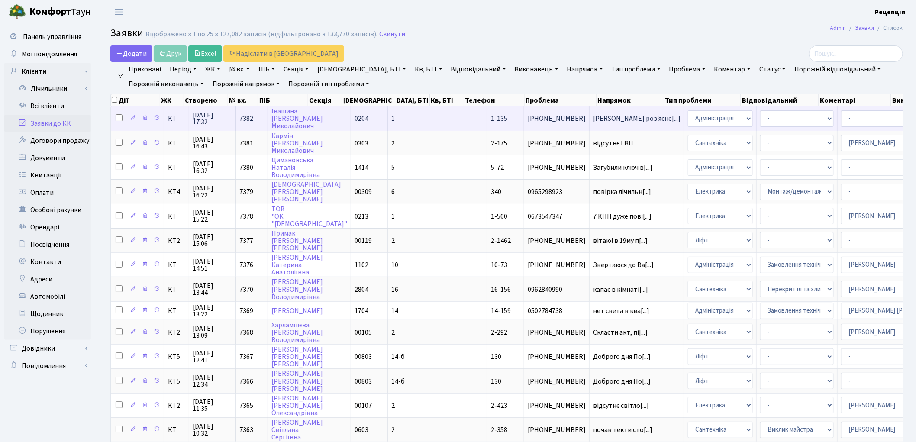
click at [388, 120] on td "1" at bounding box center [438, 118] width 100 height 24
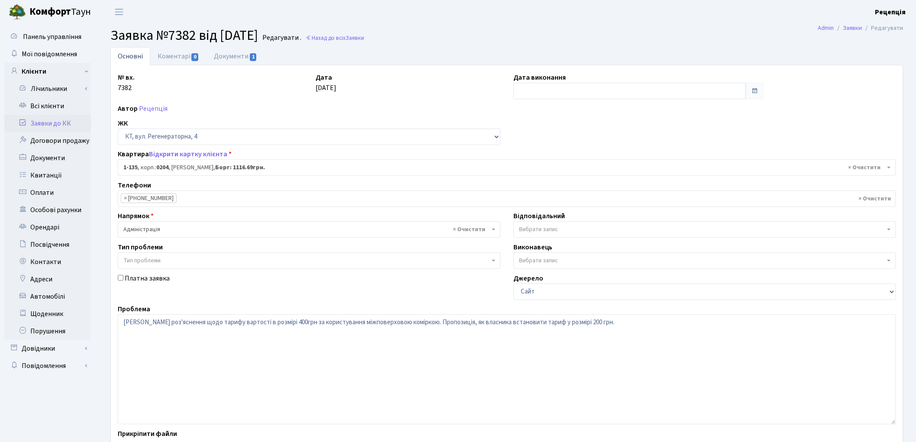
select select "135"
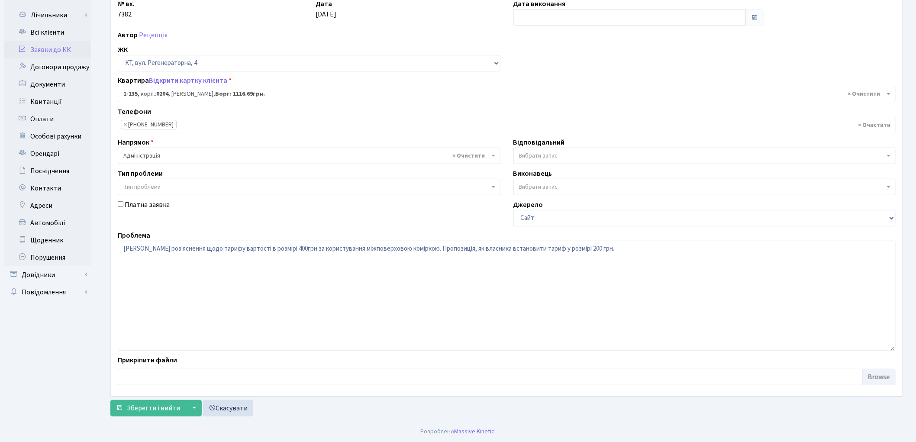
scroll to position [74, 0]
click at [200, 249] on textarea "Надати роз'яснення щодо тарифу вартості в розмірі 400грн за користування міжпов…" at bounding box center [507, 295] width 778 height 110
click at [198, 249] on textarea "Надати роз'яснення щодо тарифу вартості в розмірі 400грн за користування міжпов…" at bounding box center [507, 295] width 778 height 110
click at [240, 248] on textarea "Надати роз'яснення щодо тарифу вартості в розмірі 400грн за користування міжпов…" at bounding box center [507, 295] width 778 height 110
click at [252, 245] on textarea "Надати роз'яснення щодо тарифу вартості в розмірі 400грн за користування міжпов…" at bounding box center [507, 295] width 778 height 110
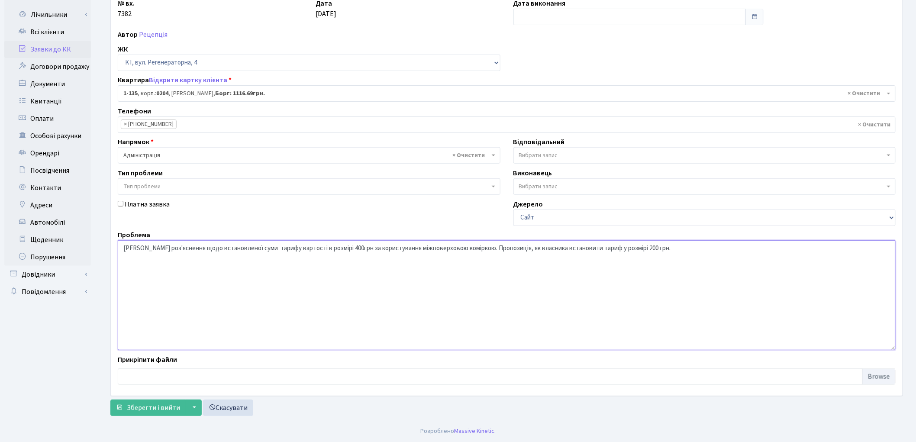
click at [255, 246] on textarea "Надати роз'яснення щодо тарифу вартості в розмірі 400грн за користування міжпов…" at bounding box center [507, 295] width 778 height 110
drag, startPoint x: 349, startPoint y: 248, endPoint x: 471, endPoint y: 252, distance: 121.7
click at [471, 252] on textarea "Надати роз'яснення щодо тарифу вартості в розмірі 400грн за користування міжпов…" at bounding box center [507, 295] width 778 height 110
click at [301, 248] on textarea "Надати роз'яснення щодо тарифу вартості в розмірі 400грн за користування міжпов…" at bounding box center [507, 295] width 778 height 110
paste textarea "а користування міжповерховою коміркою"
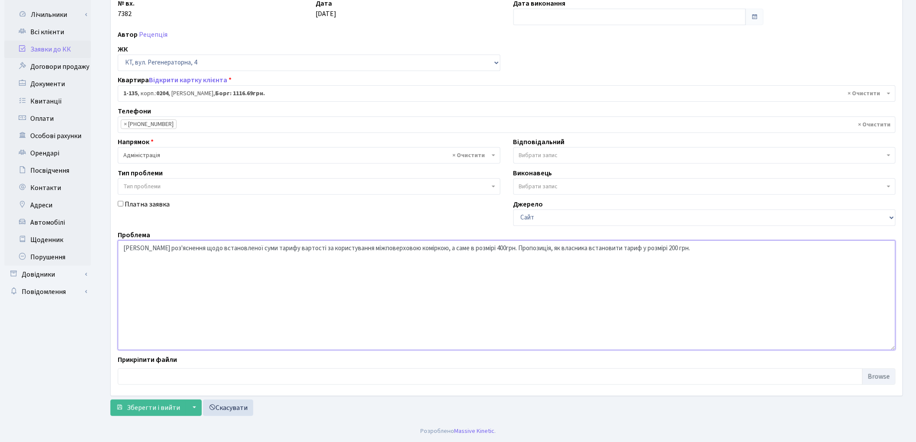
drag, startPoint x: 471, startPoint y: 248, endPoint x: 446, endPoint y: 247, distance: 24.7
click at [446, 247] on textarea "Надати роз'яснення щодо тарифу вартості в розмірі 400грн за користування міжпов…" at bounding box center [507, 295] width 778 height 110
click at [465, 250] on textarea "Надати роз'яснення щодо тарифу вартості в розмірі 400грн за користування міжпов…" at bounding box center [507, 295] width 778 height 110
click at [653, 247] on textarea "Надати роз'яснення щодо тарифу вартості в розмірі 400грн за користування міжпов…" at bounding box center [507, 295] width 778 height 110
click at [609, 251] on textarea "Надати роз'яснення щодо тарифу вартості в розмірі 400грн за користування міжпов…" at bounding box center [507, 295] width 778 height 110
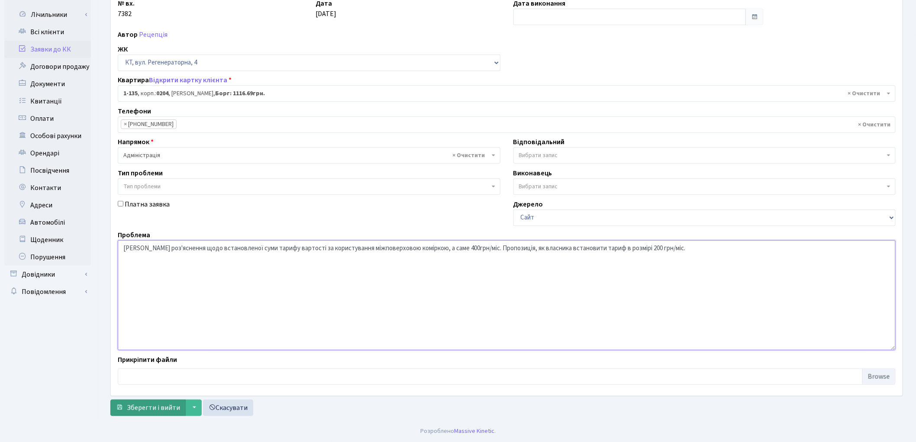
type textarea "Надати роз'яснення щодо встановленої суми тарифу вартості за користування міжпо…"
click at [153, 403] on span "Зберегти і вийти" at bounding box center [153, 408] width 53 height 10
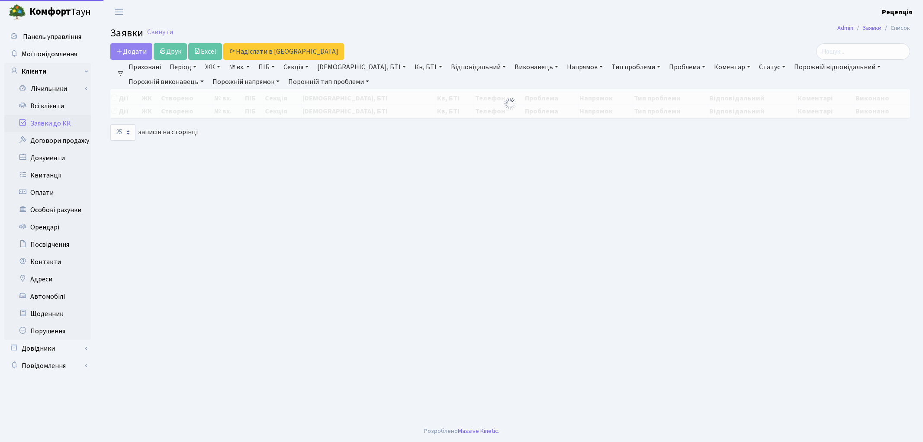
select select "25"
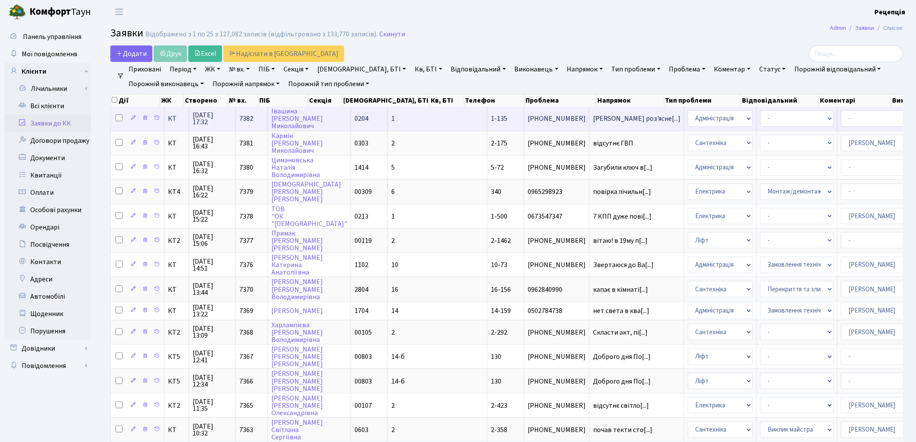
click at [388, 119] on td "1" at bounding box center [438, 118] width 100 height 24
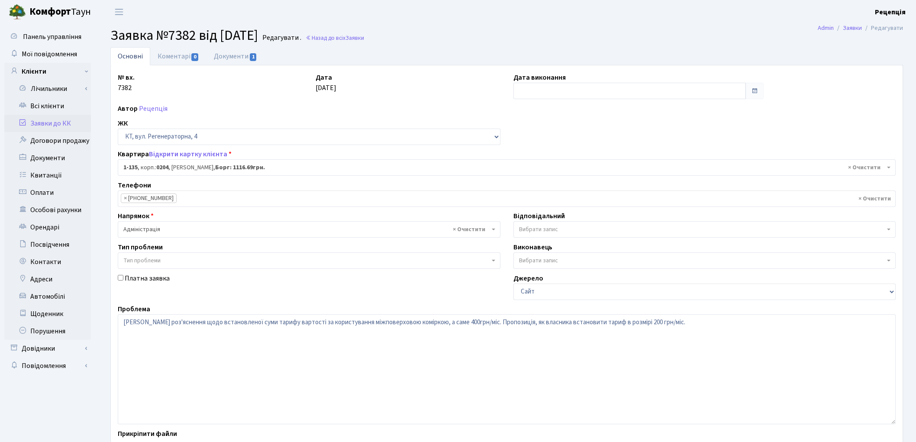
select select "135"
click at [79, 293] on link "Автомобілі" at bounding box center [47, 296] width 87 height 17
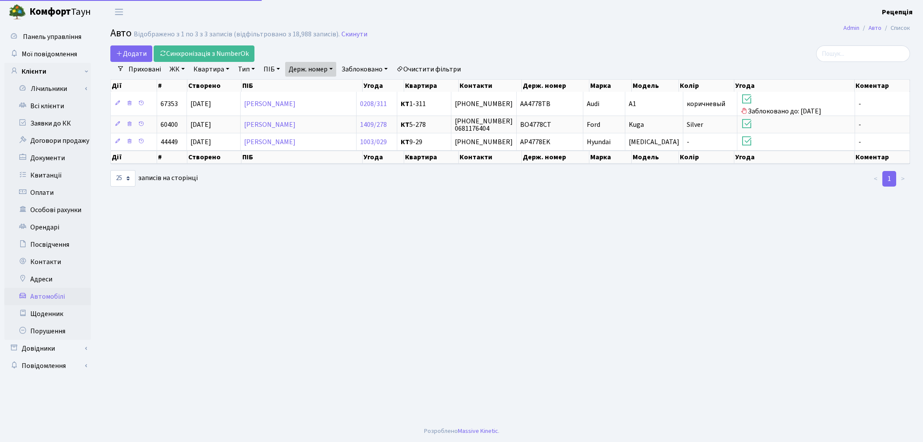
select select "25"
click at [446, 64] on link "Очистити фільтри" at bounding box center [428, 69] width 71 height 15
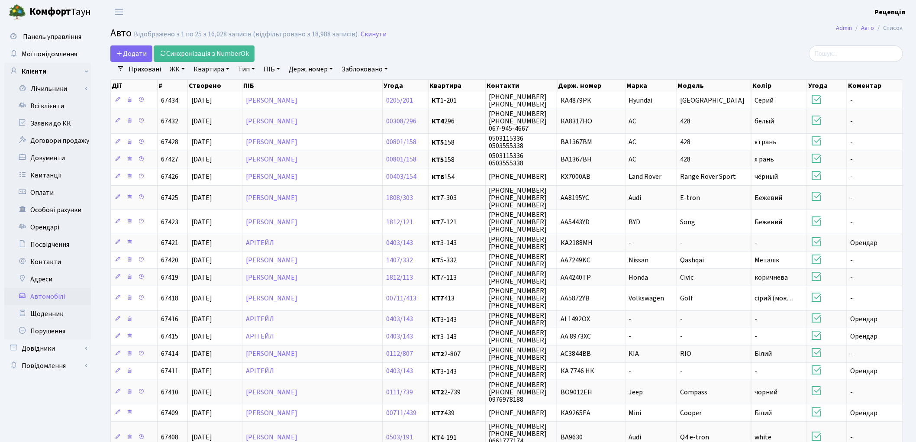
click at [313, 66] on link "Держ. номер" at bounding box center [310, 69] width 51 height 15
click at [348, 83] on icon at bounding box center [345, 86] width 7 height 7
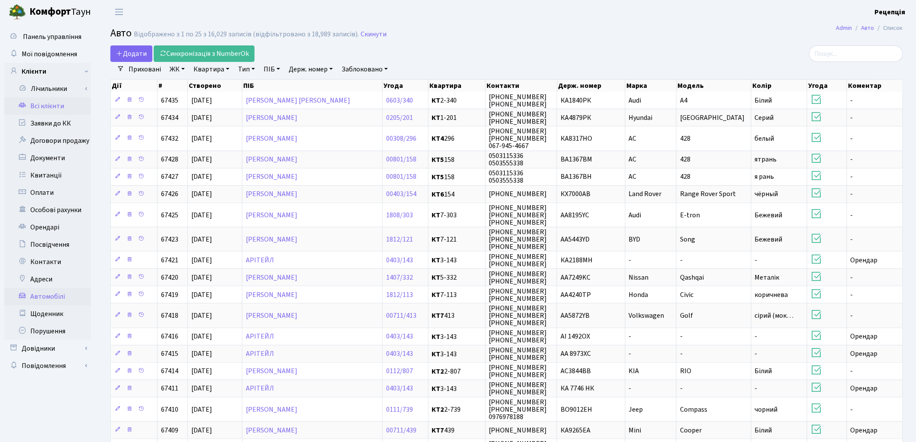
click at [45, 107] on link "Всі клієнти" at bounding box center [47, 105] width 87 height 17
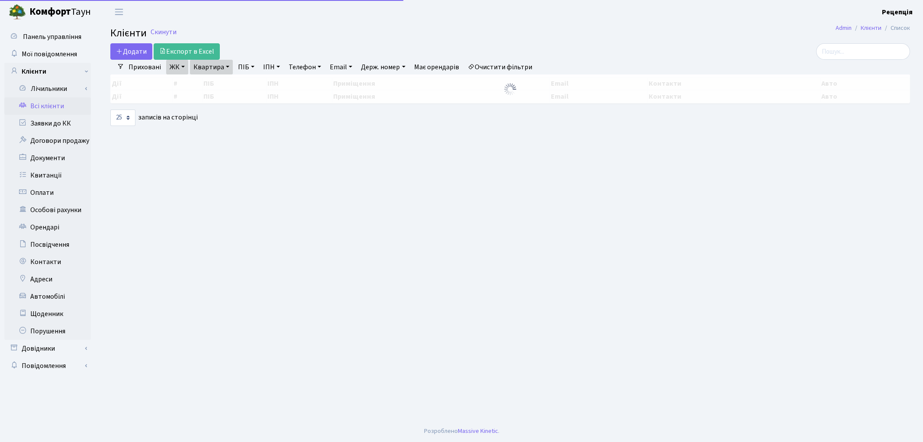
select select "25"
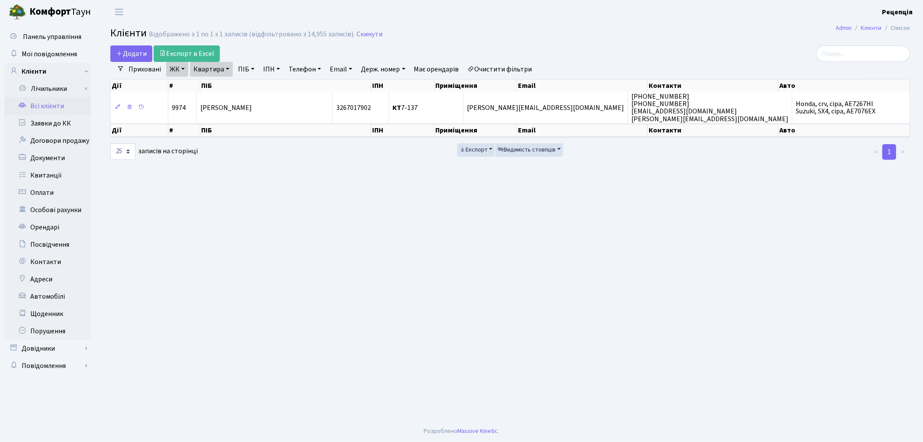
click at [499, 70] on link "Очистити фільтри" at bounding box center [499, 69] width 71 height 15
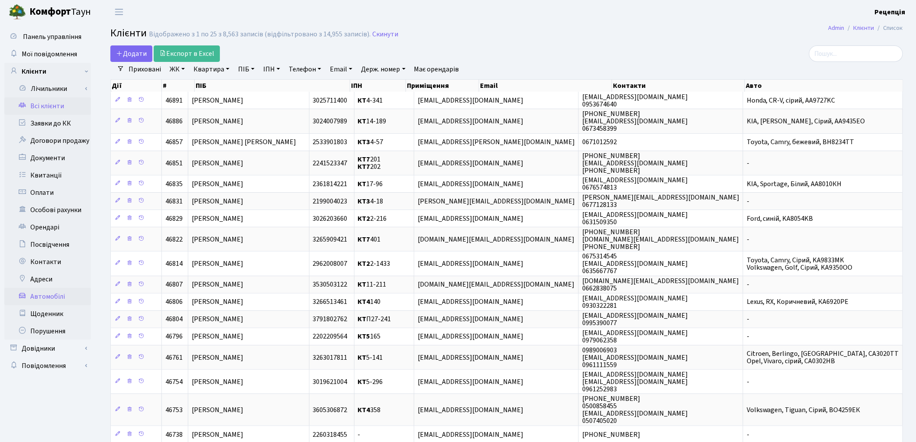
click at [64, 292] on link "Автомобілі" at bounding box center [47, 296] width 87 height 17
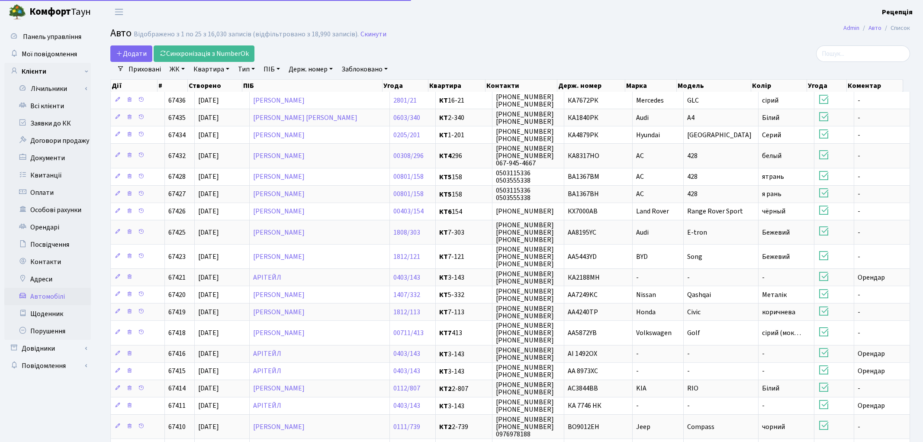
select select "25"
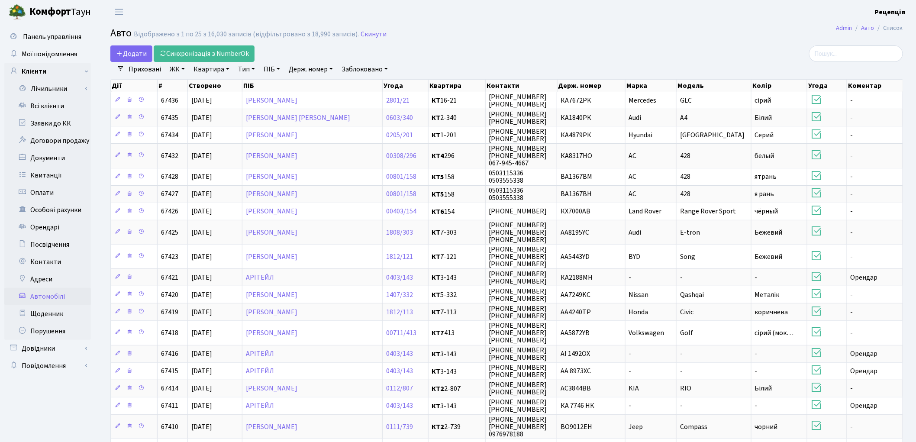
click at [295, 65] on link "Держ. номер" at bounding box center [310, 69] width 51 height 15
type input "5001"
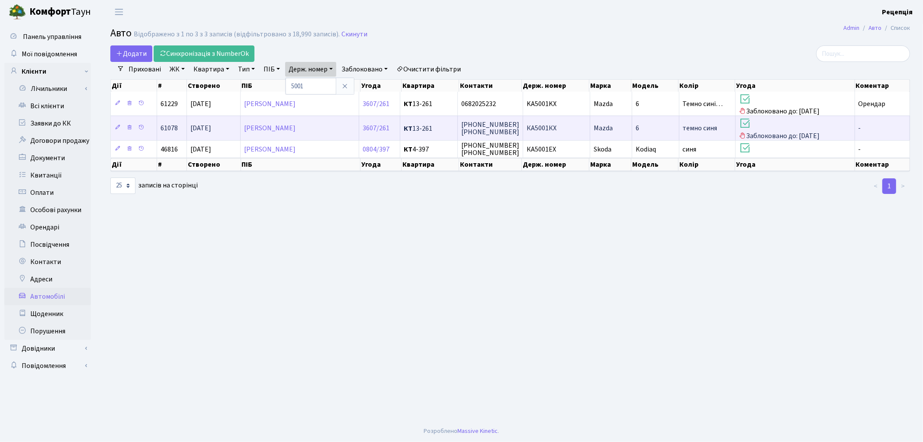
click at [569, 128] on td "КА5001КХ" at bounding box center [556, 128] width 67 height 24
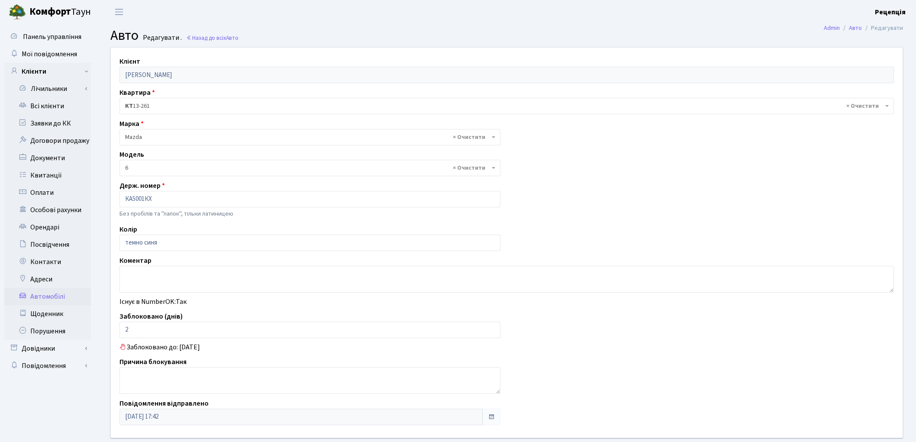
select select "55"
click at [61, 105] on link "Всі клієнти" at bounding box center [47, 105] width 87 height 17
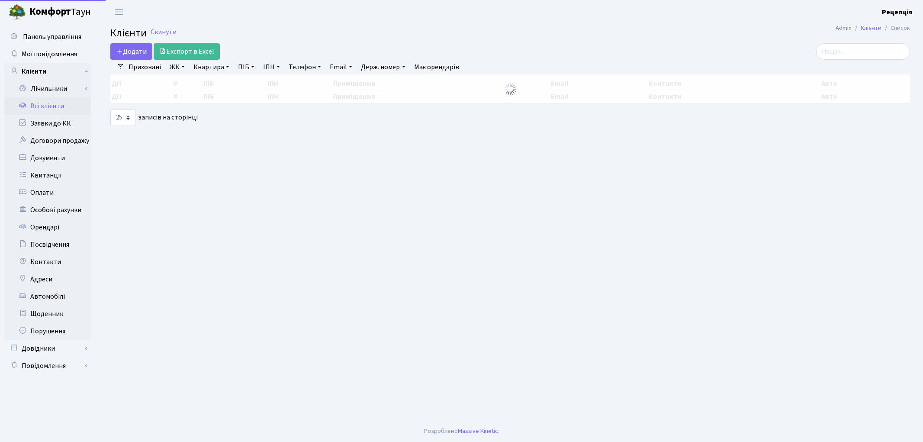
select select "25"
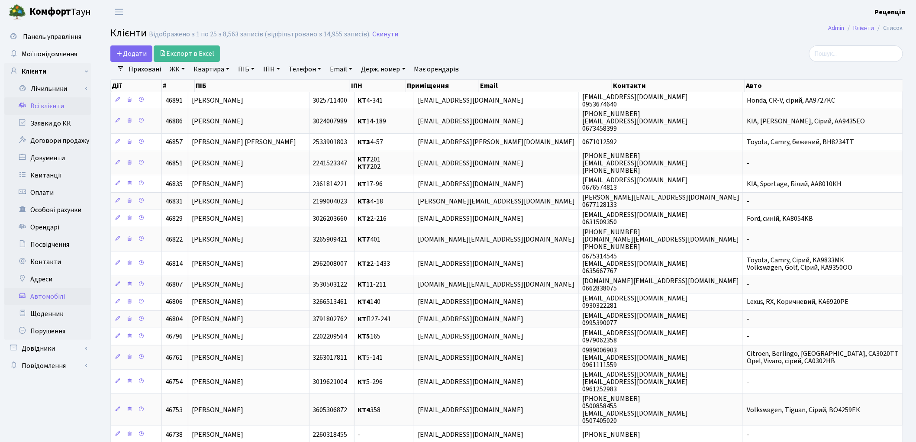
click at [51, 292] on link "Автомобілі" at bounding box center [47, 296] width 87 height 17
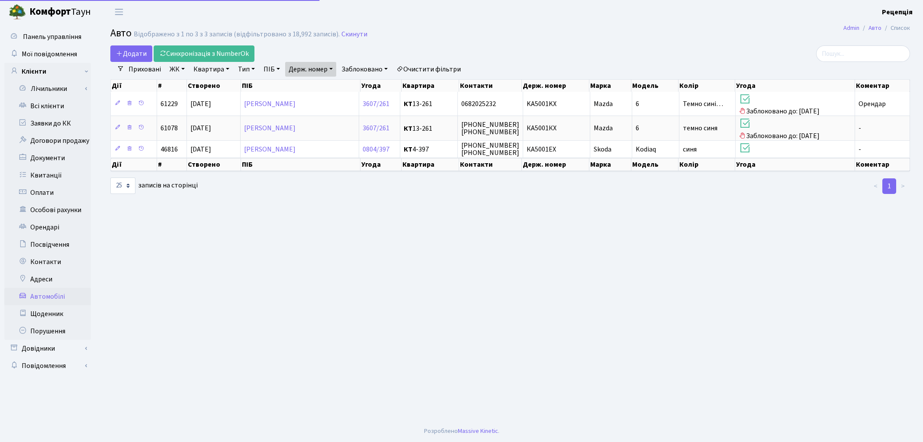
select select "25"
click at [424, 69] on link "Очистити фільтри" at bounding box center [428, 69] width 71 height 15
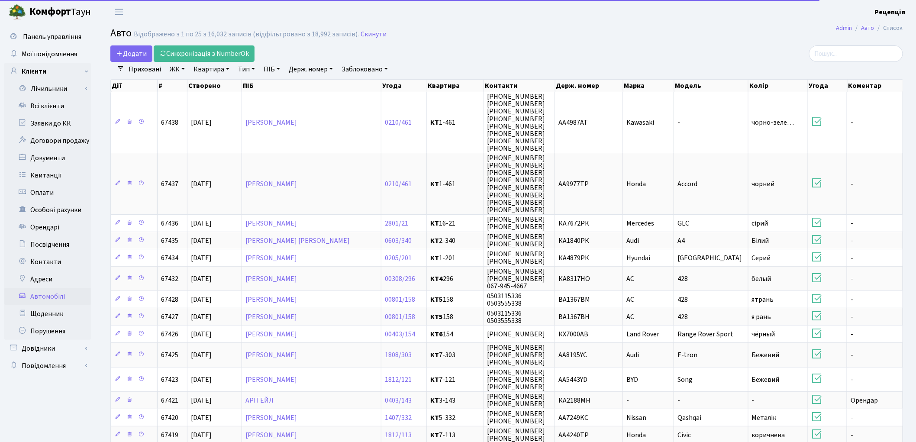
click at [371, 65] on link "Заблоковано" at bounding box center [364, 69] width 53 height 15
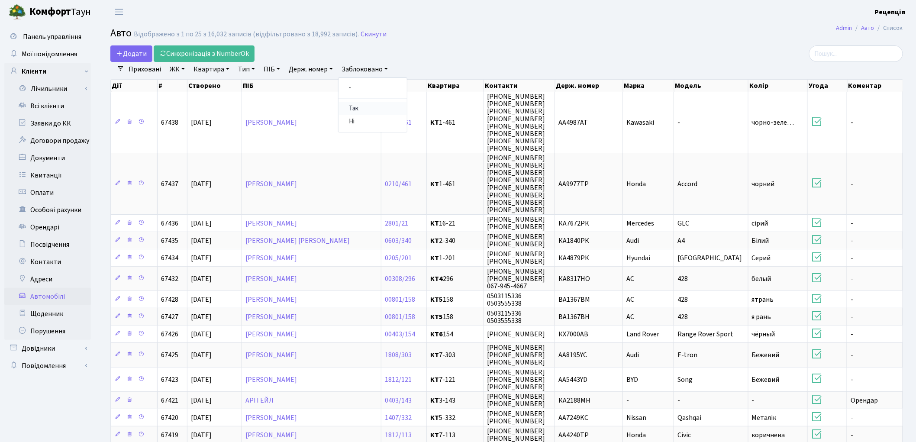
click at [362, 110] on link "Так" at bounding box center [373, 108] width 68 height 13
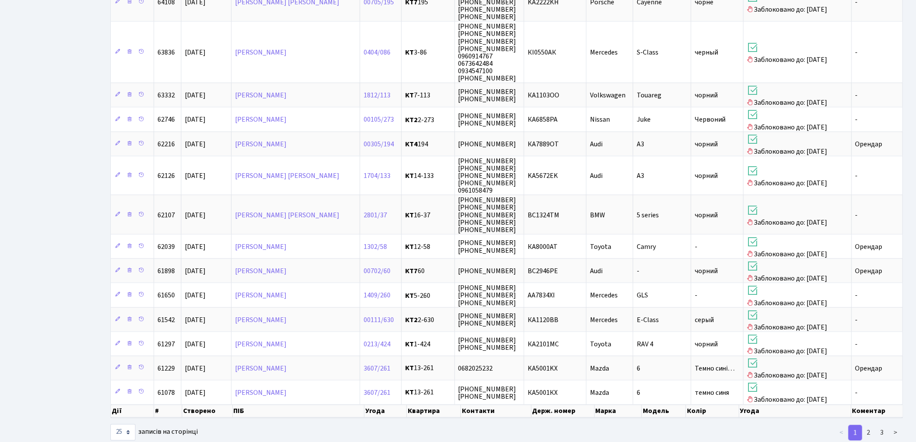
scroll to position [393, 0]
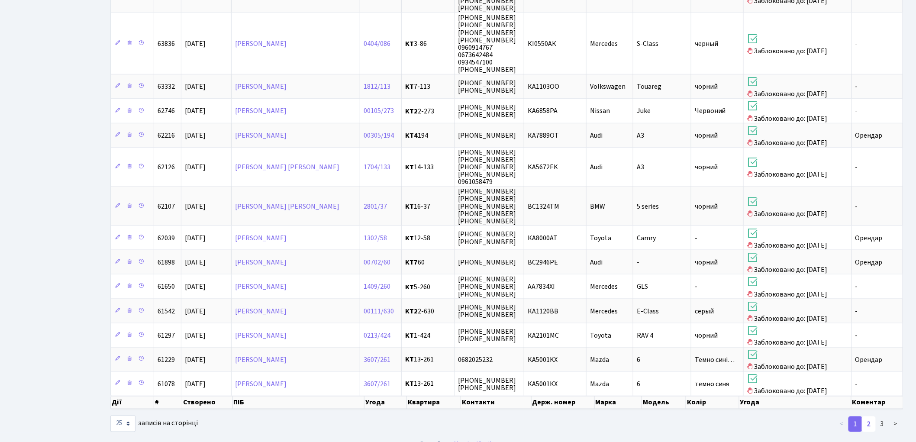
click at [869, 416] on link "2" at bounding box center [869, 424] width 14 height 16
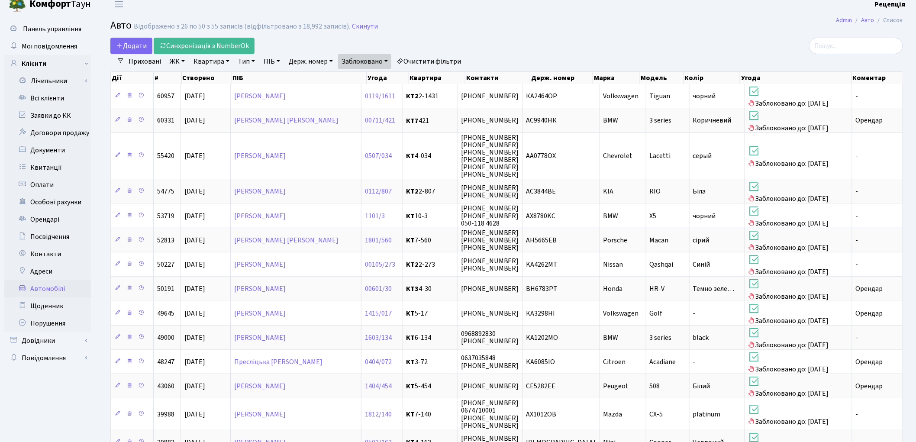
scroll to position [0, 0]
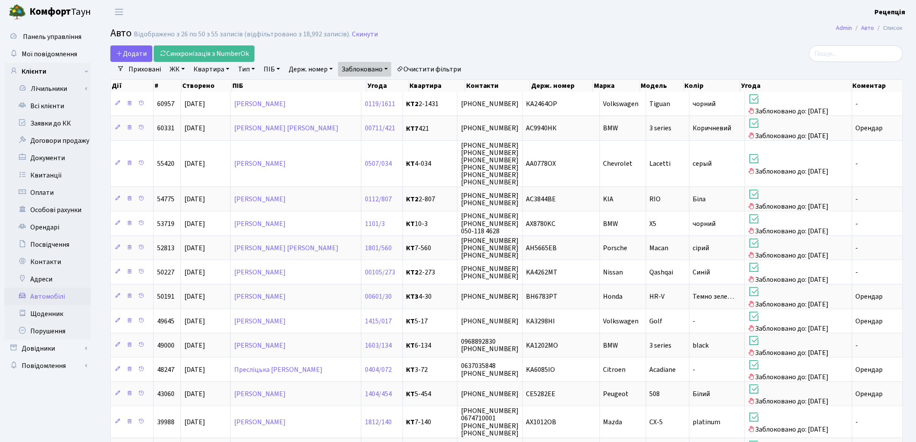
click at [410, 67] on link "Очистити фільтри" at bounding box center [428, 69] width 71 height 15
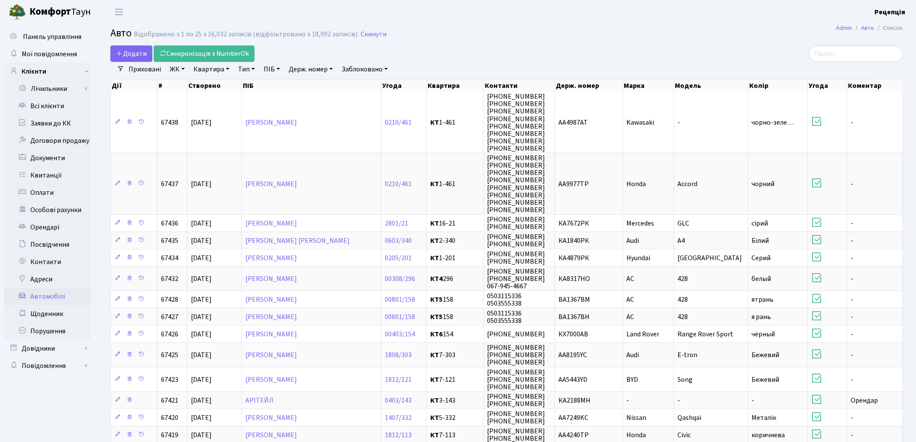
click at [364, 68] on link "Заблоковано" at bounding box center [364, 69] width 53 height 15
click at [362, 110] on link "Так" at bounding box center [373, 108] width 68 height 13
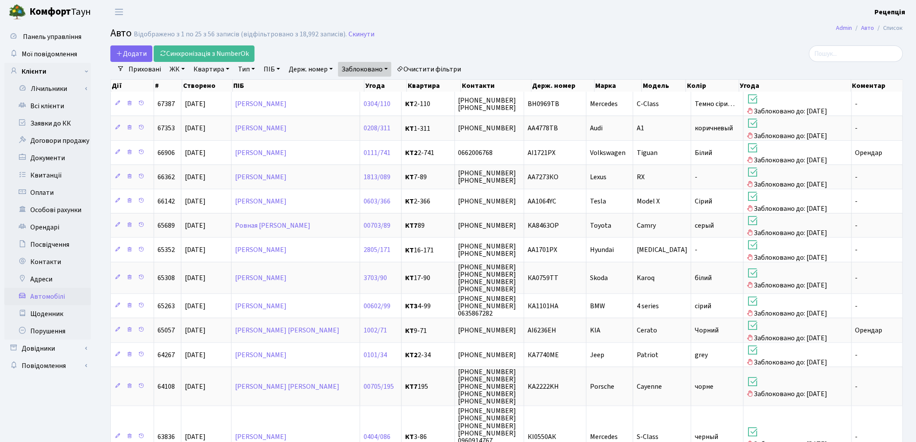
click at [417, 65] on link "Очистити фільтри" at bounding box center [428, 69] width 71 height 15
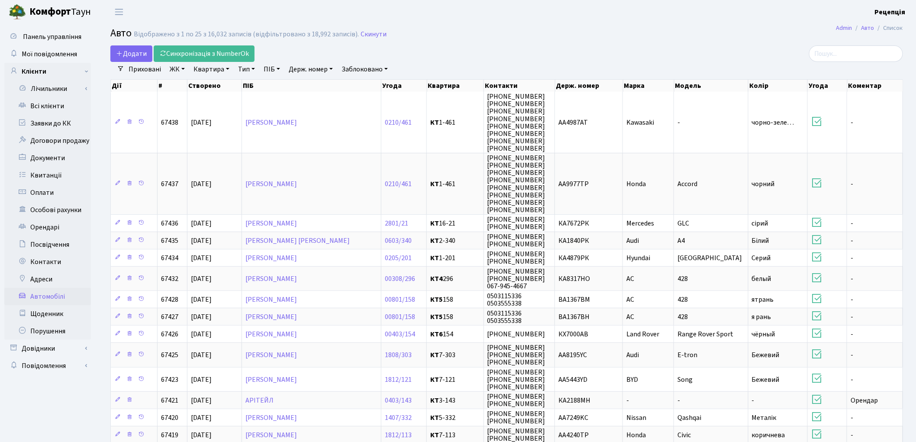
click at [48, 293] on link "Автомобілі" at bounding box center [47, 296] width 87 height 17
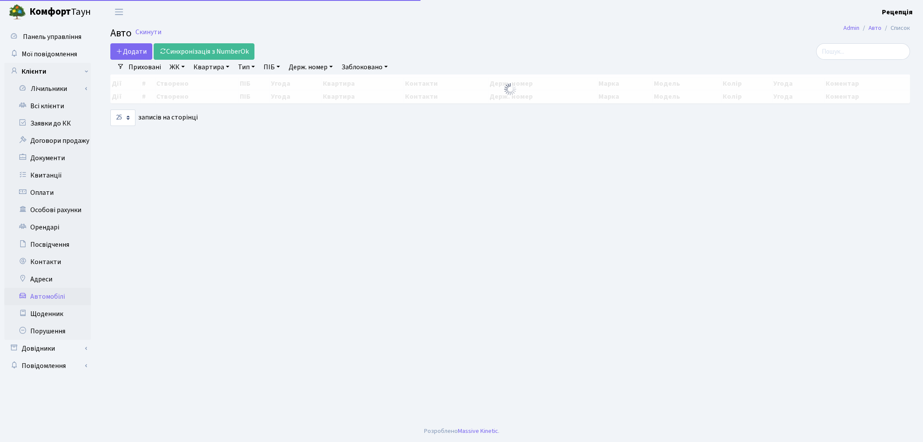
select select "25"
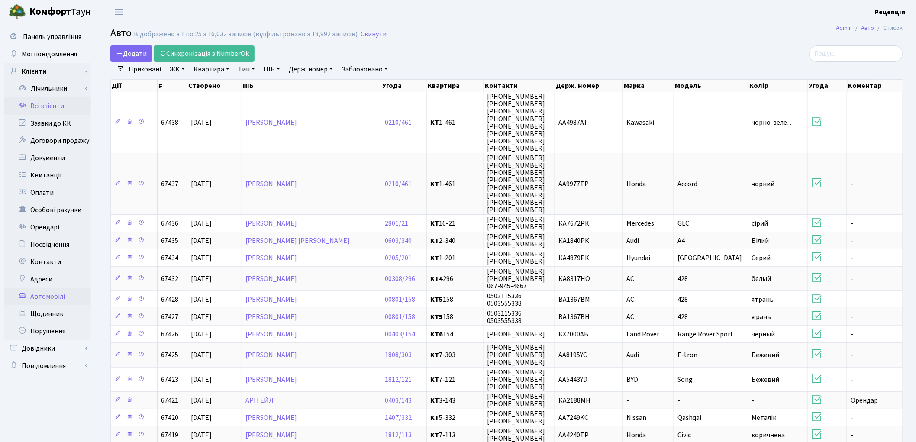
click at [66, 102] on link "Всі клієнти" at bounding box center [47, 105] width 87 height 17
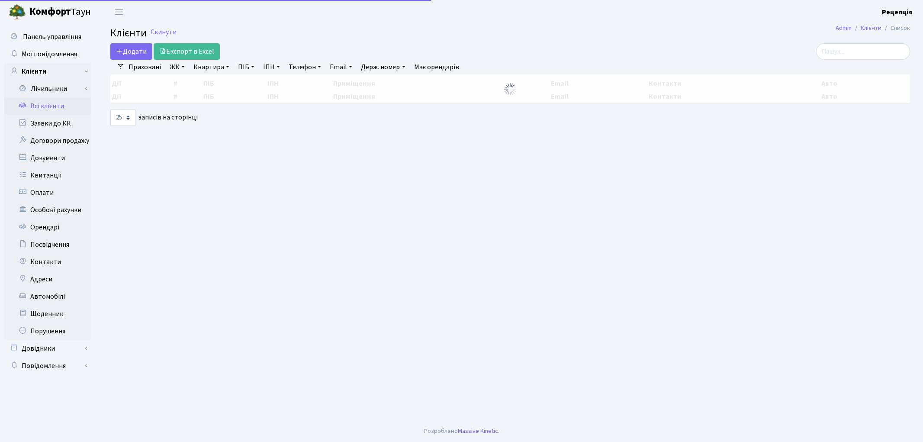
select select "25"
